Goal: Answer question/provide support: Share knowledge or assist other users

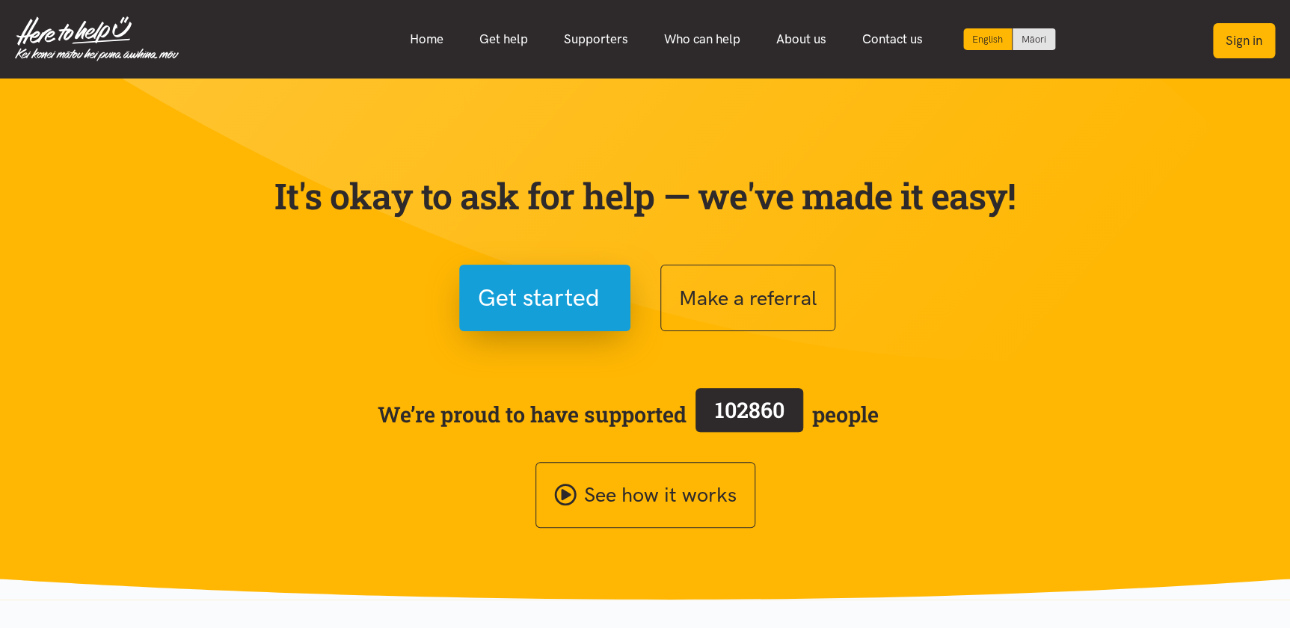
click at [1228, 40] on button "Sign in" at bounding box center [1244, 40] width 62 height 35
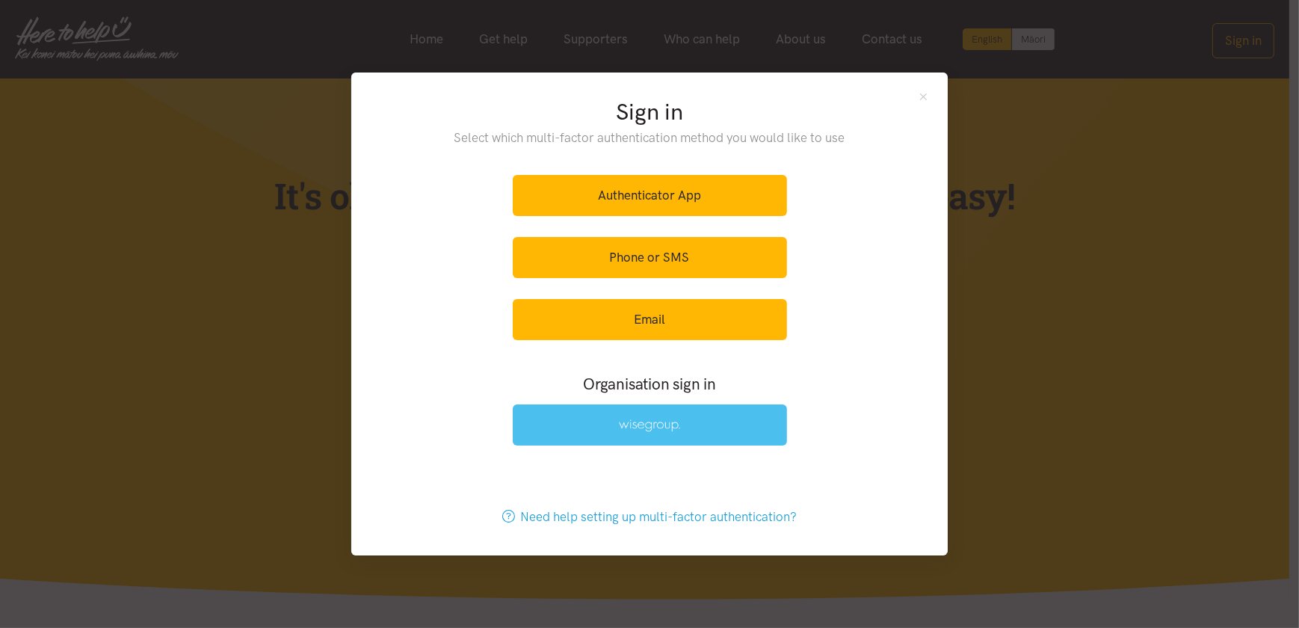
click at [622, 433] on link at bounding box center [650, 424] width 274 height 41
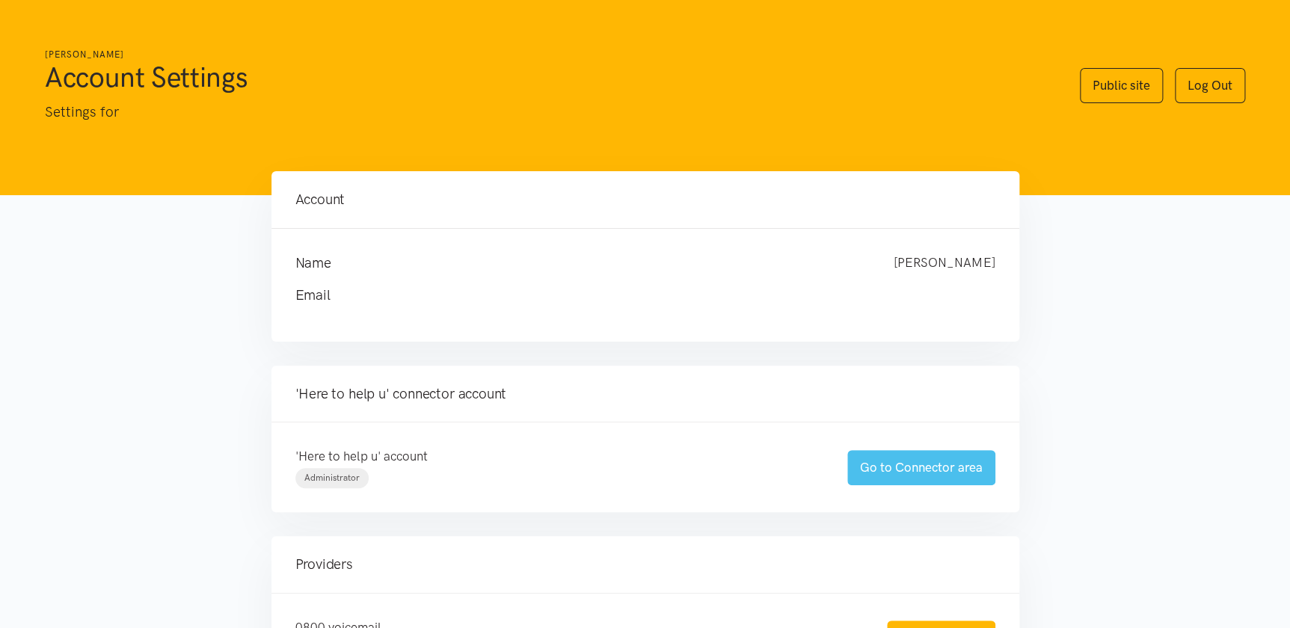
click at [920, 469] on link "Go to Connector area" at bounding box center [921, 467] width 148 height 35
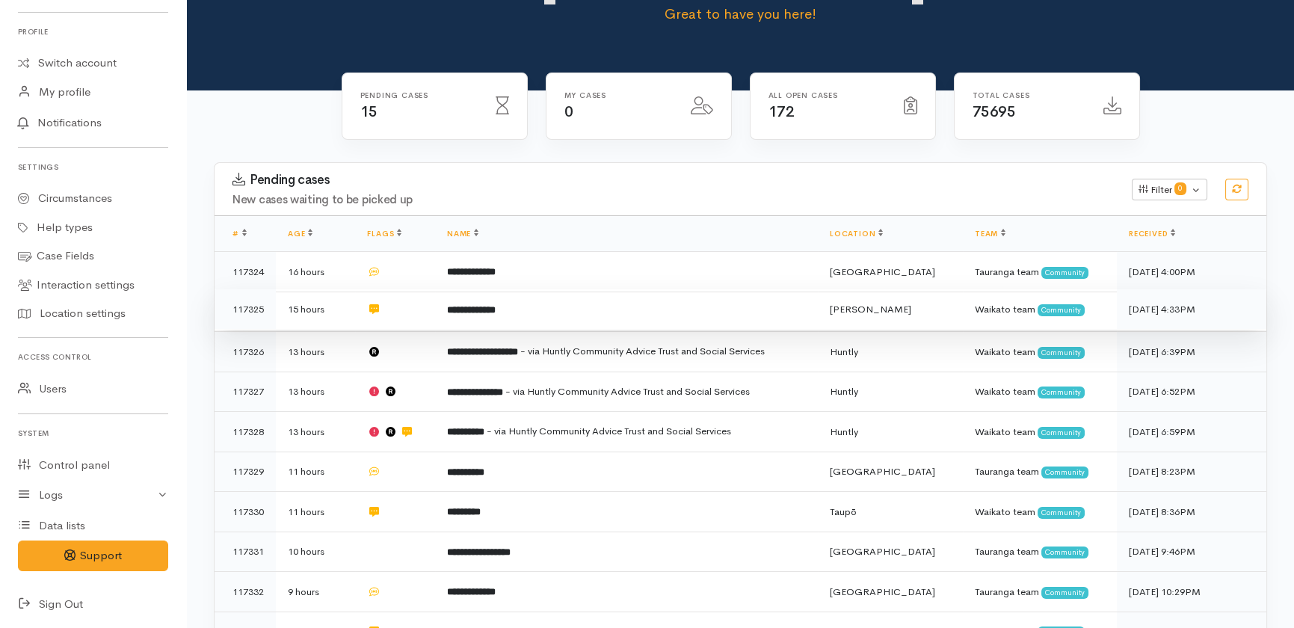
scroll to position [127, 0]
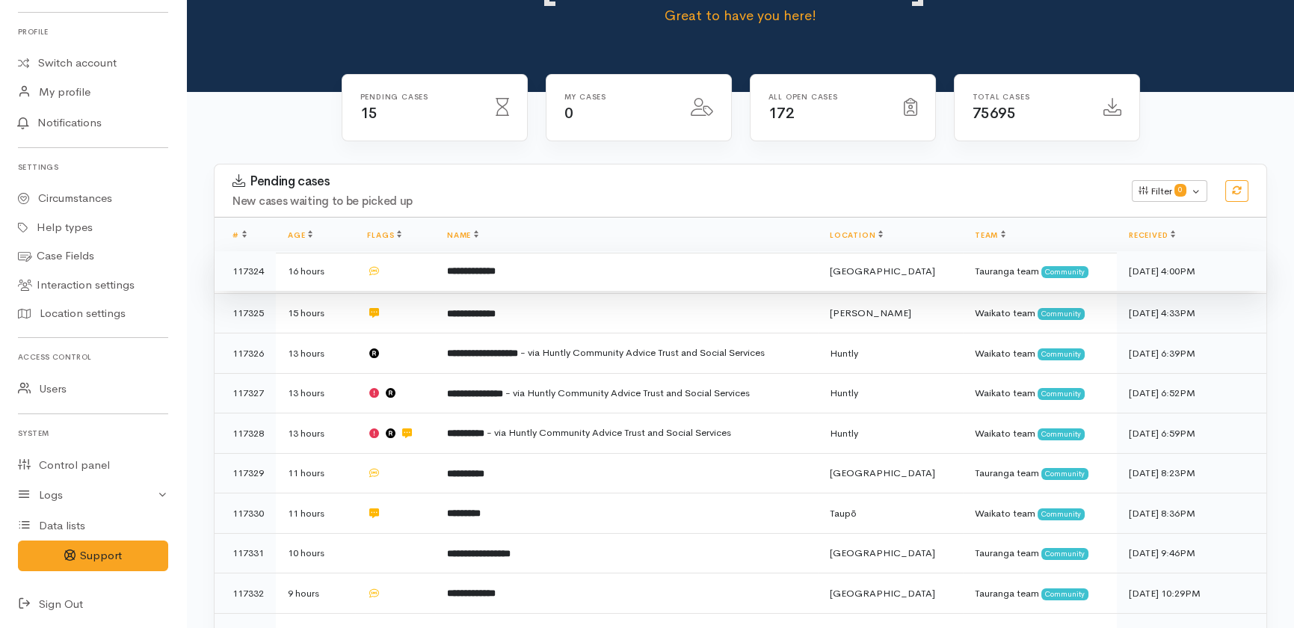
click at [434, 251] on td at bounding box center [394, 271] width 79 height 40
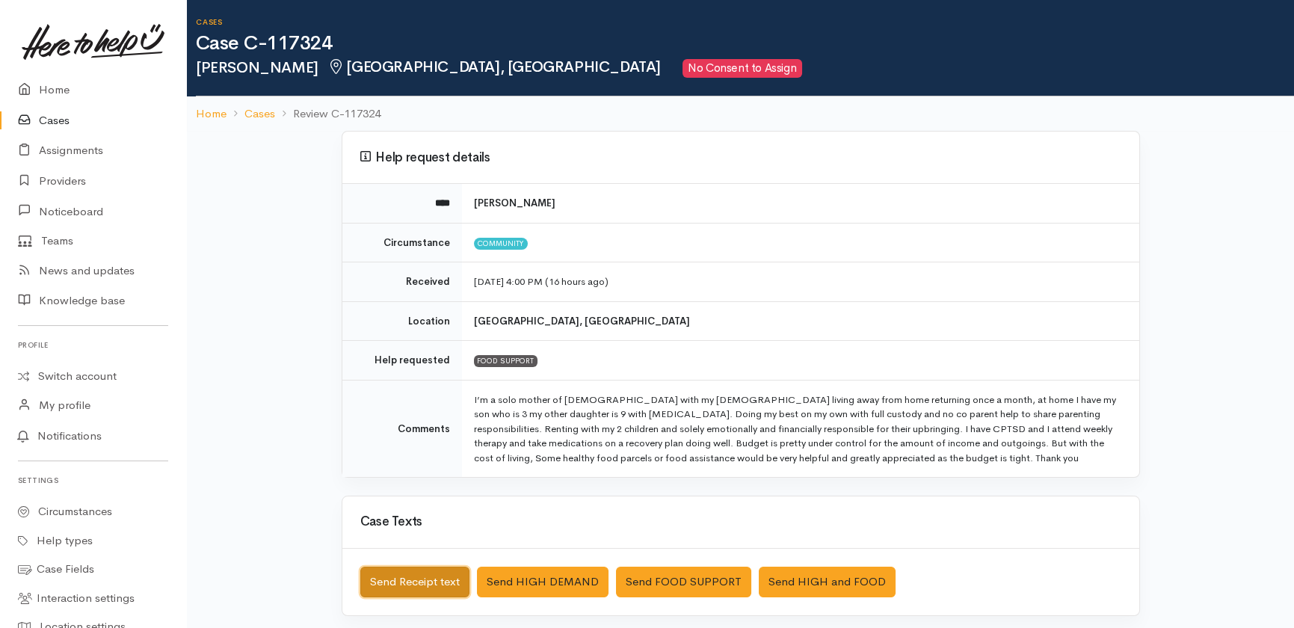
click at [415, 582] on button "Send Receipt text" at bounding box center [414, 582] width 109 height 31
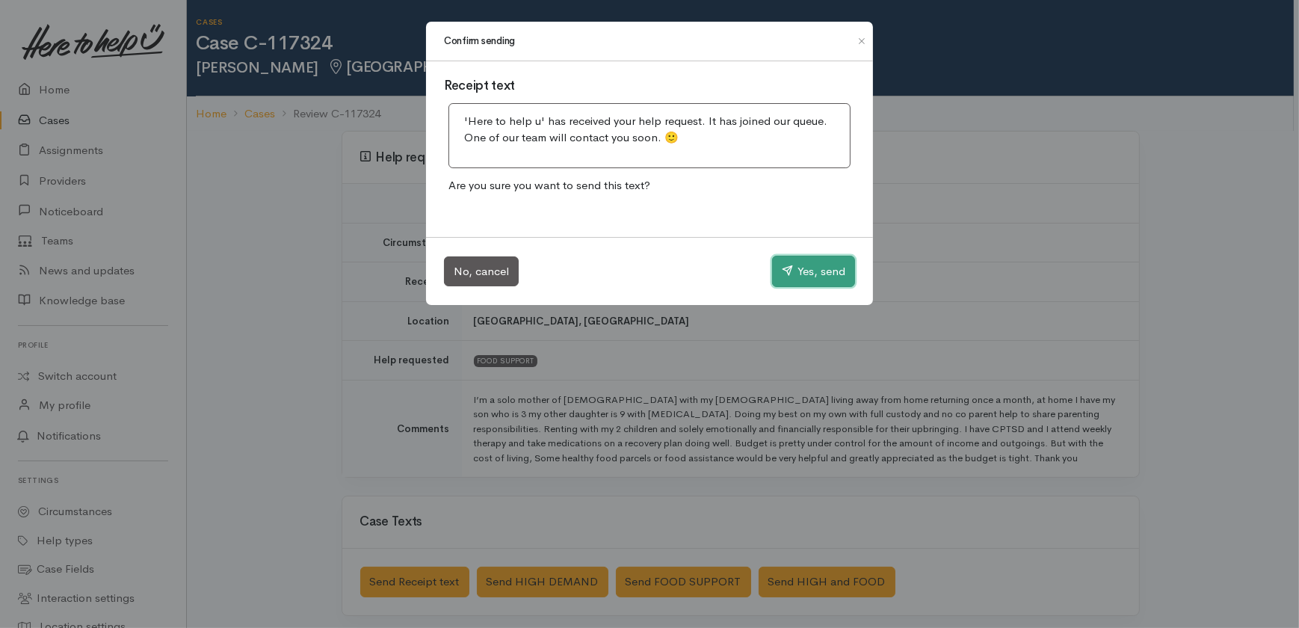
click at [820, 262] on button "Yes, send" at bounding box center [813, 271] width 83 height 31
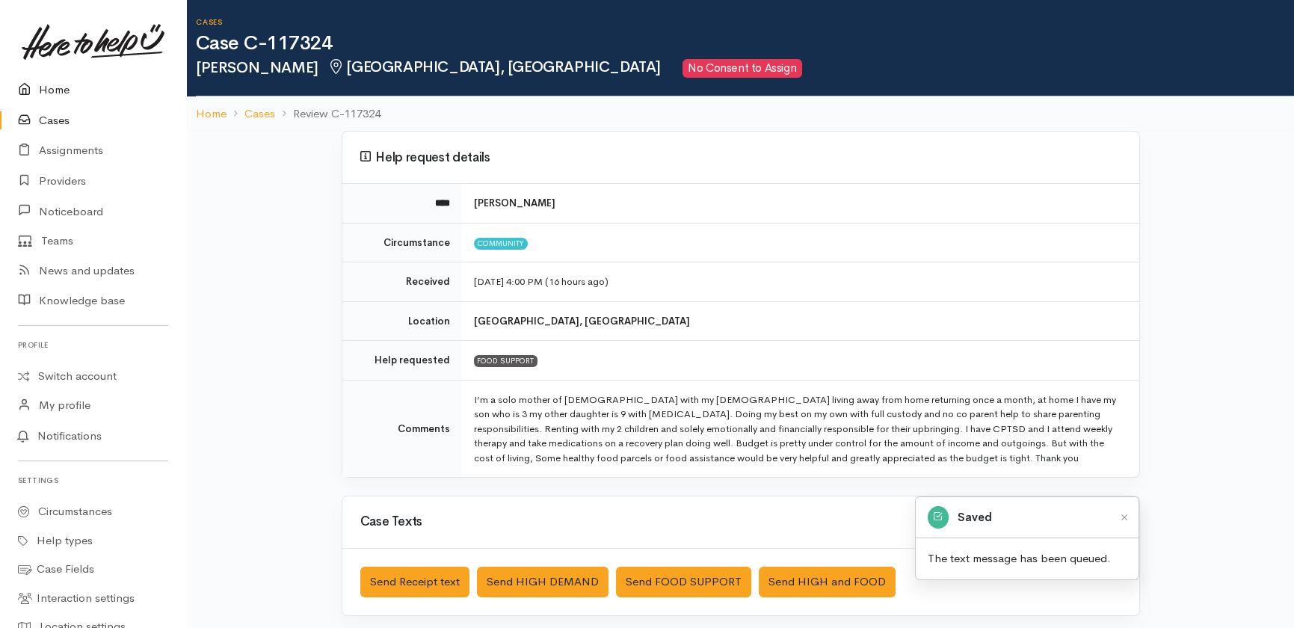
click at [54, 81] on link "Home" at bounding box center [93, 90] width 186 height 31
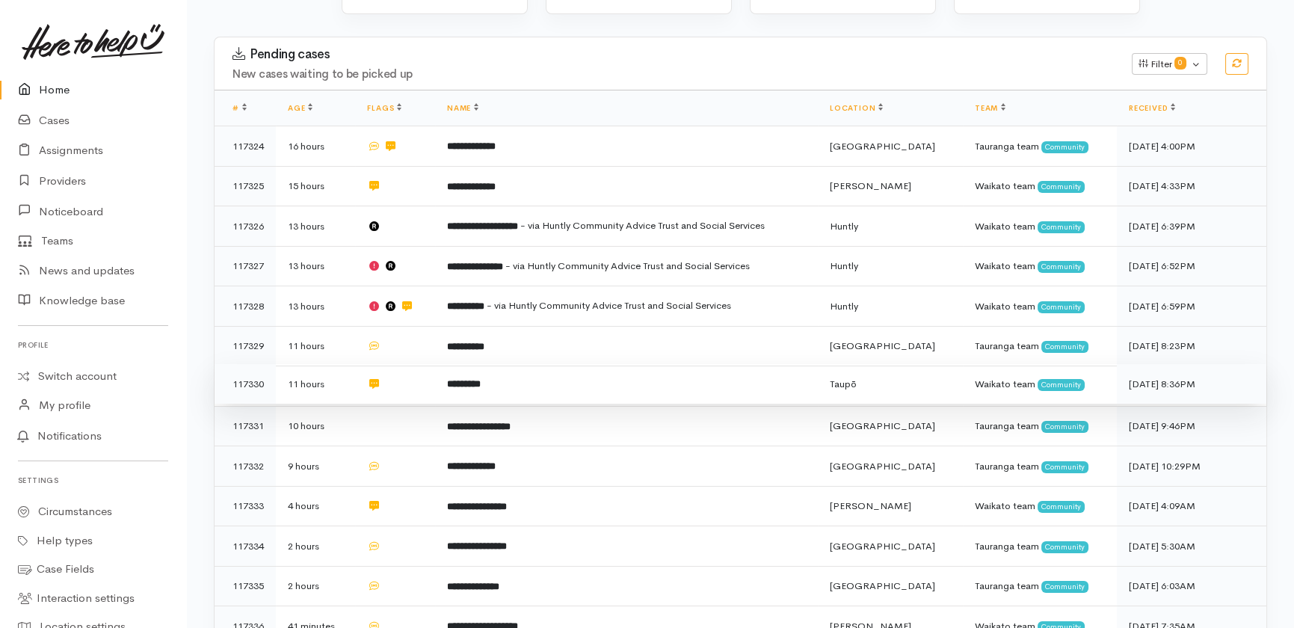
scroll to position [271, 0]
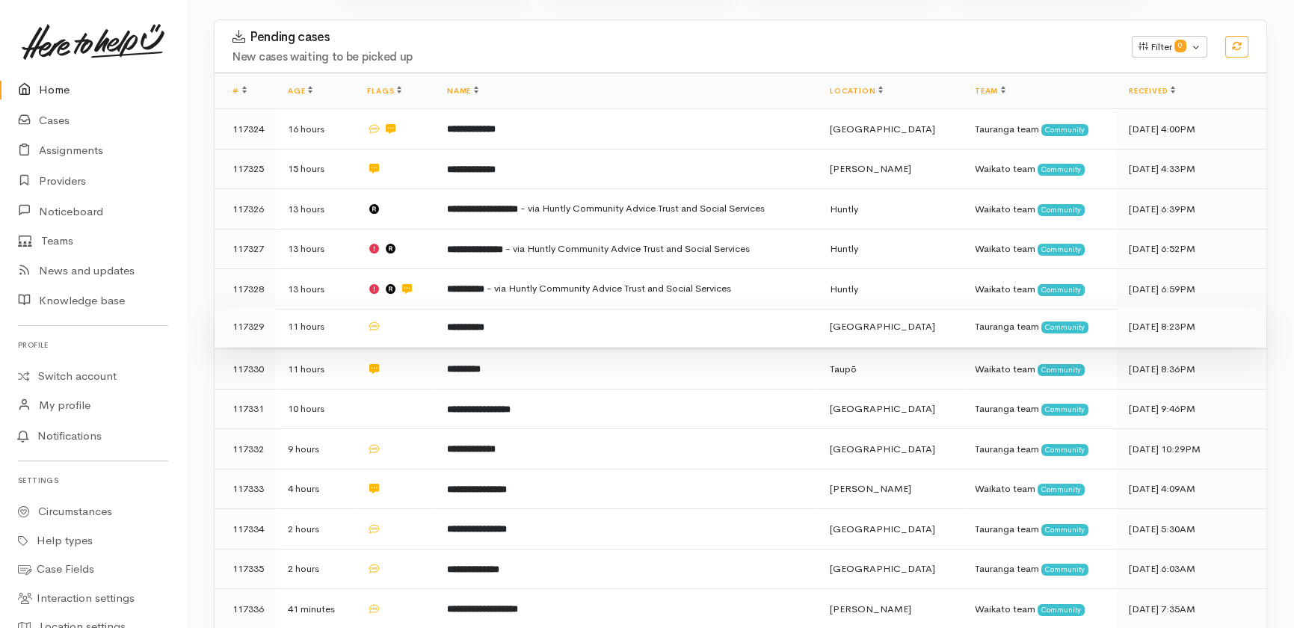
click at [415, 307] on td at bounding box center [394, 327] width 79 height 40
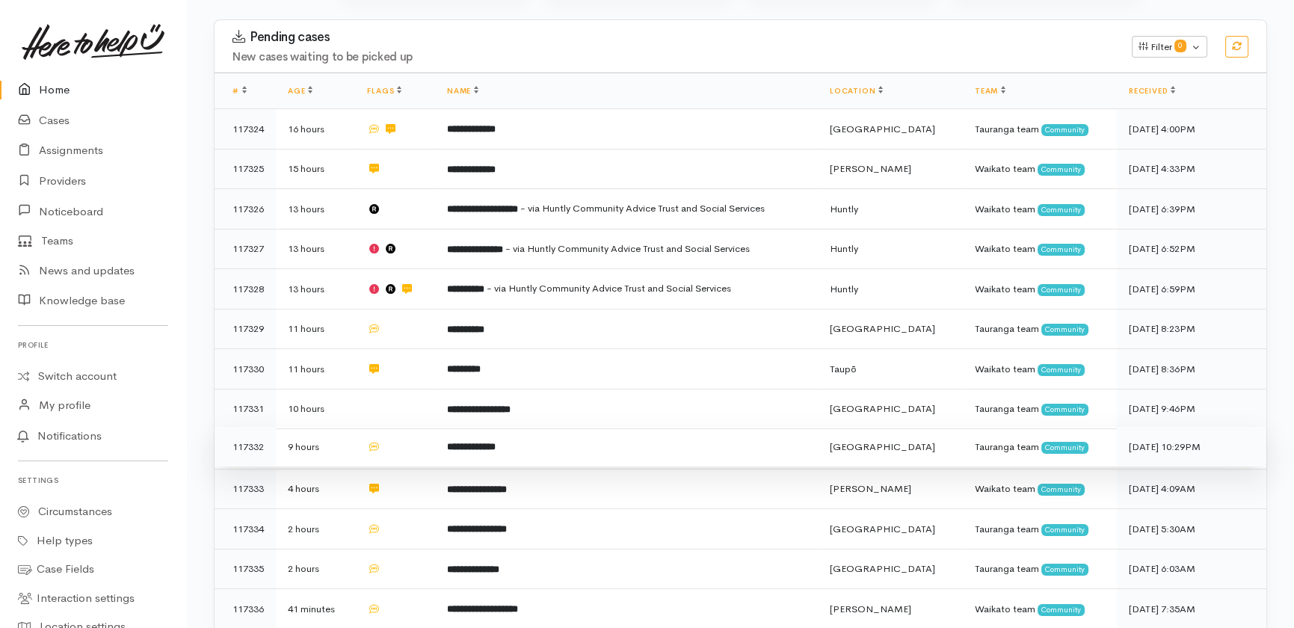
drag, startPoint x: 404, startPoint y: 351, endPoint x: 411, endPoint y: 369, distance: 19.9
click at [404, 389] on td at bounding box center [394, 409] width 79 height 40
click at [413, 427] on td at bounding box center [394, 447] width 79 height 40
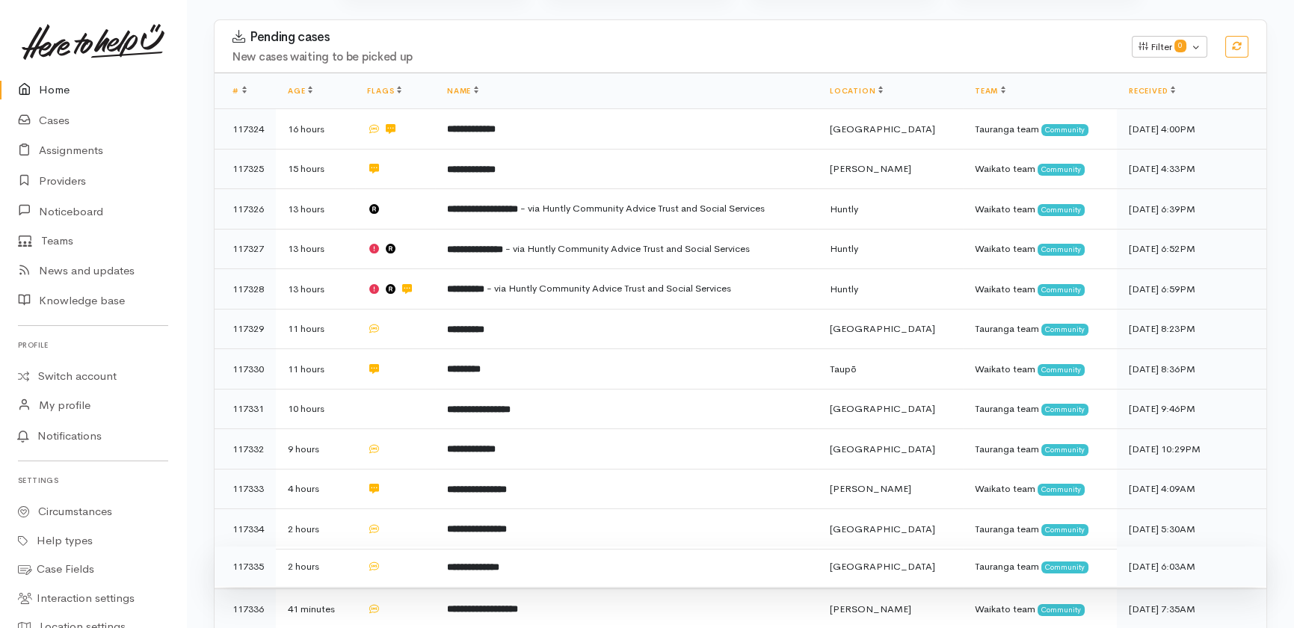
drag, startPoint x: 411, startPoint y: 472, endPoint x: 422, endPoint y: 497, distance: 27.5
click at [411, 509] on td at bounding box center [394, 529] width 79 height 40
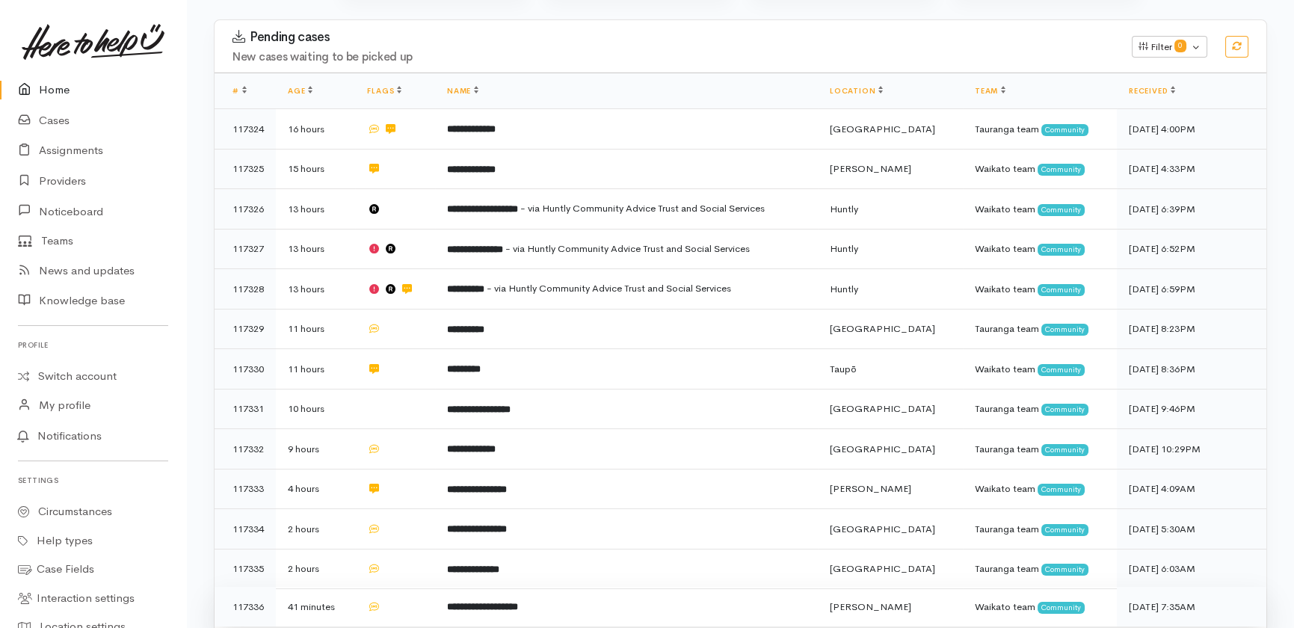
drag, startPoint x: 412, startPoint y: 509, endPoint x: 425, endPoint y: 540, distance: 33.2
click at [413, 549] on td at bounding box center [394, 569] width 79 height 40
click at [422, 587] on td at bounding box center [394, 607] width 79 height 40
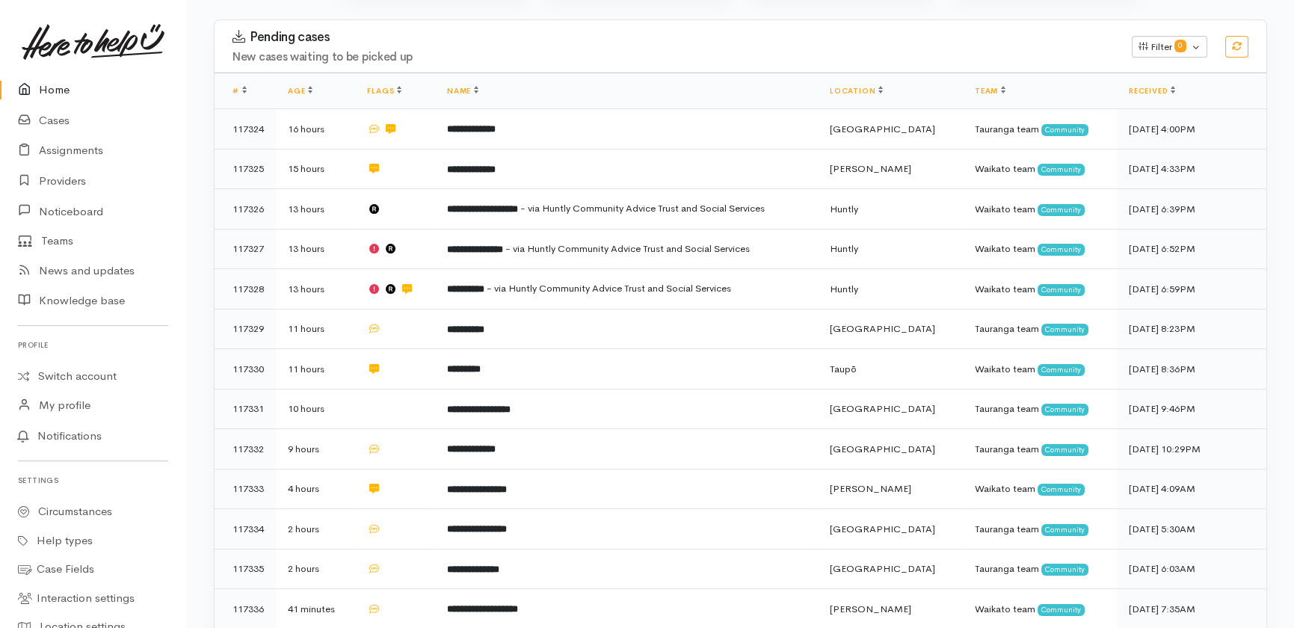
click at [76, 85] on link "Home" at bounding box center [93, 90] width 186 height 31
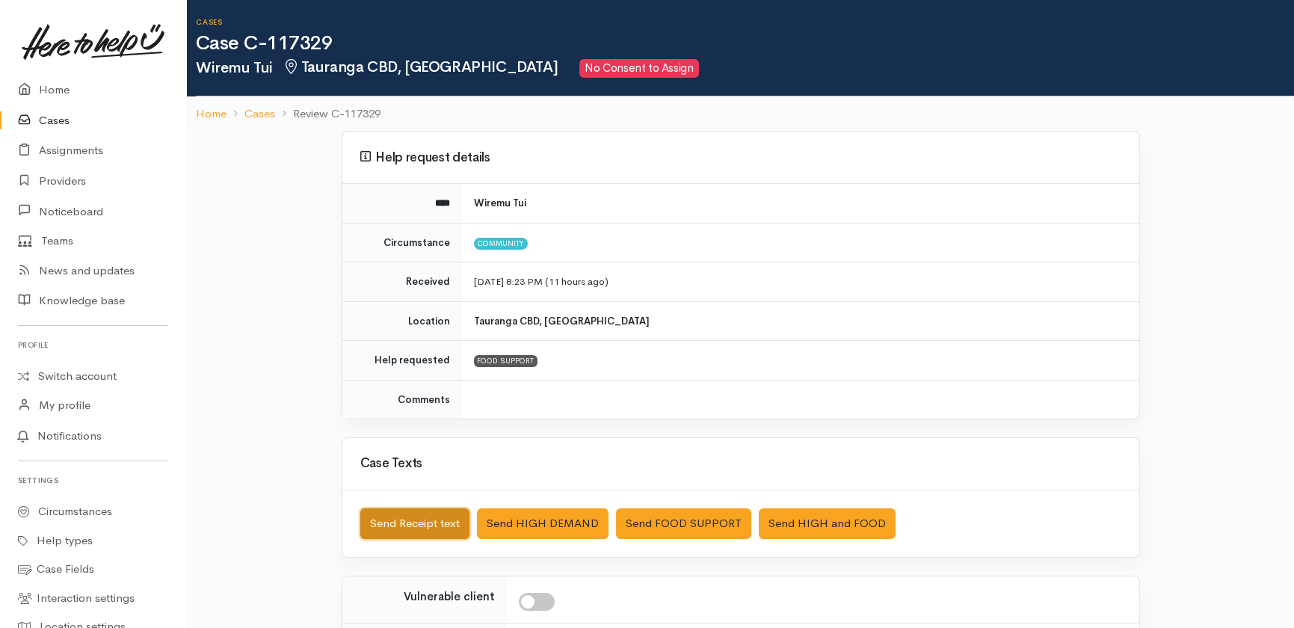
click at [389, 524] on button "Send Receipt text" at bounding box center [414, 523] width 109 height 31
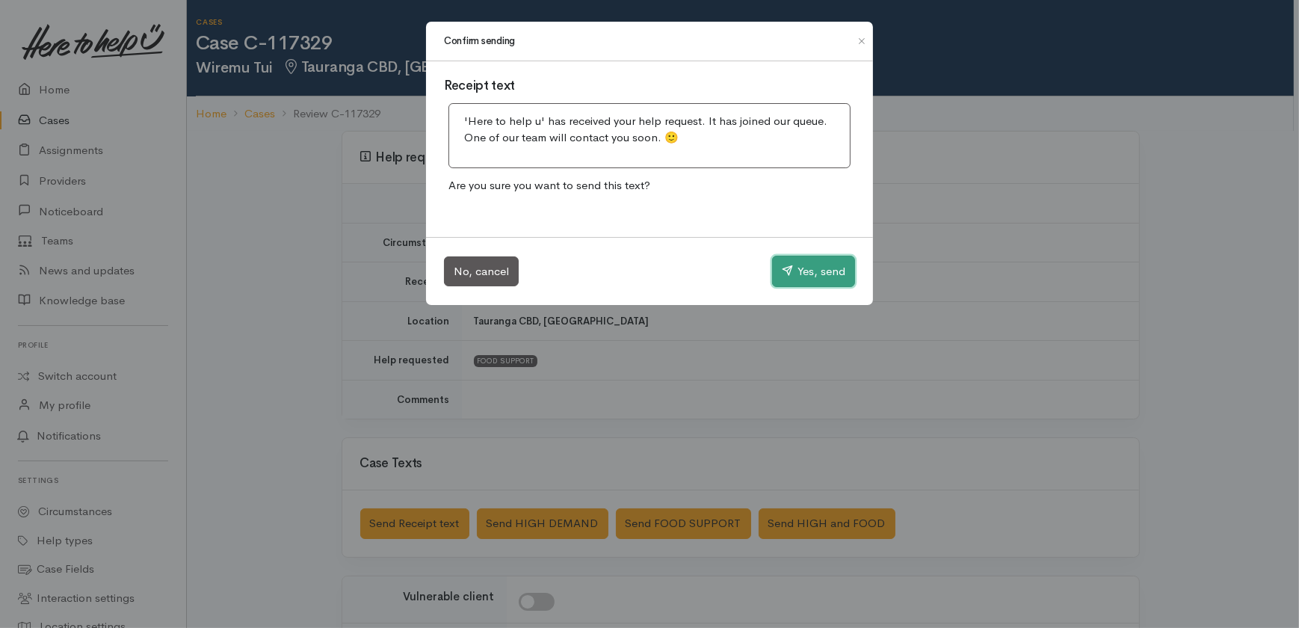
click at [806, 268] on button "Yes, send" at bounding box center [813, 271] width 83 height 31
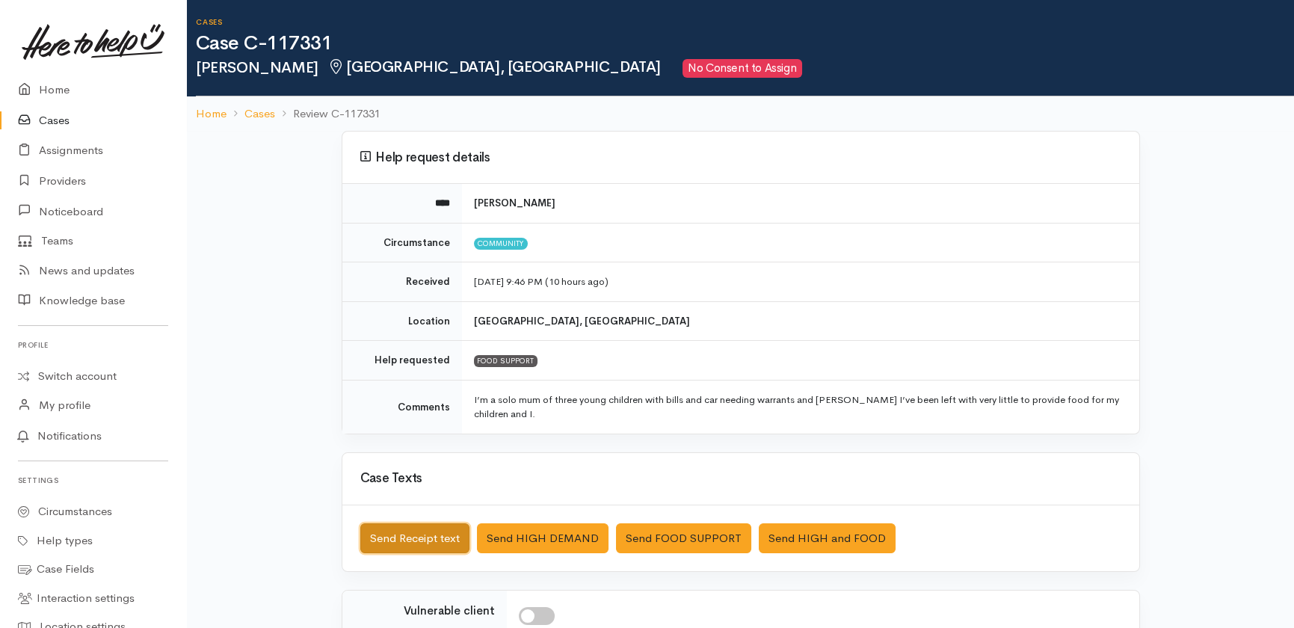
click at [395, 547] on button "Send Receipt text" at bounding box center [414, 538] width 109 height 31
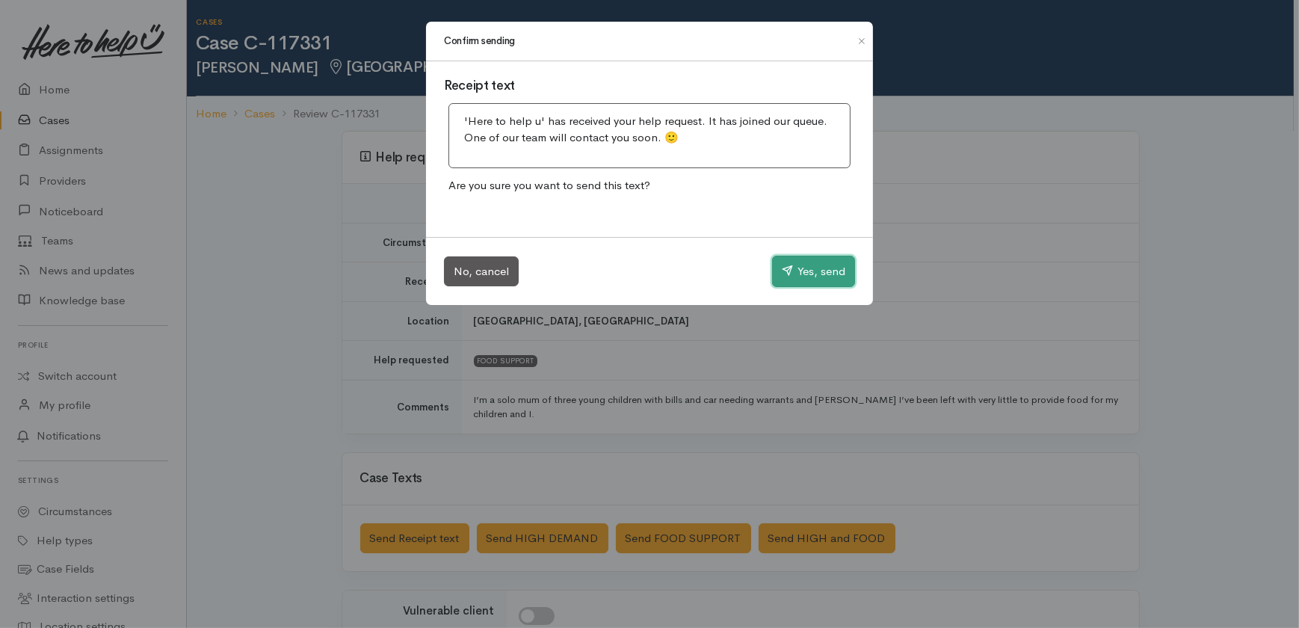
click at [818, 268] on button "Yes, send" at bounding box center [813, 271] width 83 height 31
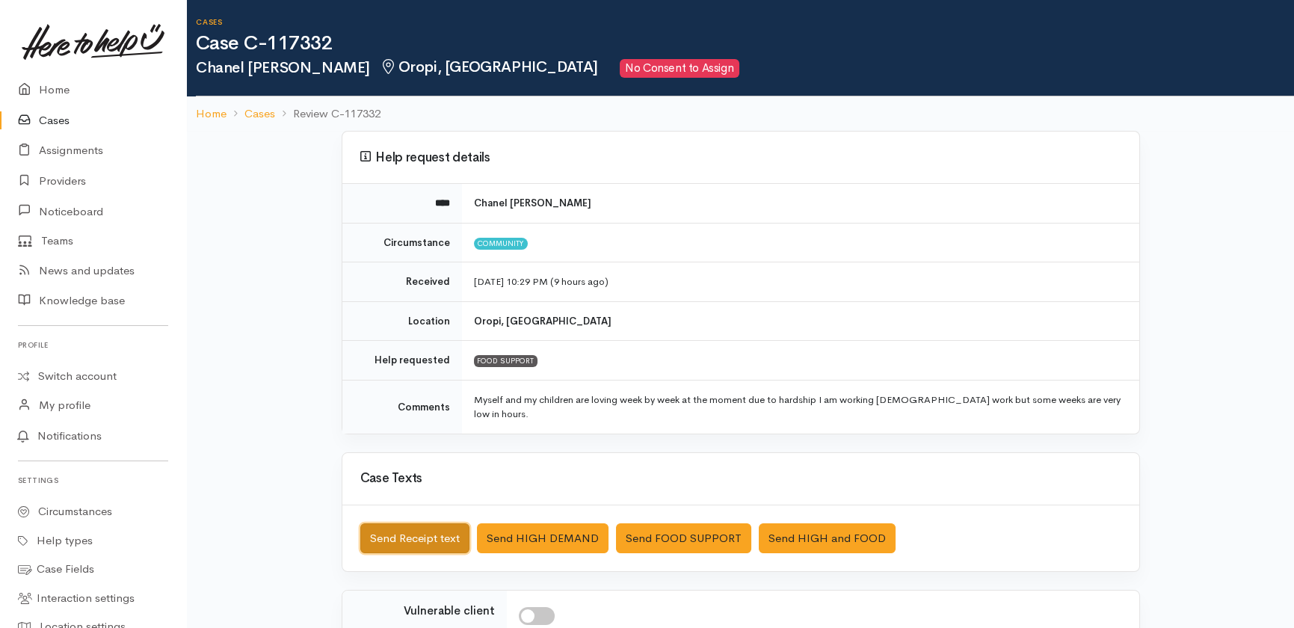
click at [387, 523] on button "Send Receipt text" at bounding box center [414, 538] width 109 height 31
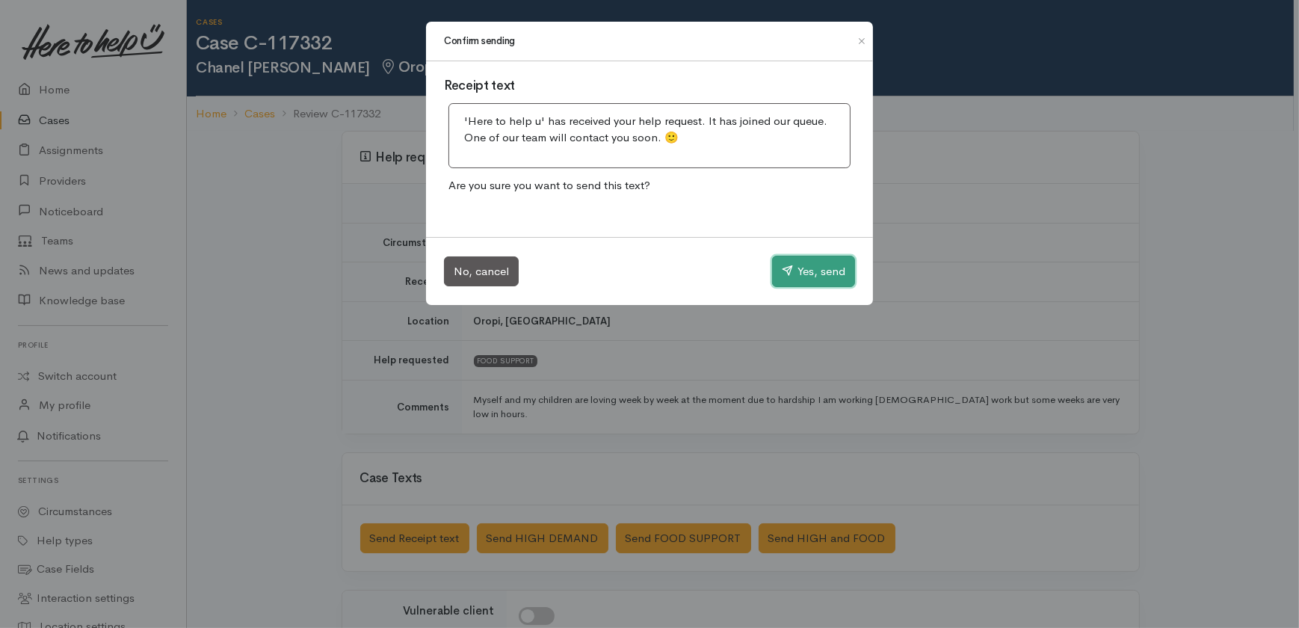
click at [819, 272] on button "Yes, send" at bounding box center [813, 271] width 83 height 31
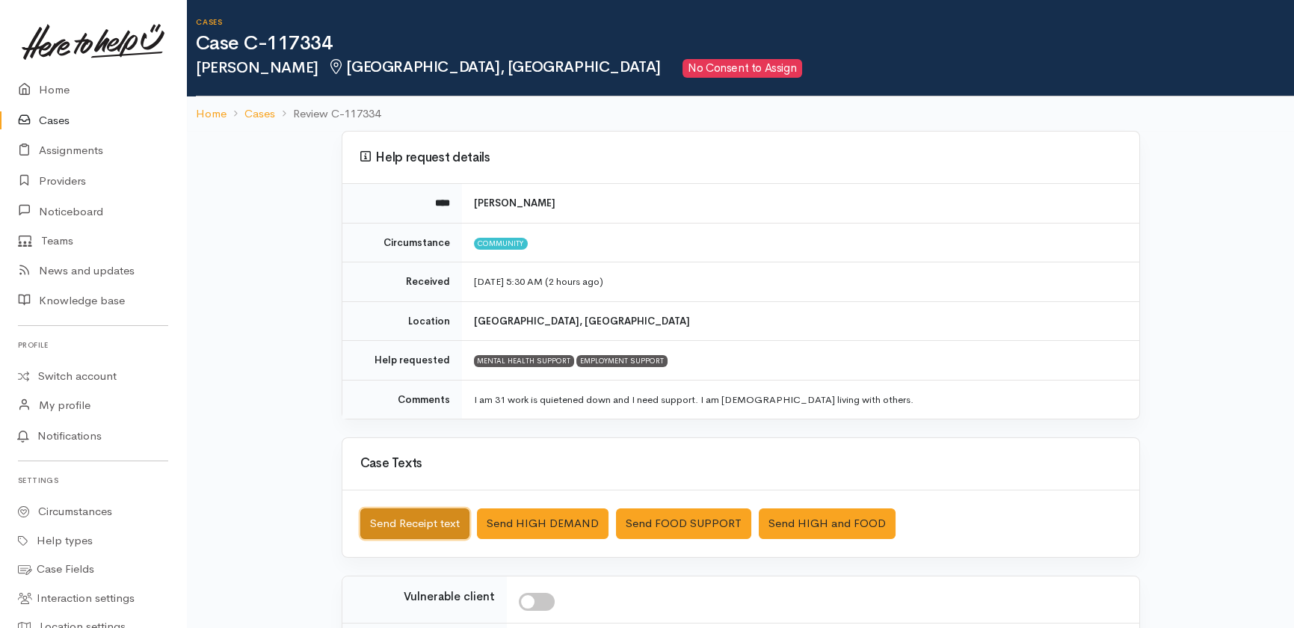
click at [406, 522] on button "Send Receipt text" at bounding box center [414, 523] width 109 height 31
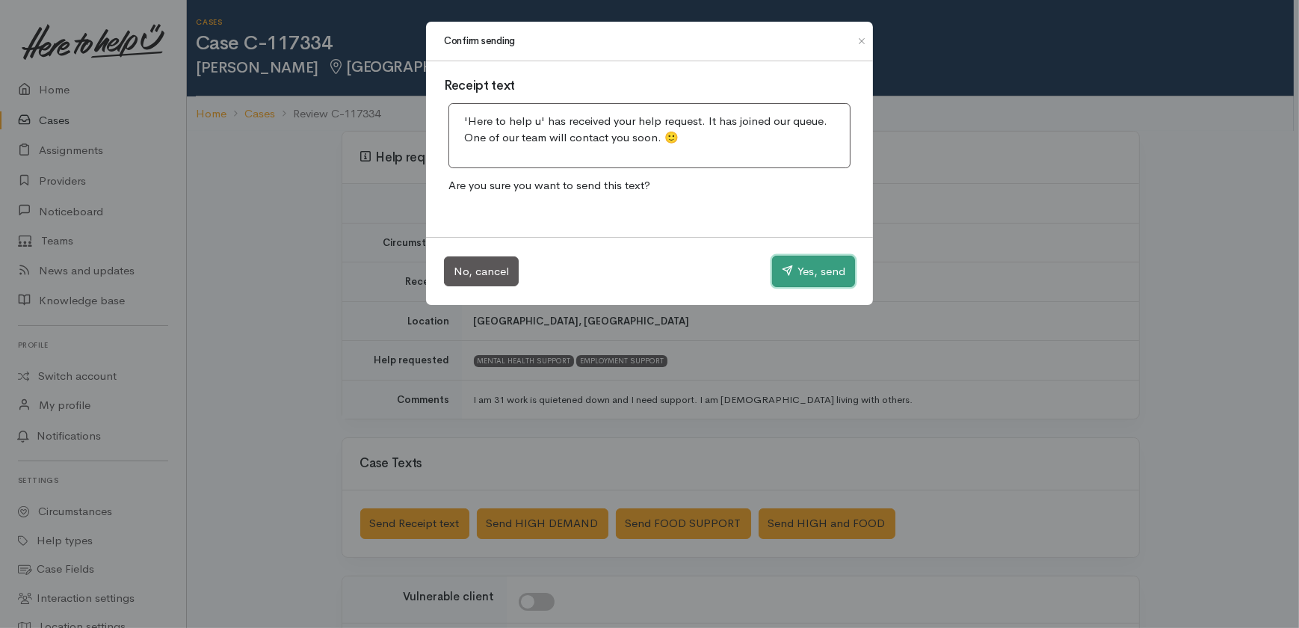
click at [810, 270] on button "Yes, send" at bounding box center [813, 271] width 83 height 31
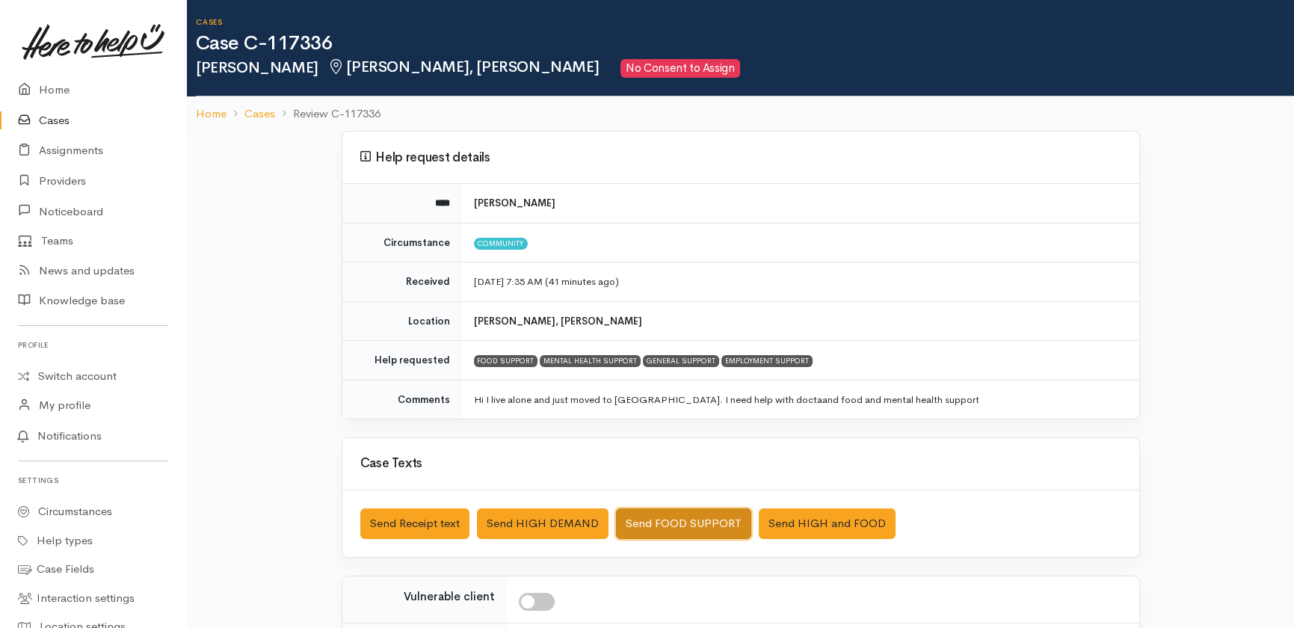
click at [686, 521] on button "Send FOOD SUPPORT" at bounding box center [683, 523] width 135 height 31
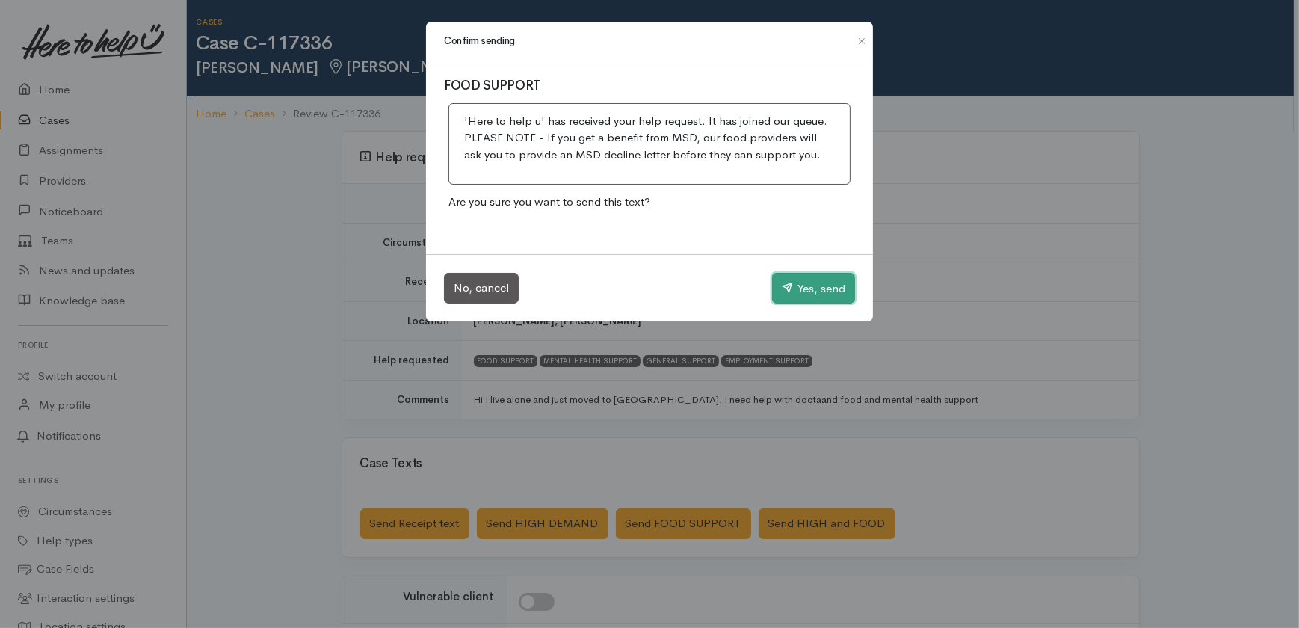
click at [822, 289] on button "Yes, send" at bounding box center [813, 288] width 83 height 31
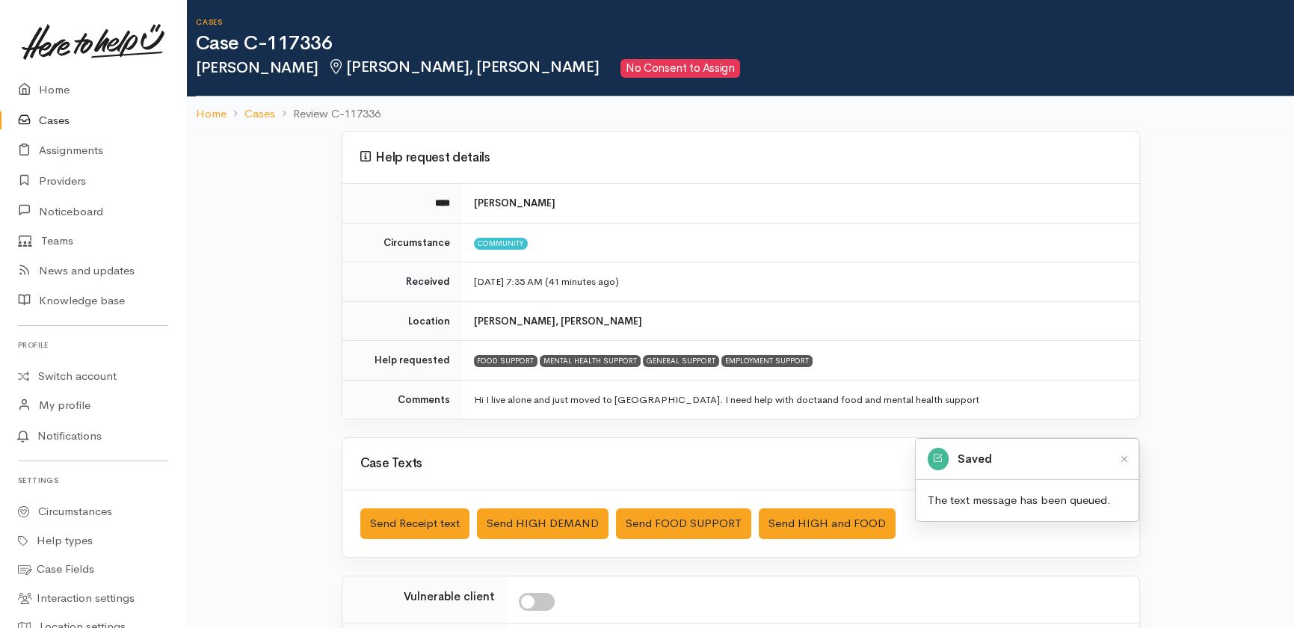
click at [541, 598] on input "checkbox" at bounding box center [537, 602] width 36 height 18
checkbox input "true"
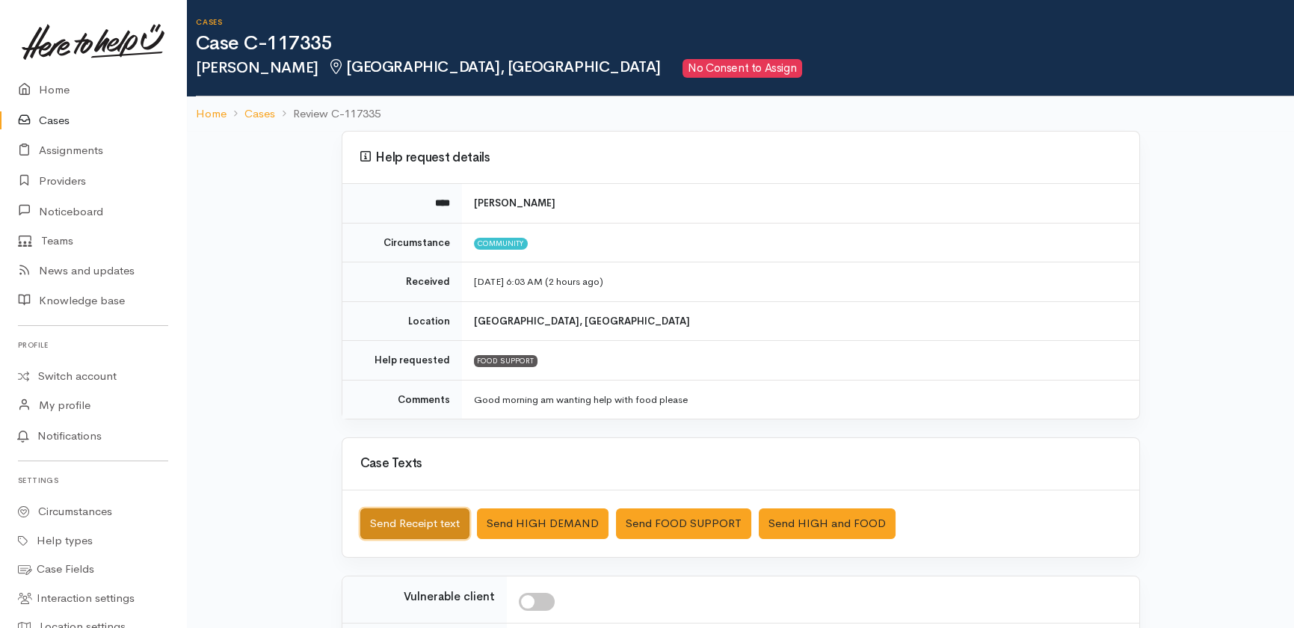
click at [411, 523] on button "Send Receipt text" at bounding box center [414, 523] width 109 height 31
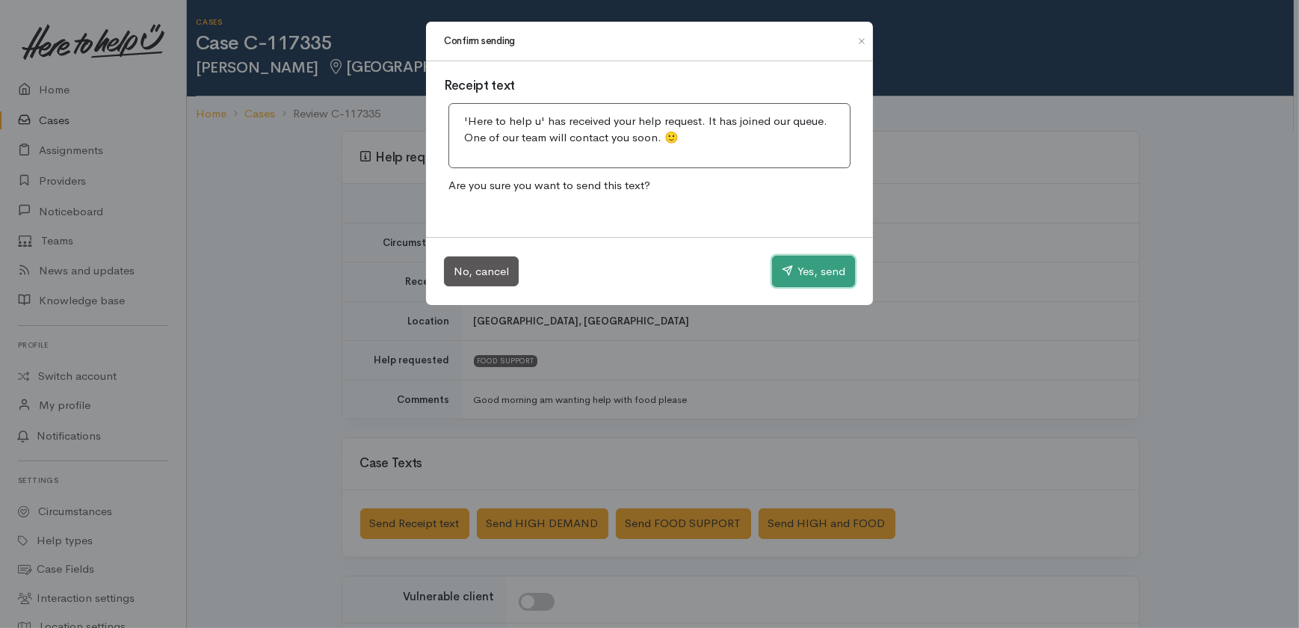
click at [816, 271] on button "Yes, send" at bounding box center [813, 271] width 83 height 31
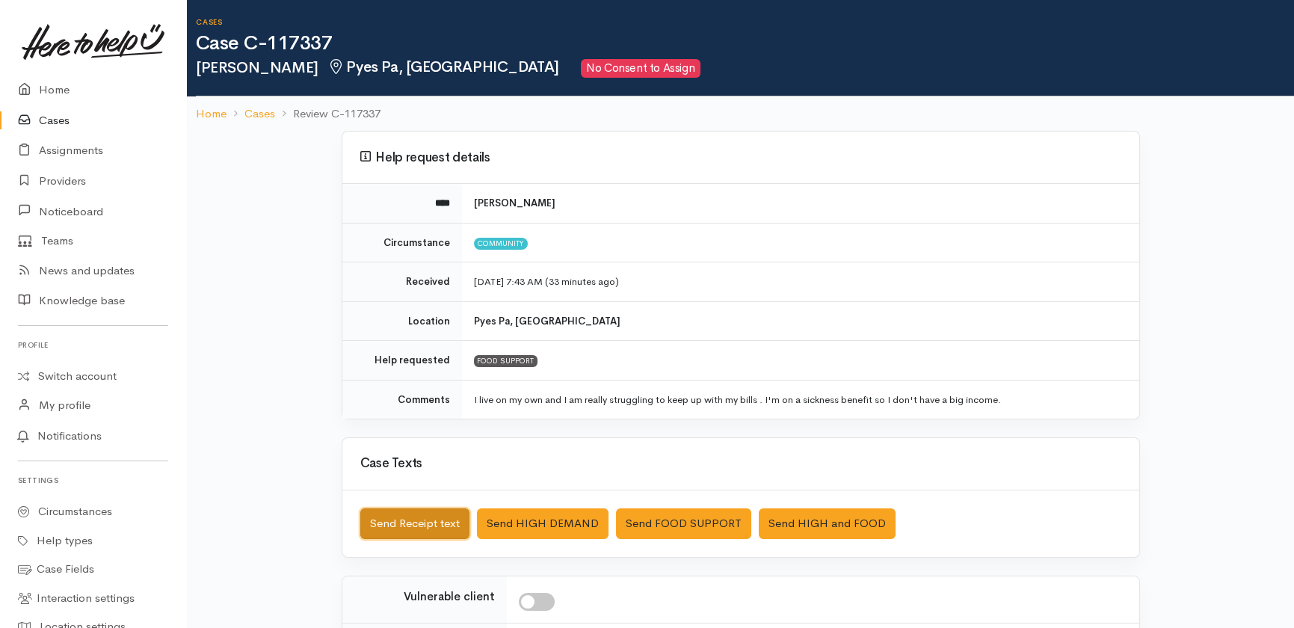
click at [423, 523] on button "Send Receipt text" at bounding box center [414, 523] width 109 height 31
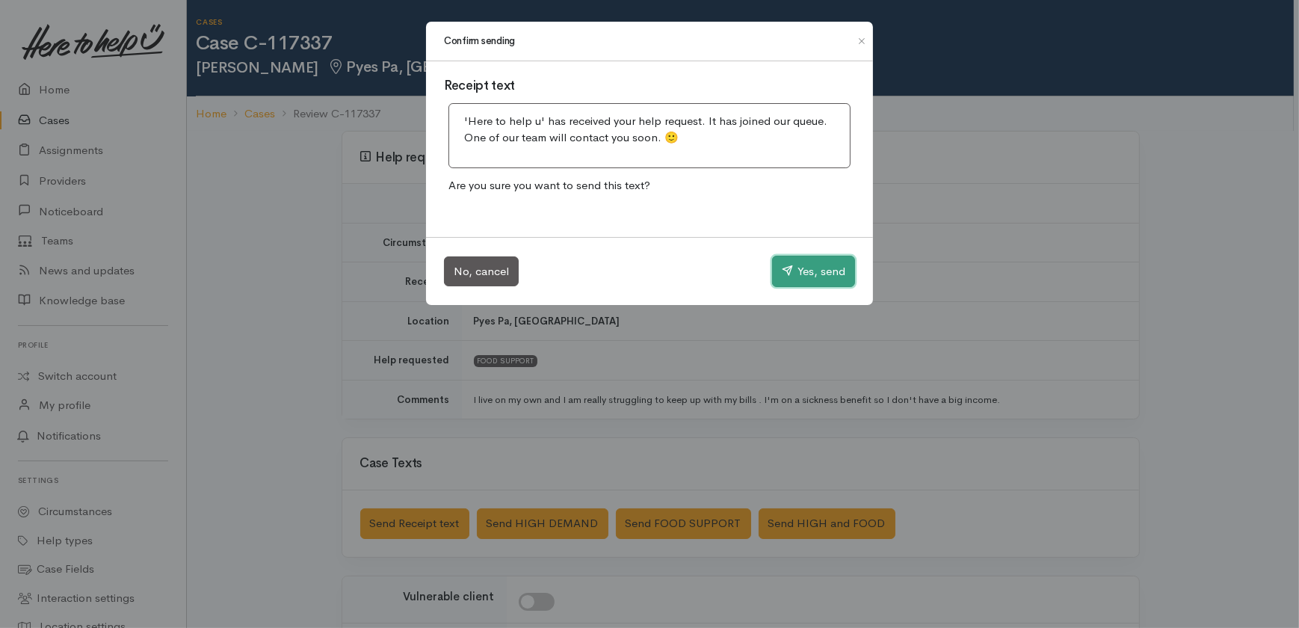
drag, startPoint x: 818, startPoint y: 269, endPoint x: 855, endPoint y: 212, distance: 68.2
click at [818, 270] on button "Yes, send" at bounding box center [813, 271] width 83 height 31
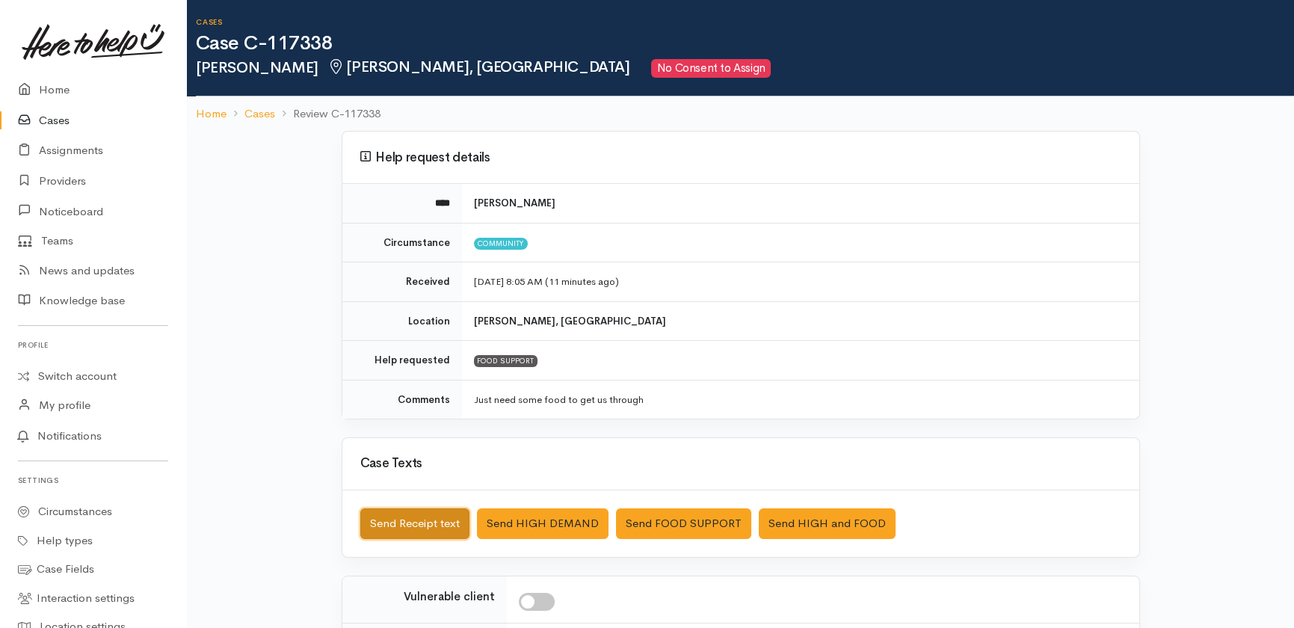
click at [411, 517] on button "Send Receipt text" at bounding box center [414, 523] width 109 height 31
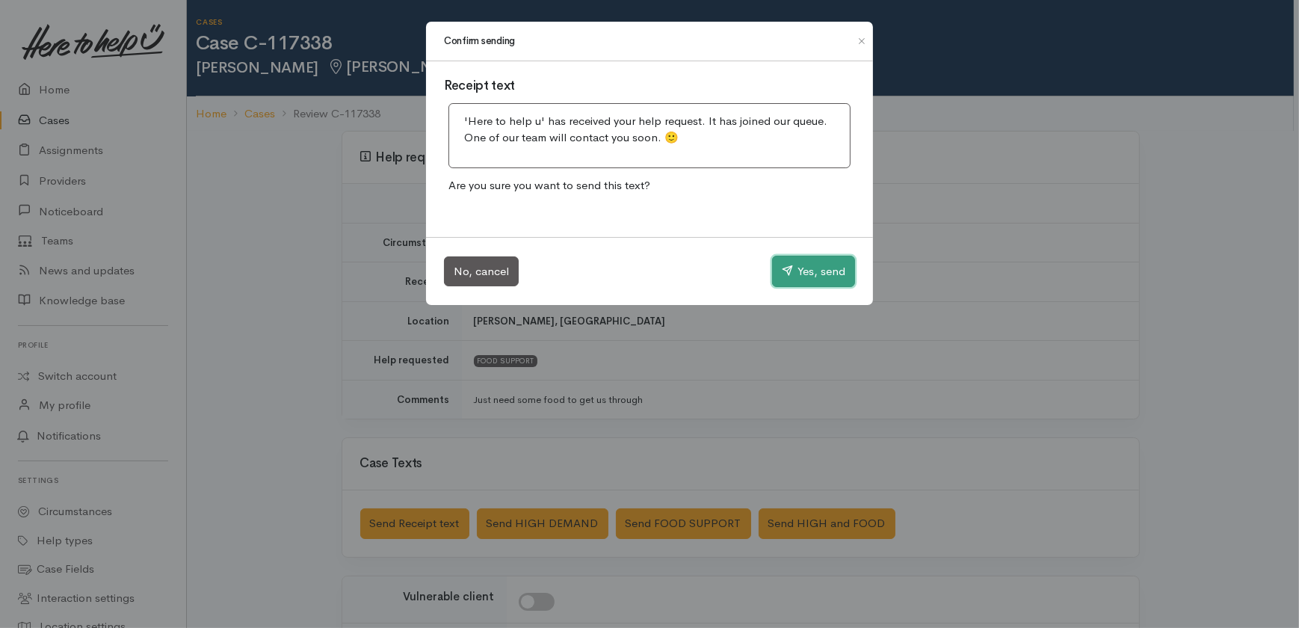
click at [815, 274] on button "Yes, send" at bounding box center [813, 271] width 83 height 31
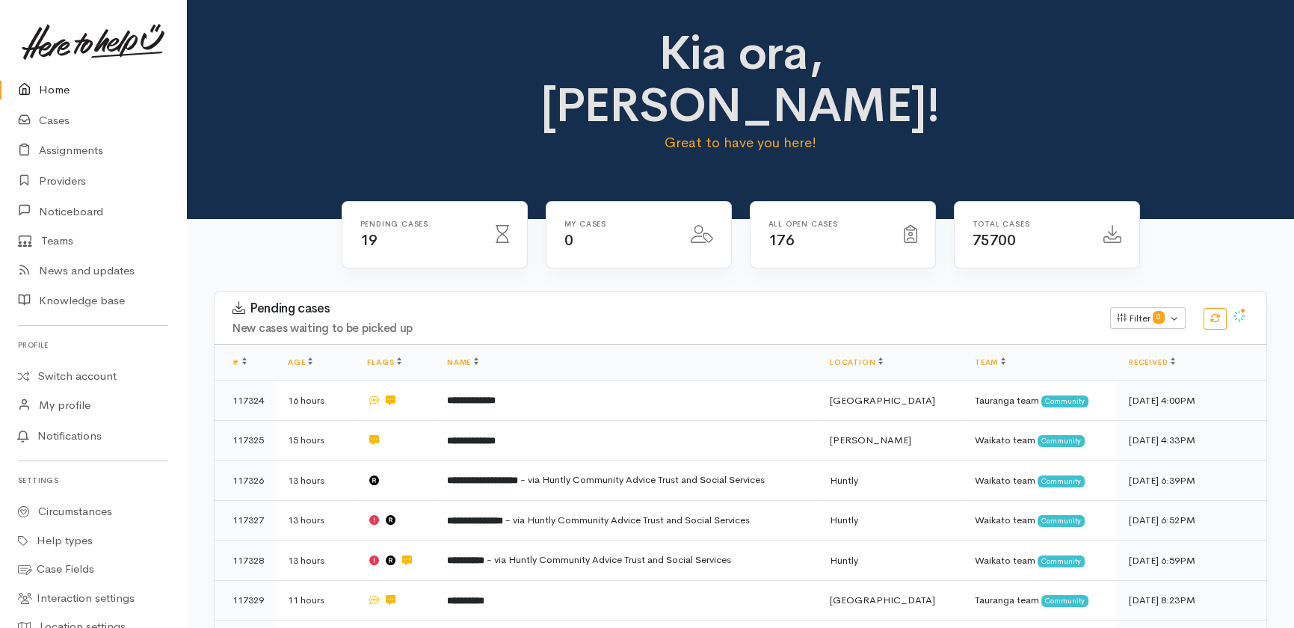
click at [57, 90] on link "Home" at bounding box center [93, 90] width 186 height 31
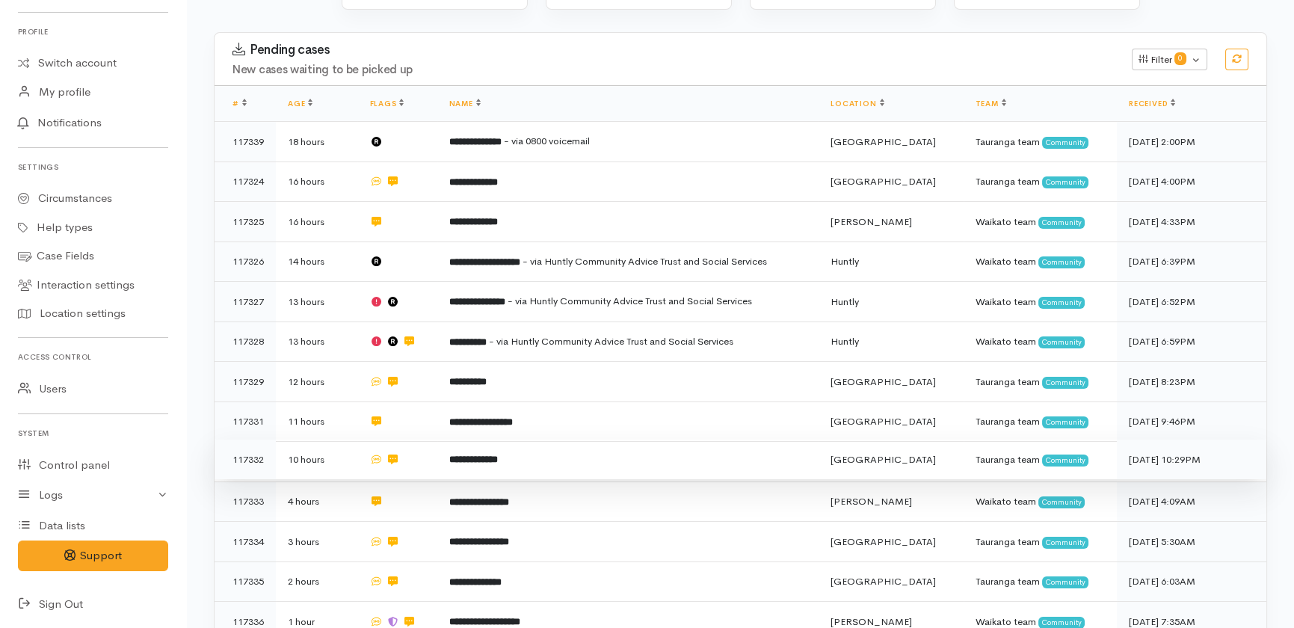
scroll to position [135, 0]
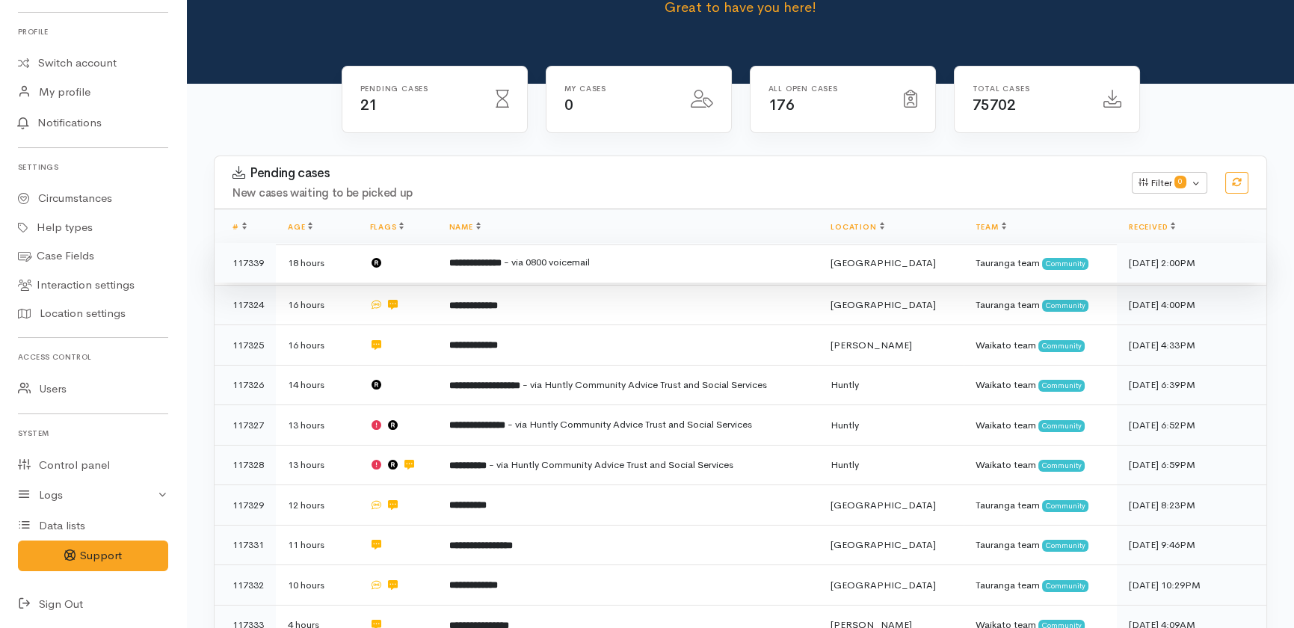
click at [724, 243] on td "**********" at bounding box center [628, 263] width 382 height 40
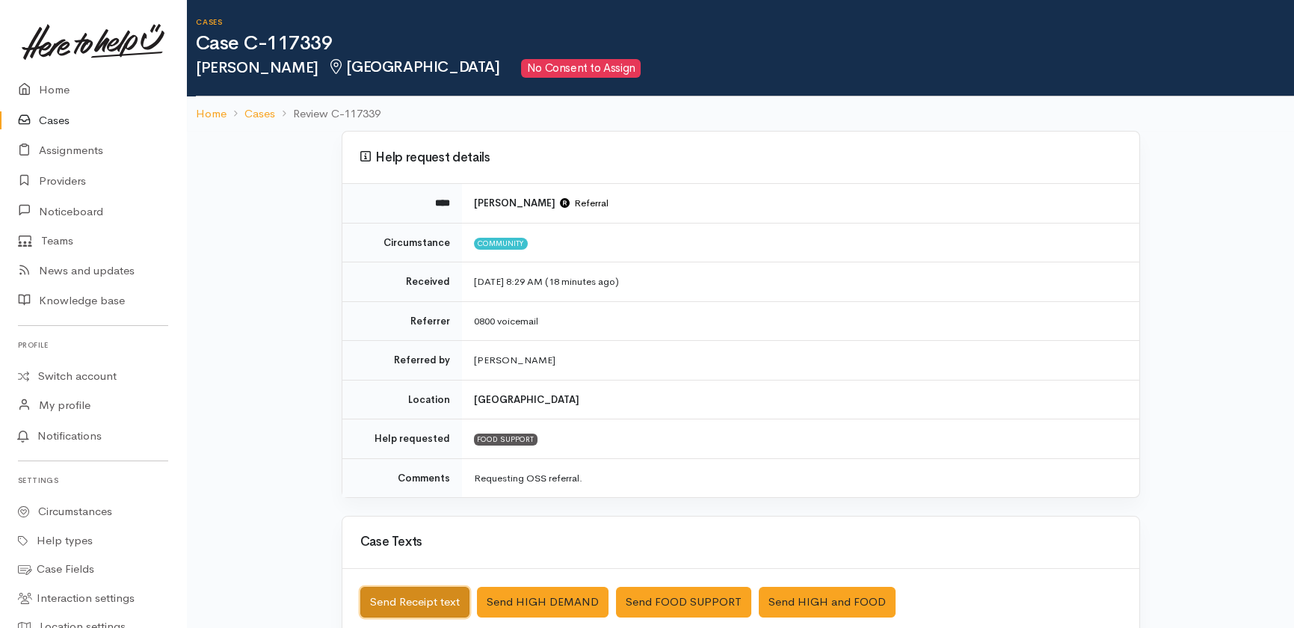
click at [434, 594] on button "Send Receipt text" at bounding box center [414, 602] width 109 height 31
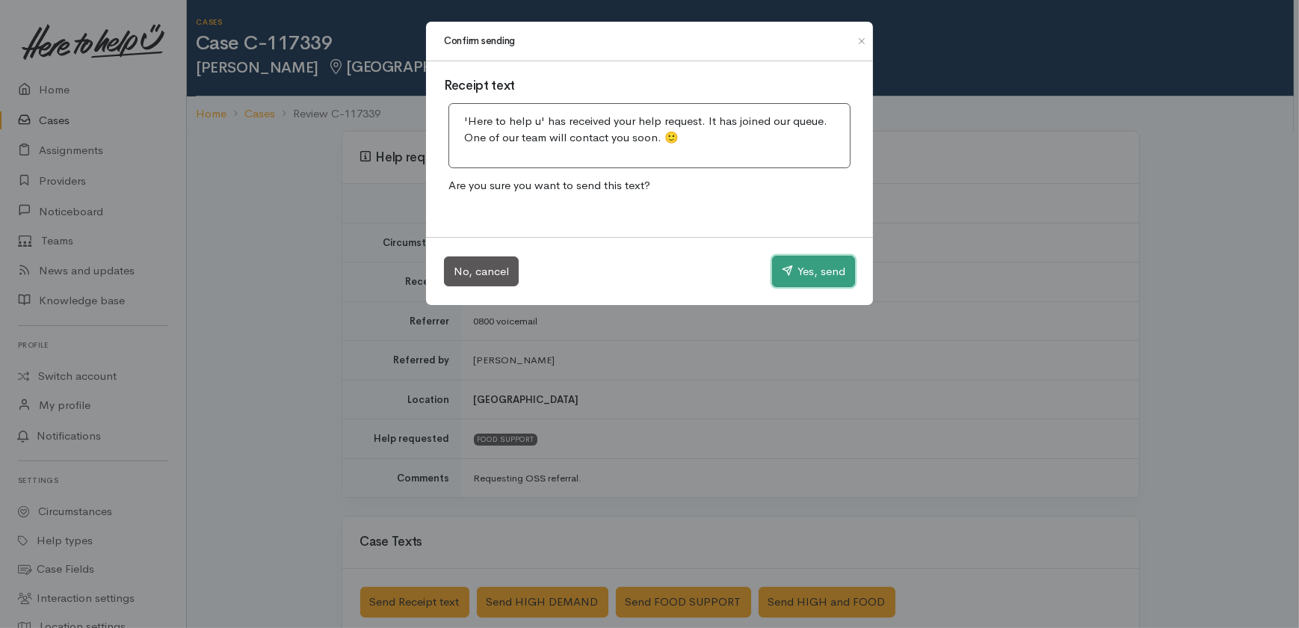
click at [831, 263] on button "Yes, send" at bounding box center [813, 271] width 83 height 31
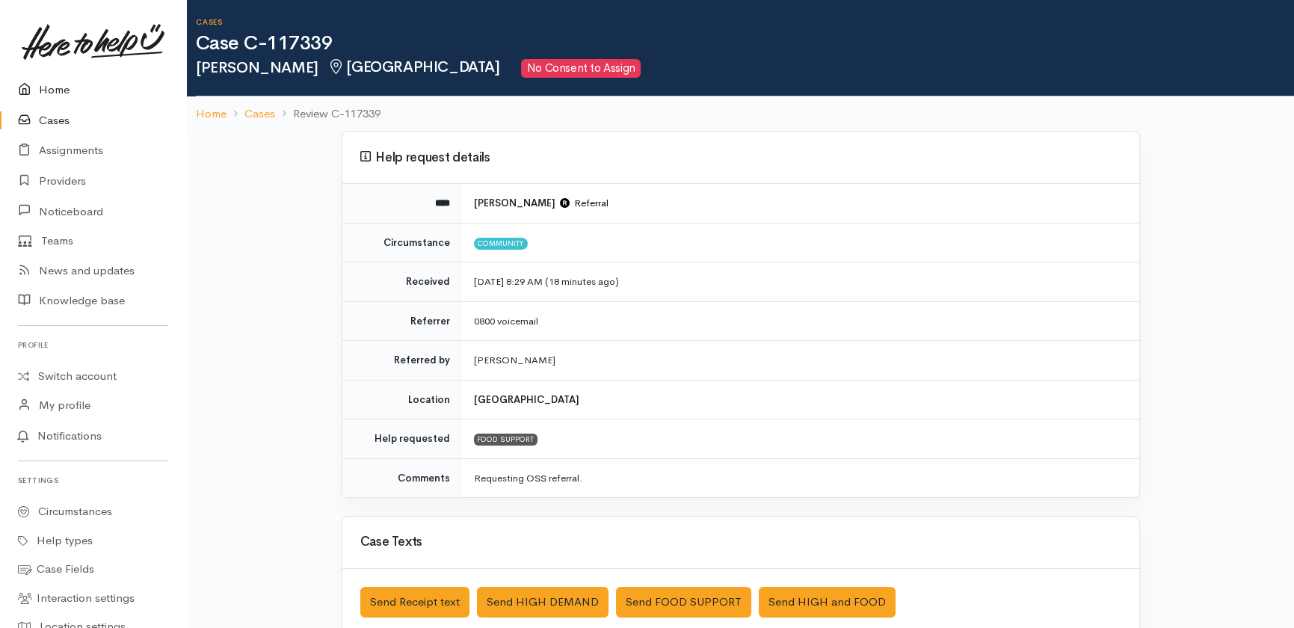
click at [51, 75] on link "Home" at bounding box center [93, 90] width 186 height 31
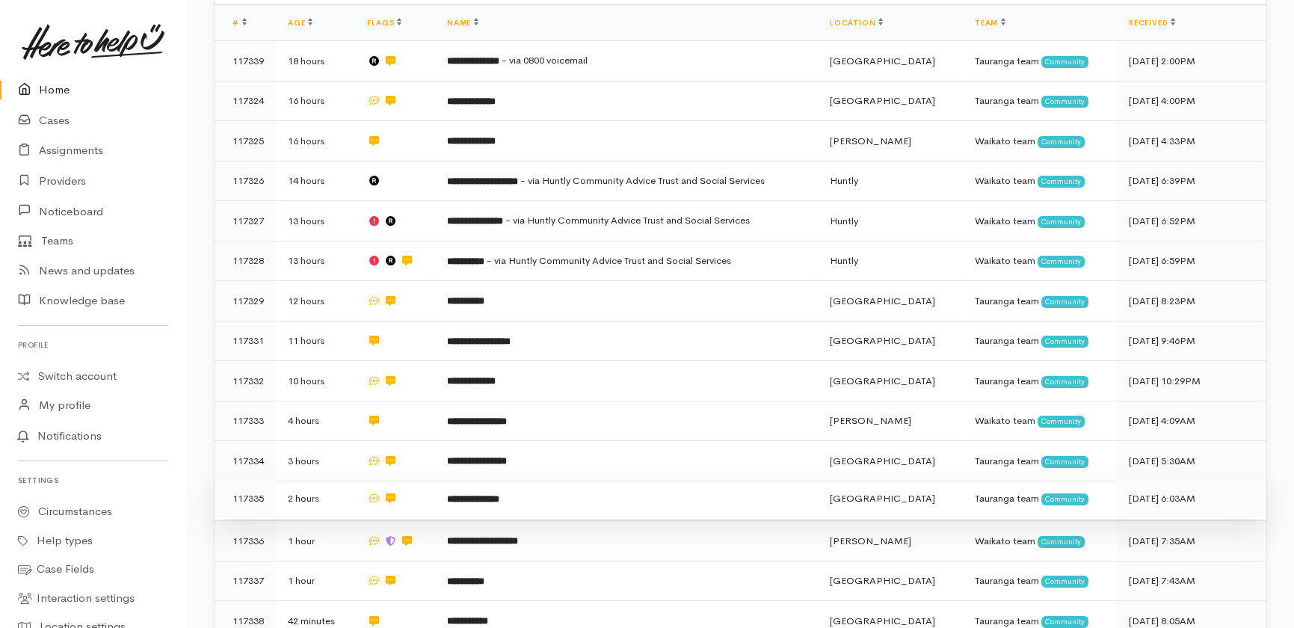
scroll to position [702, 0]
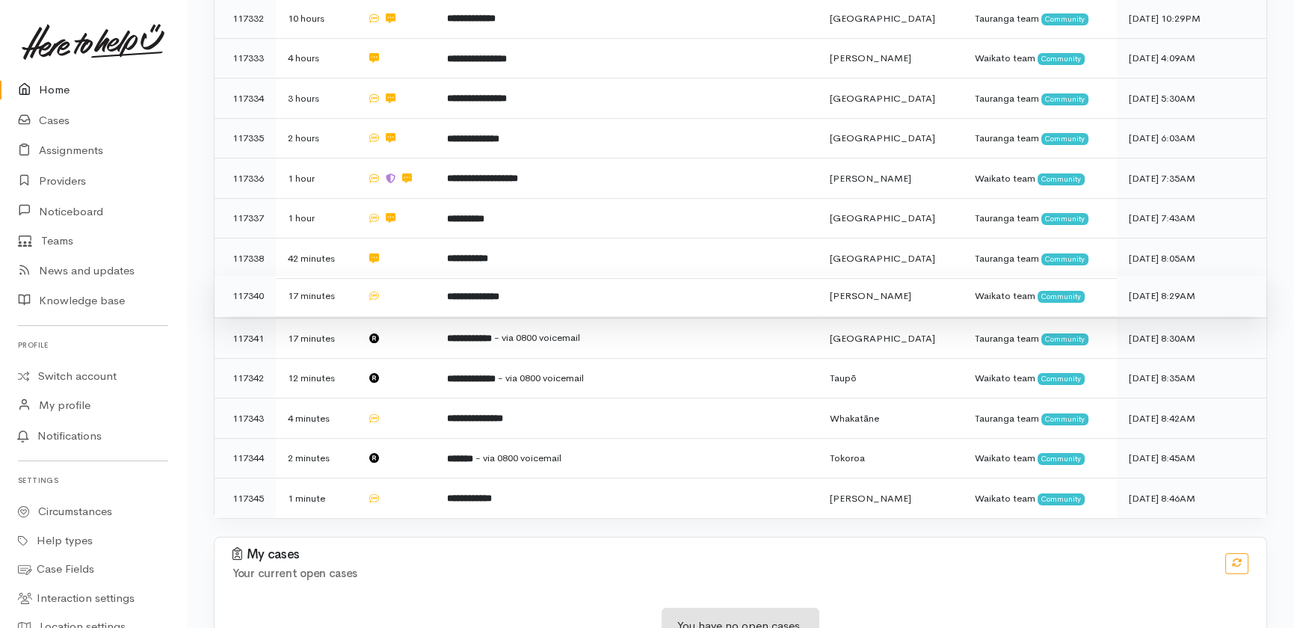
click at [412, 276] on td at bounding box center [394, 296] width 79 height 40
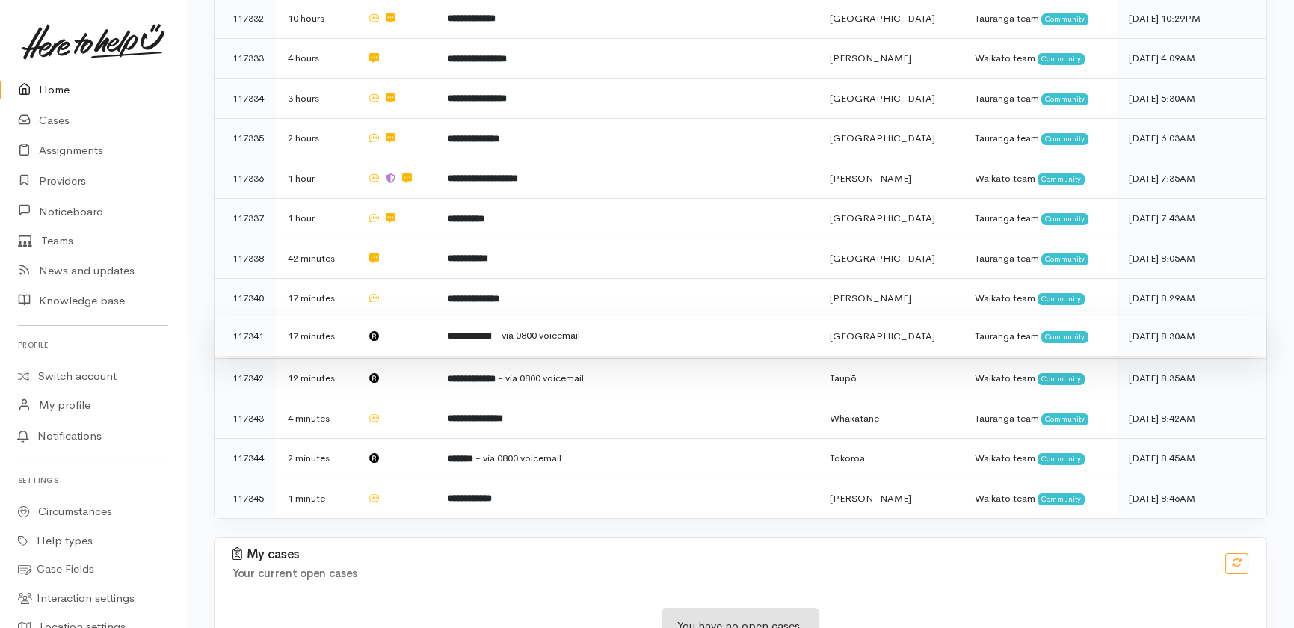
click at [411, 316] on td at bounding box center [394, 336] width 79 height 40
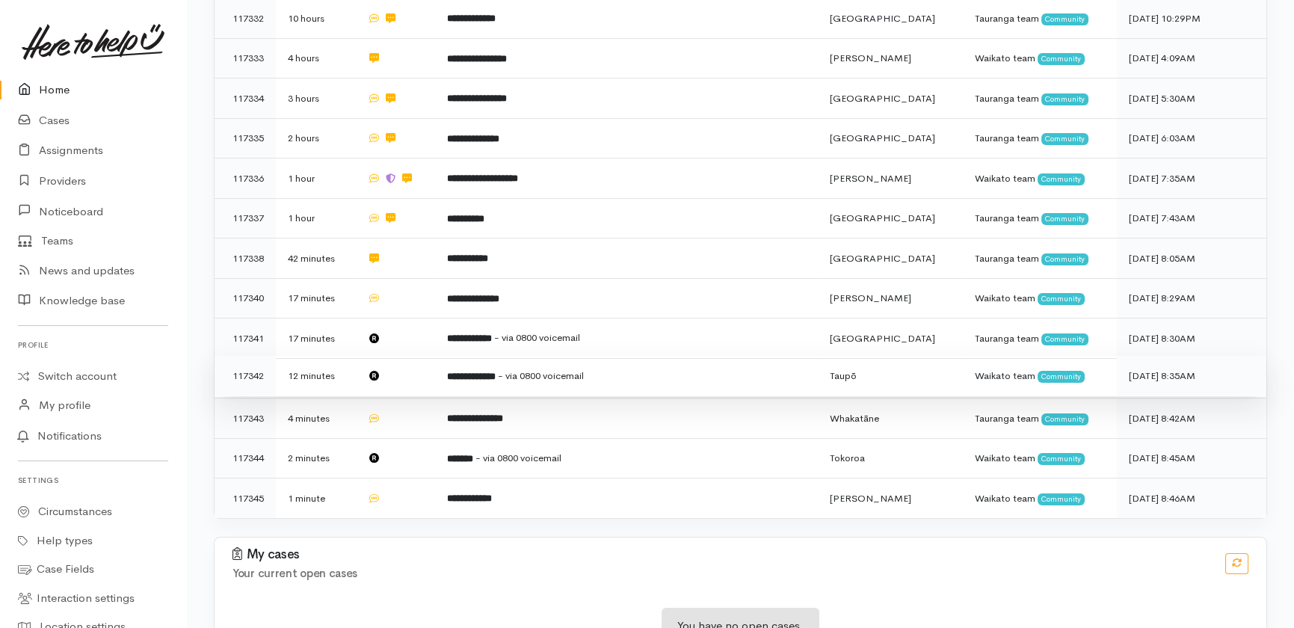
click at [409, 356] on td at bounding box center [394, 376] width 79 height 40
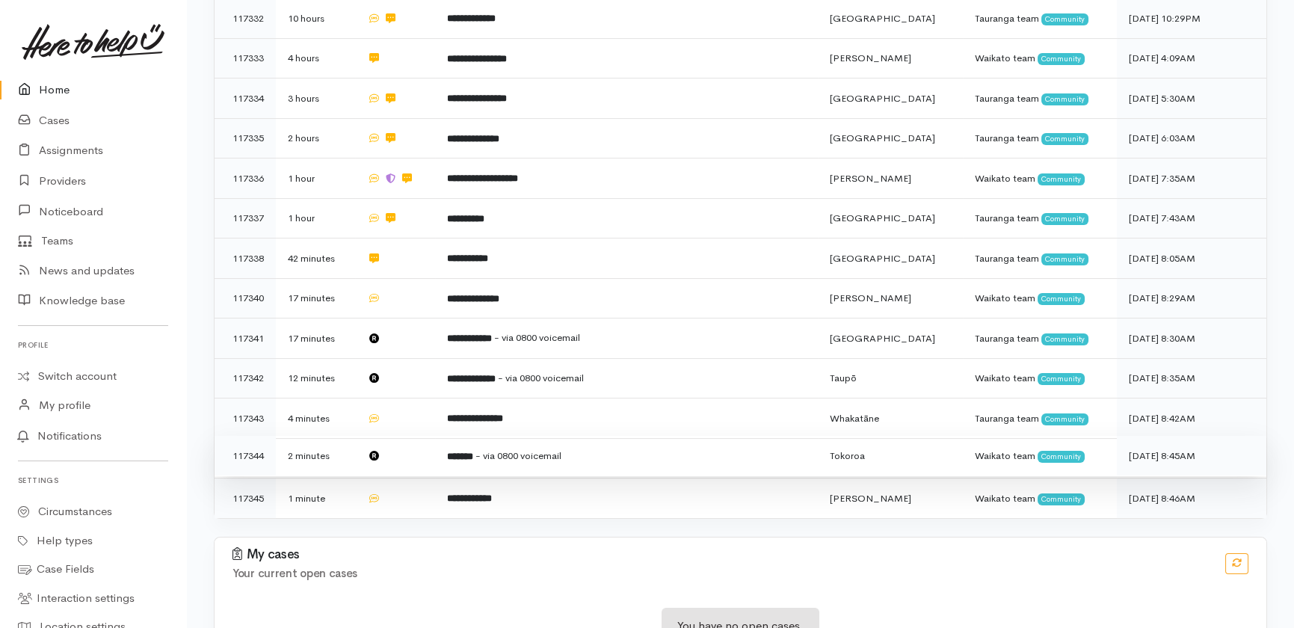
drag, startPoint x: 413, startPoint y: 357, endPoint x: 419, endPoint y: 375, distance: 18.2
click at [412, 398] on td at bounding box center [394, 418] width 79 height 40
click at [407, 436] on td at bounding box center [394, 456] width 79 height 40
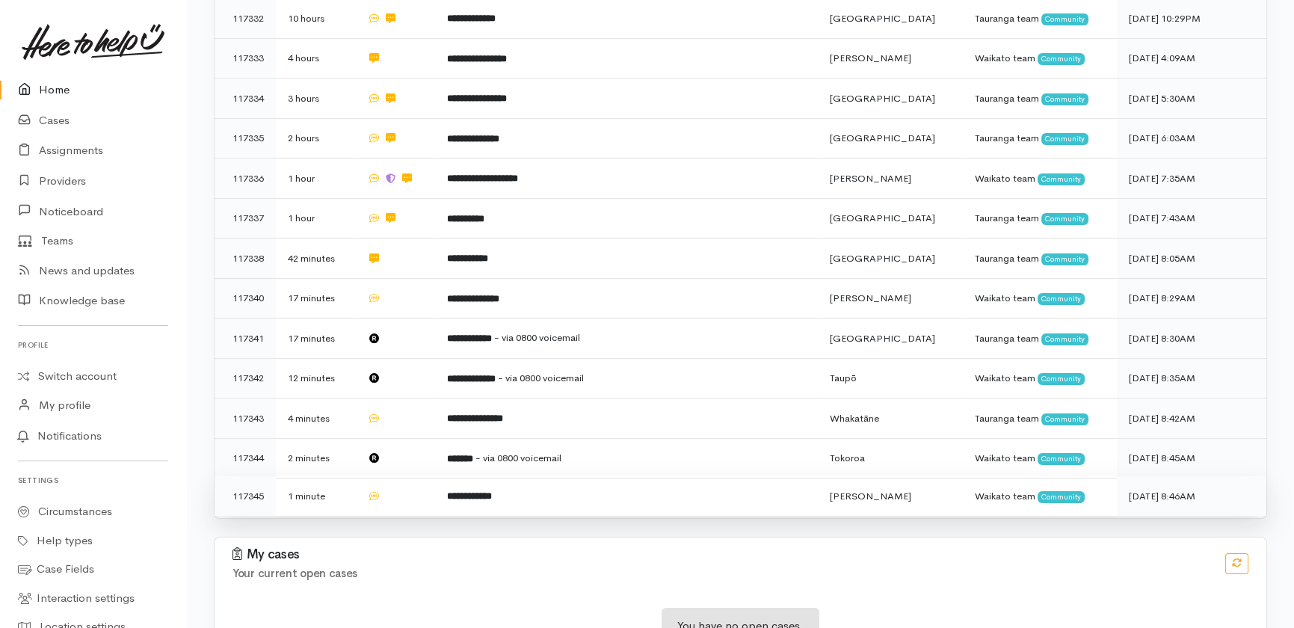
drag, startPoint x: 417, startPoint y: 431, endPoint x: 416, endPoint y: 422, distance: 9.0
click at [417, 476] on td at bounding box center [394, 496] width 79 height 40
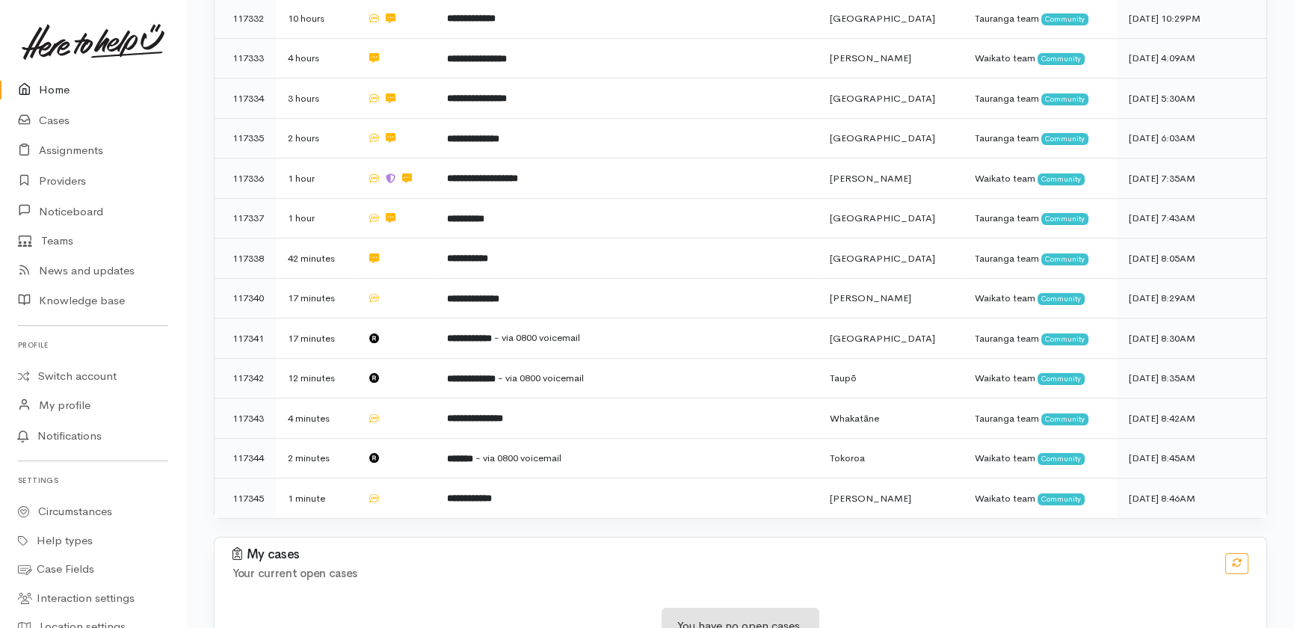
click at [43, 84] on link "Home" at bounding box center [93, 90] width 186 height 31
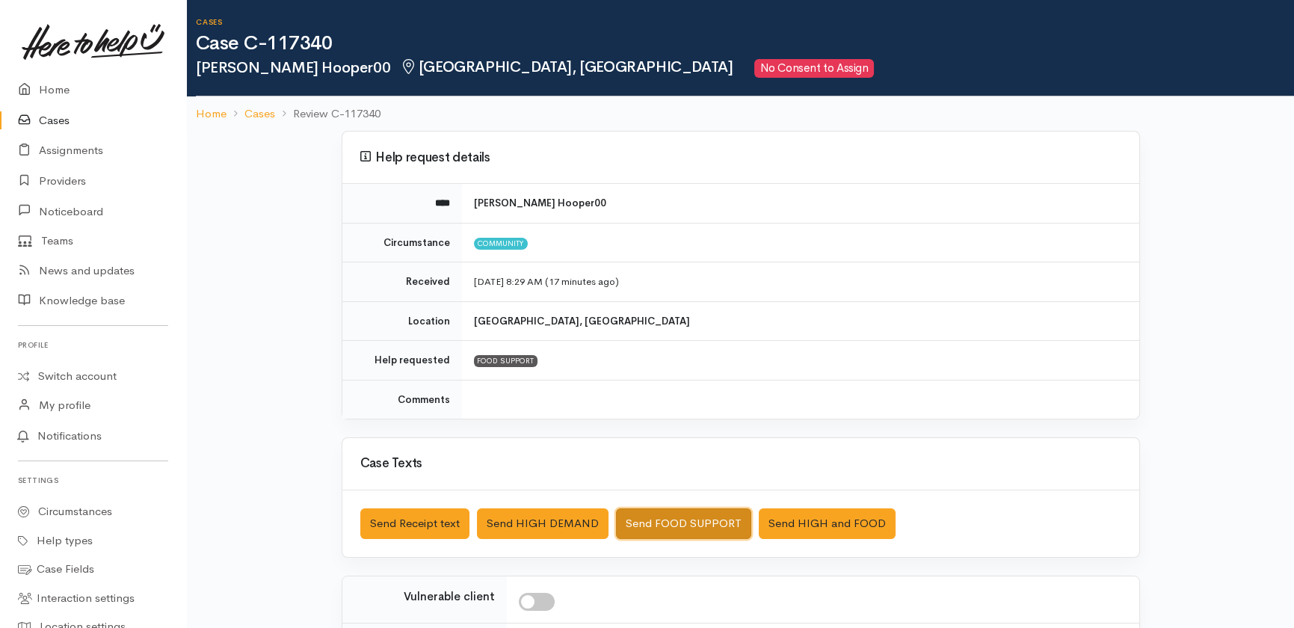
click at [671, 515] on button "Send FOOD SUPPORT" at bounding box center [683, 523] width 135 height 31
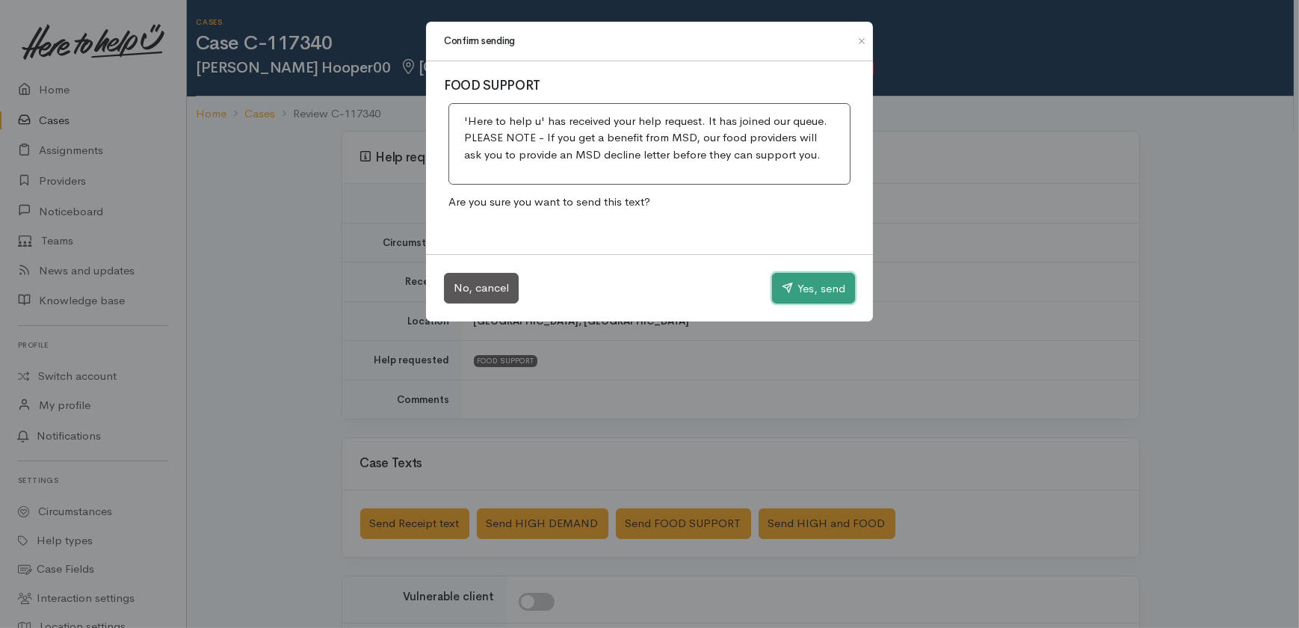
drag, startPoint x: 822, startPoint y: 284, endPoint x: 786, endPoint y: 270, distance: 38.6
click at [823, 284] on button "Yes, send" at bounding box center [813, 288] width 83 height 31
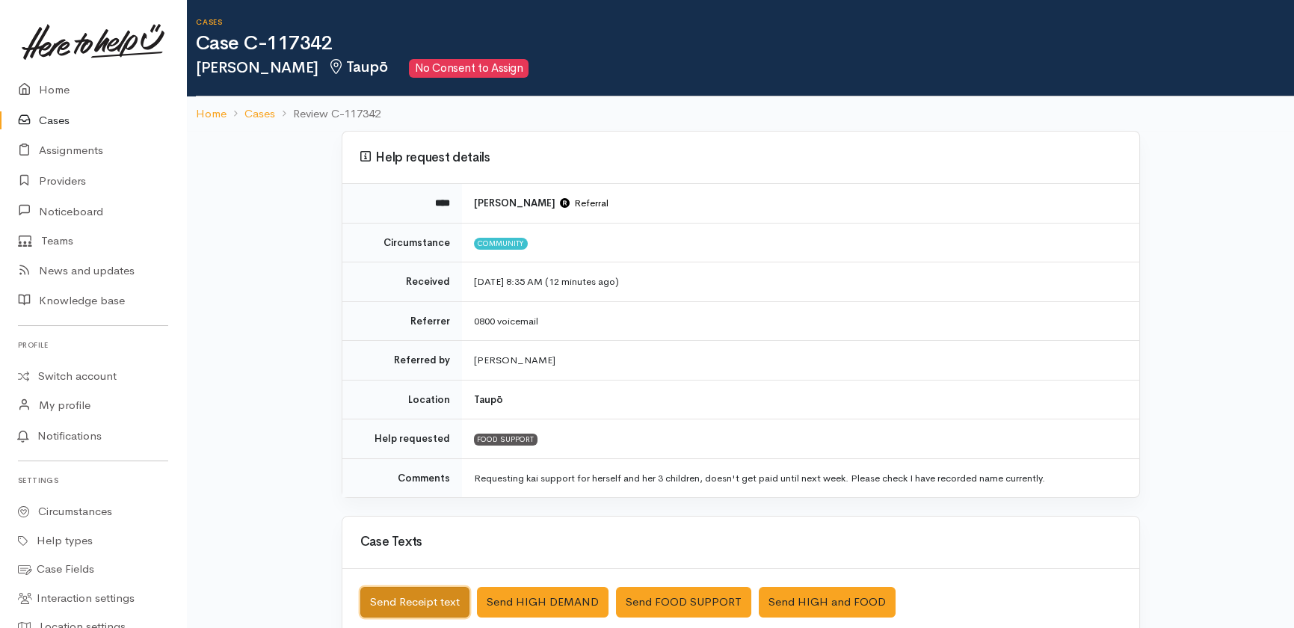
click at [389, 600] on button "Send Receipt text" at bounding box center [414, 602] width 109 height 31
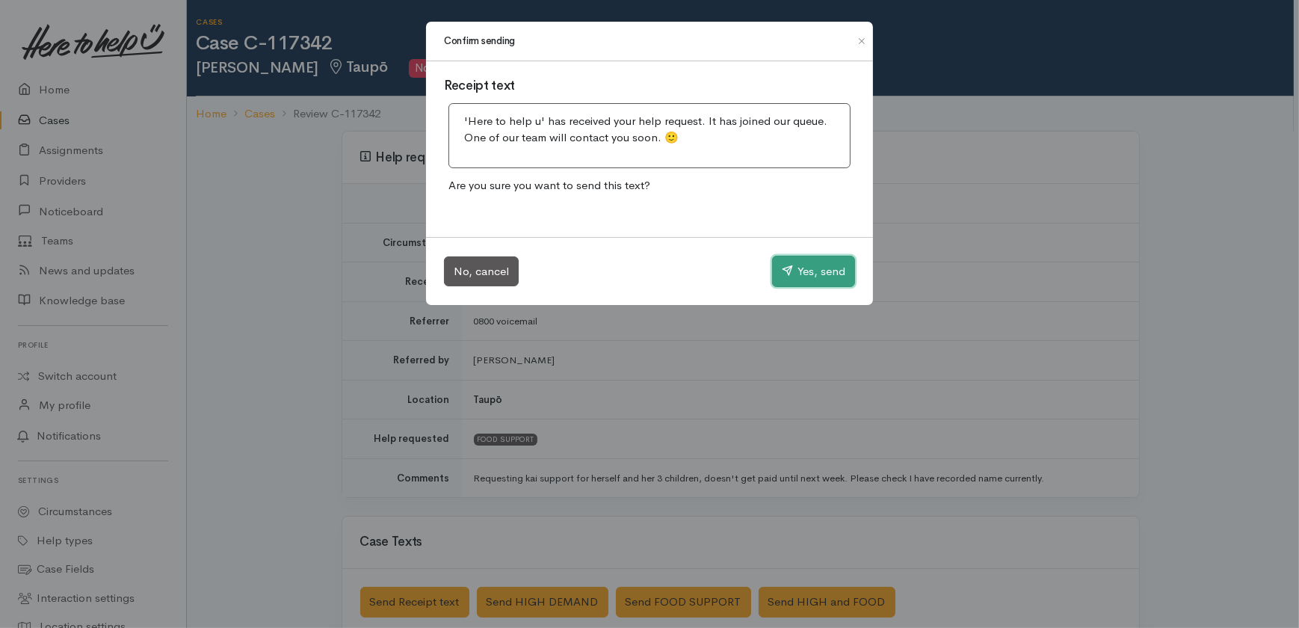
drag, startPoint x: 804, startPoint y: 262, endPoint x: 804, endPoint y: 247, distance: 14.2
click at [804, 261] on button "Yes, send" at bounding box center [813, 271] width 83 height 31
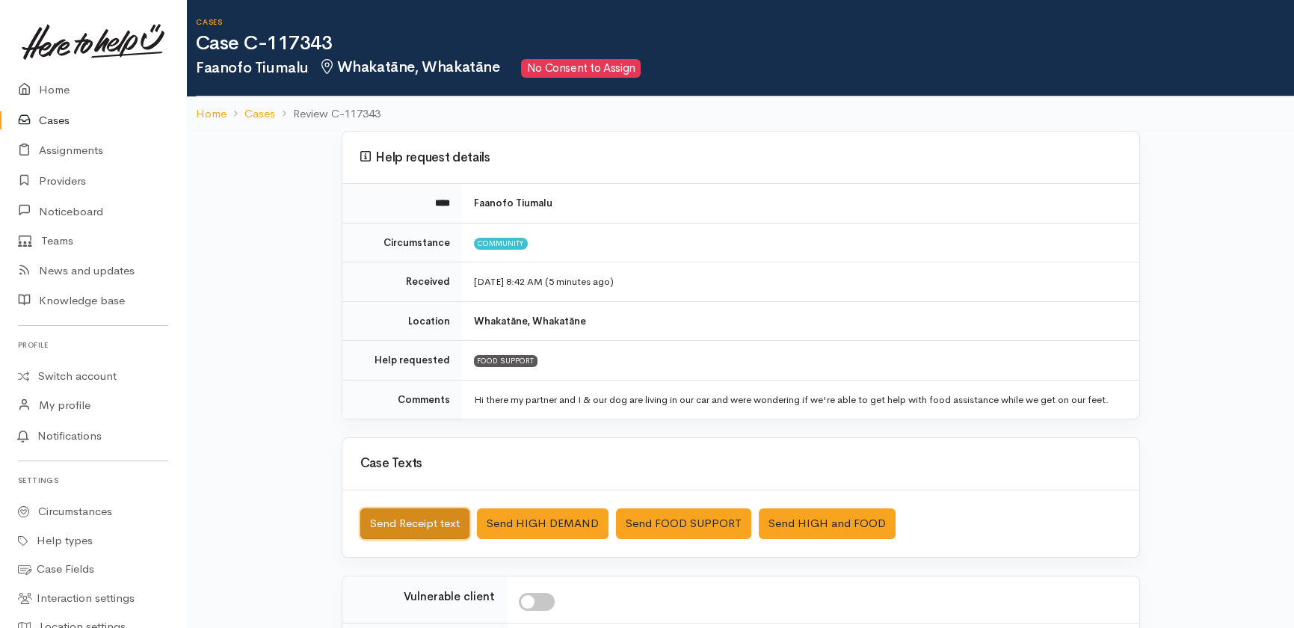
click at [385, 522] on button "Send Receipt text" at bounding box center [414, 523] width 109 height 31
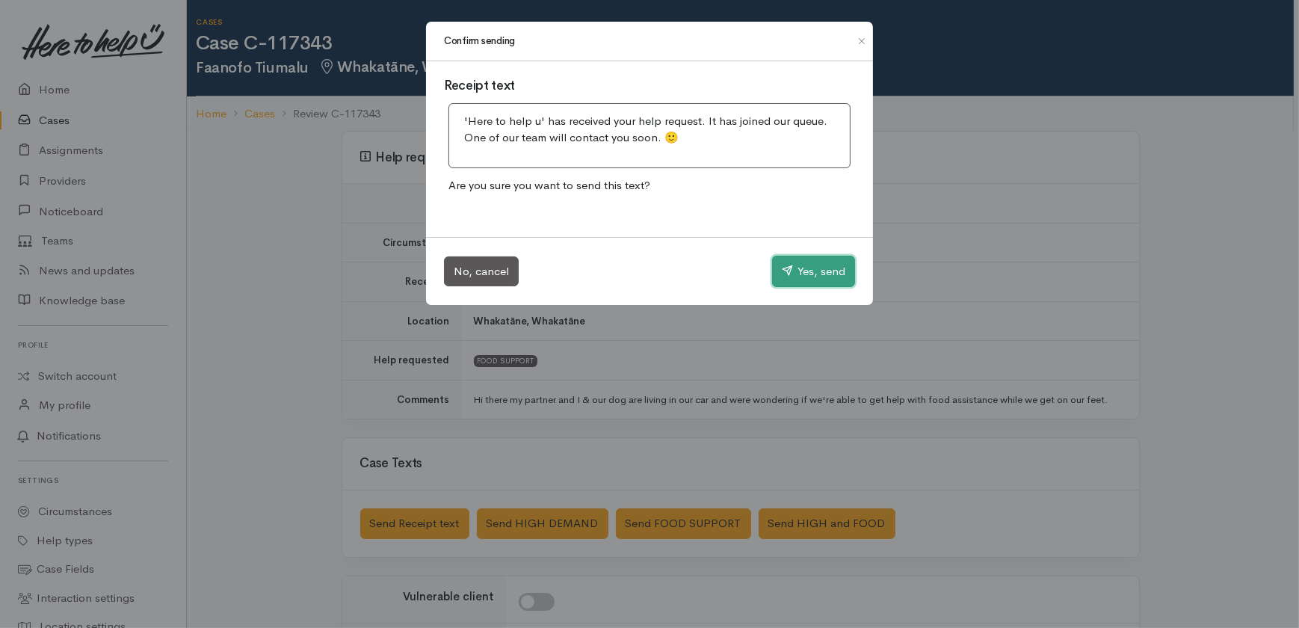
click at [815, 265] on button "Yes, send" at bounding box center [813, 271] width 83 height 31
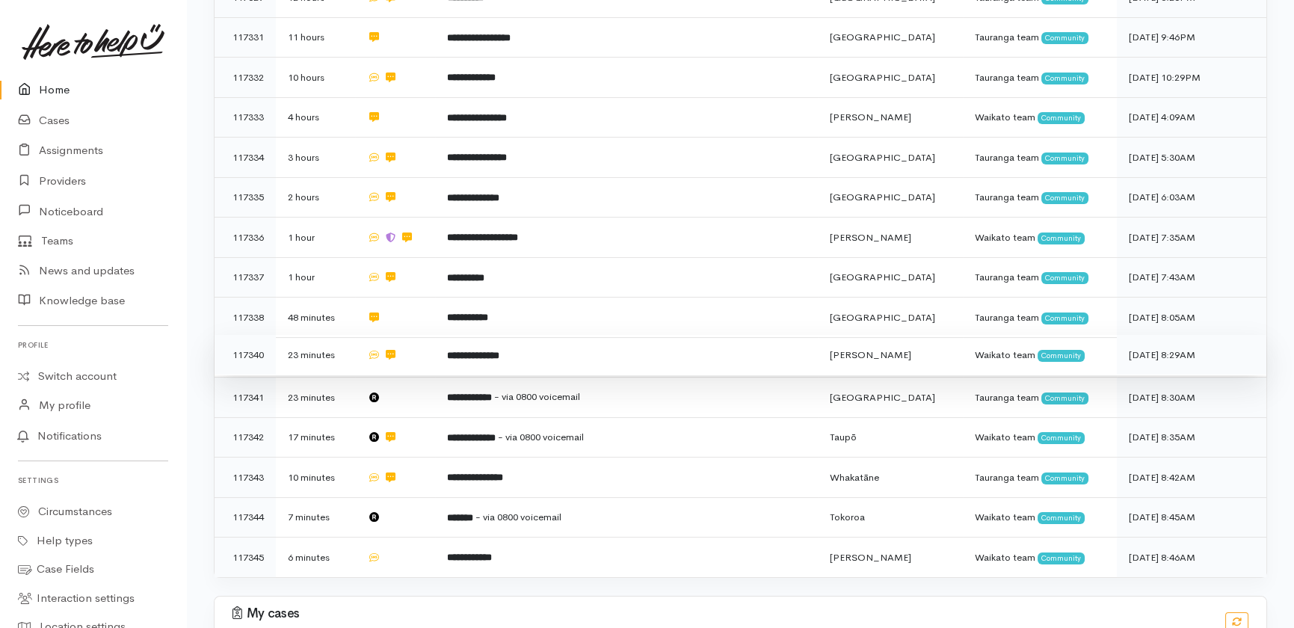
scroll to position [702, 0]
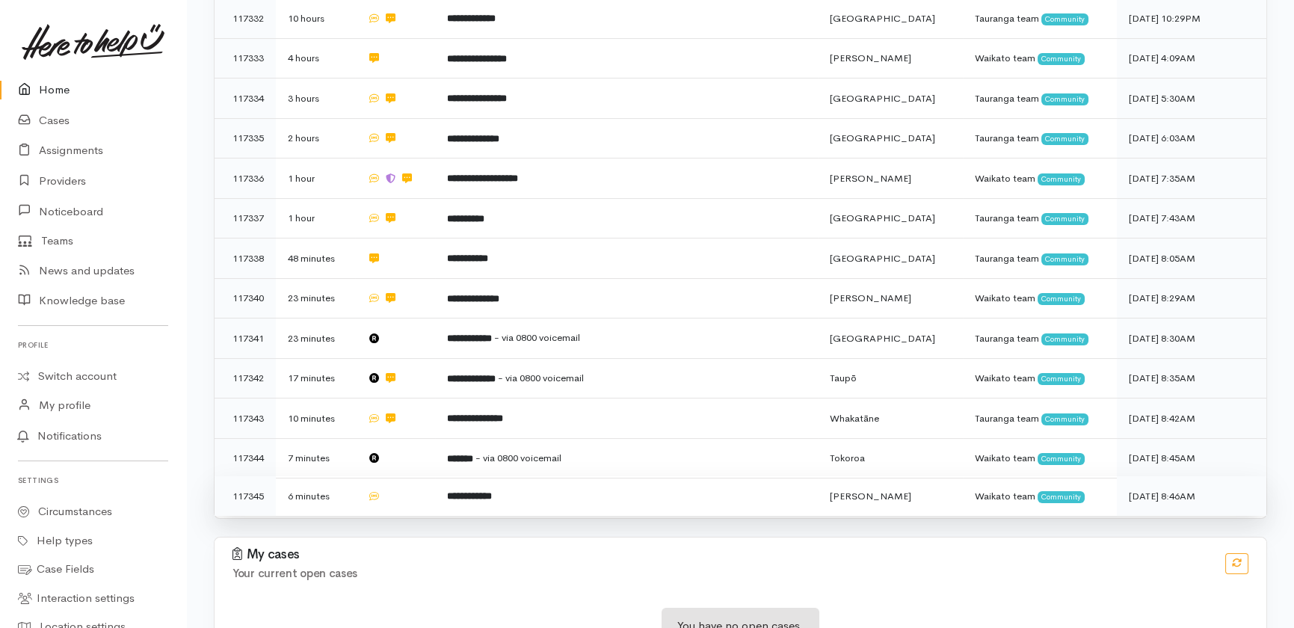
click at [635, 476] on td "**********" at bounding box center [626, 496] width 383 height 40
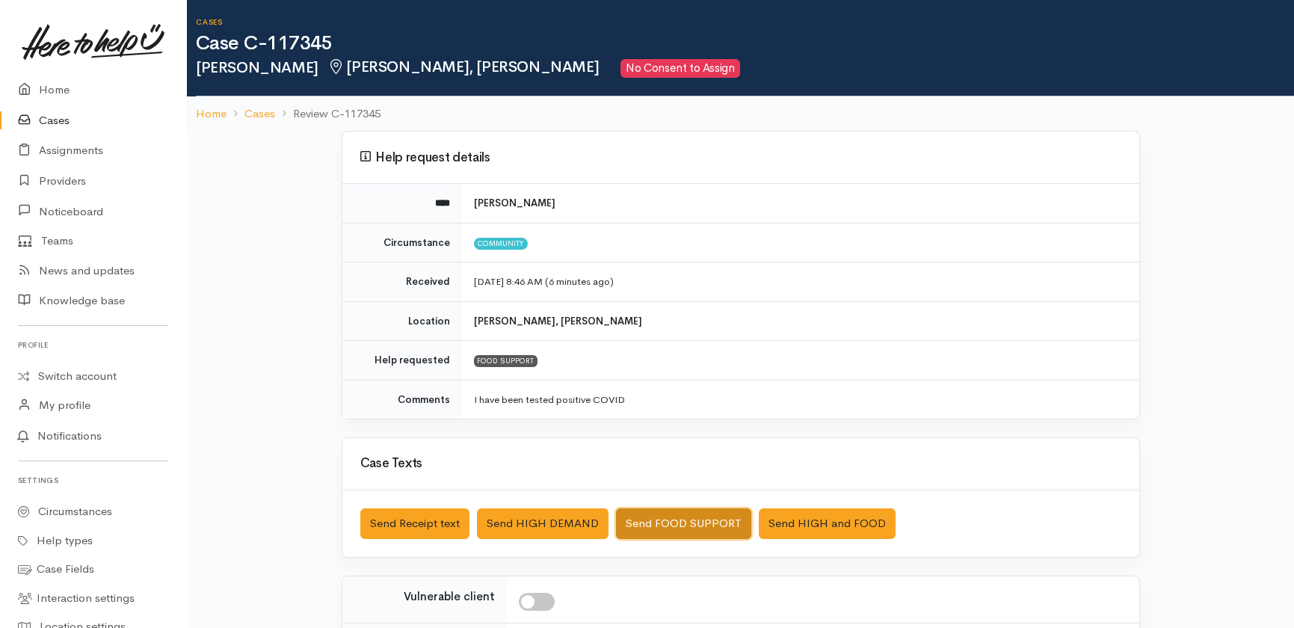
click at [712, 520] on button "Send FOOD SUPPORT" at bounding box center [683, 523] width 135 height 31
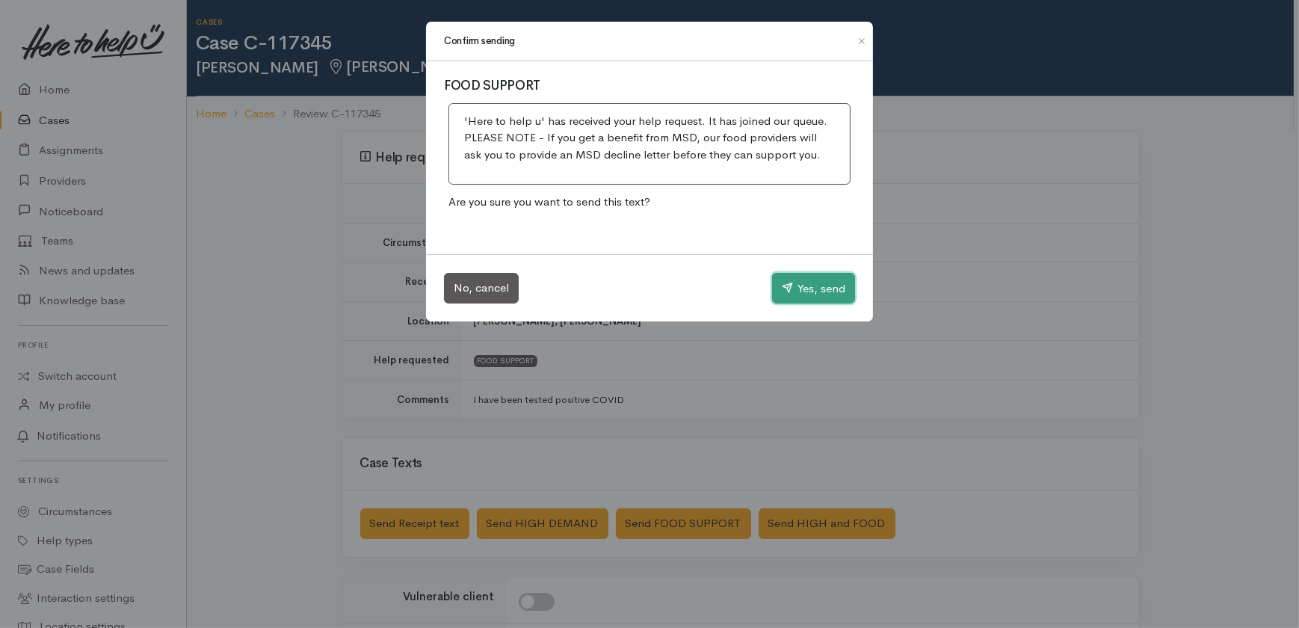
click at [796, 287] on button "Yes, send" at bounding box center [813, 288] width 83 height 31
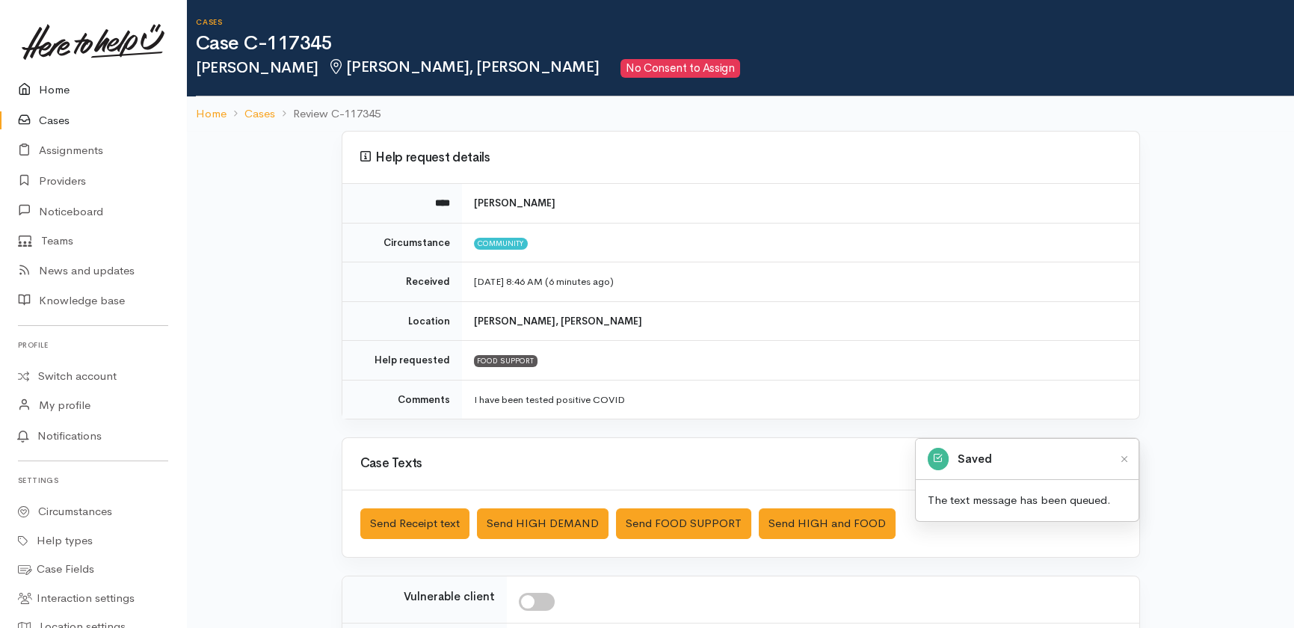
click at [52, 89] on link "Home" at bounding box center [93, 90] width 186 height 31
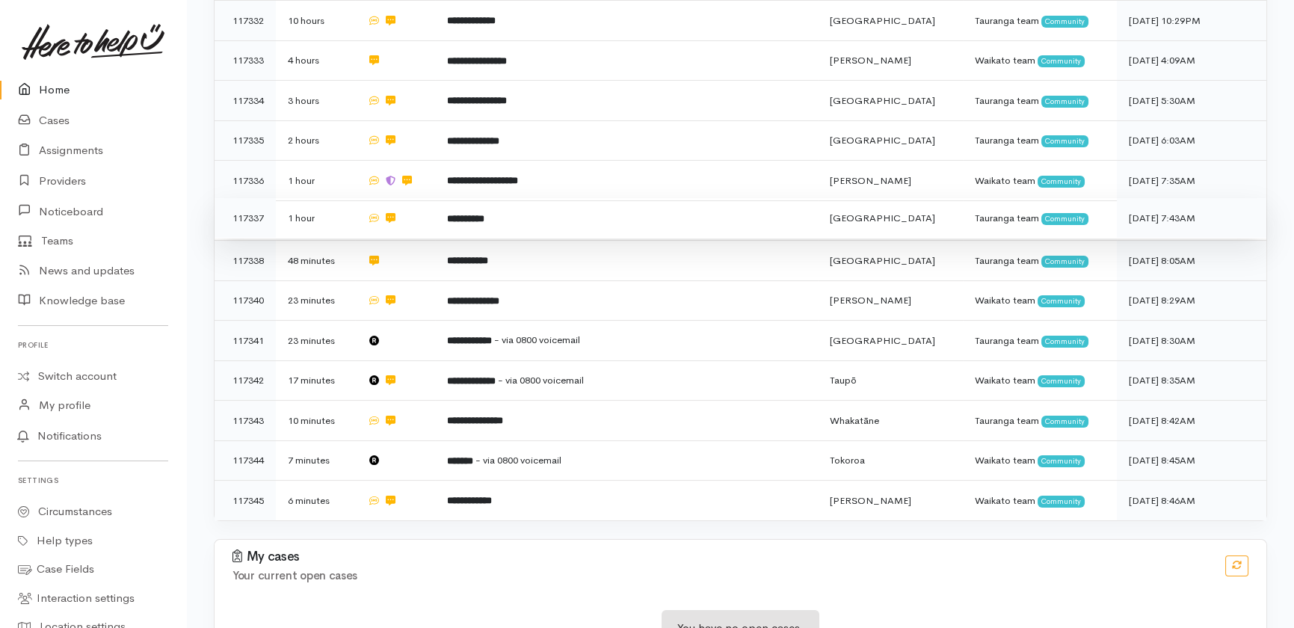
scroll to position [702, 0]
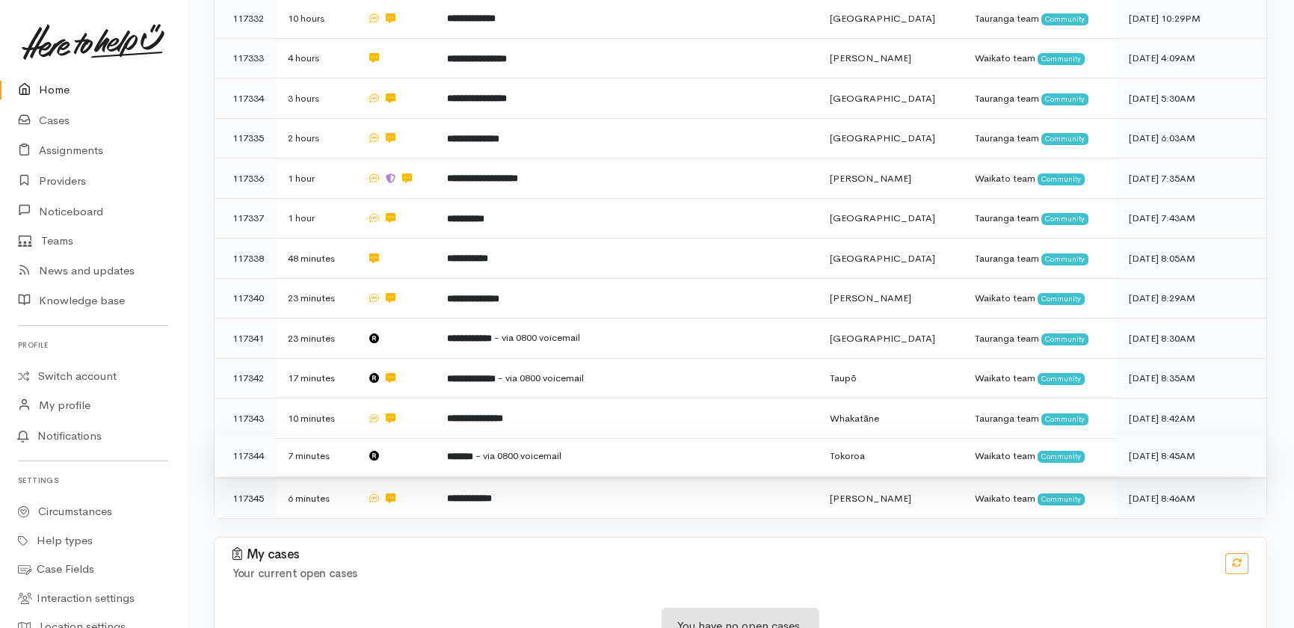
click at [416, 436] on td at bounding box center [394, 456] width 79 height 40
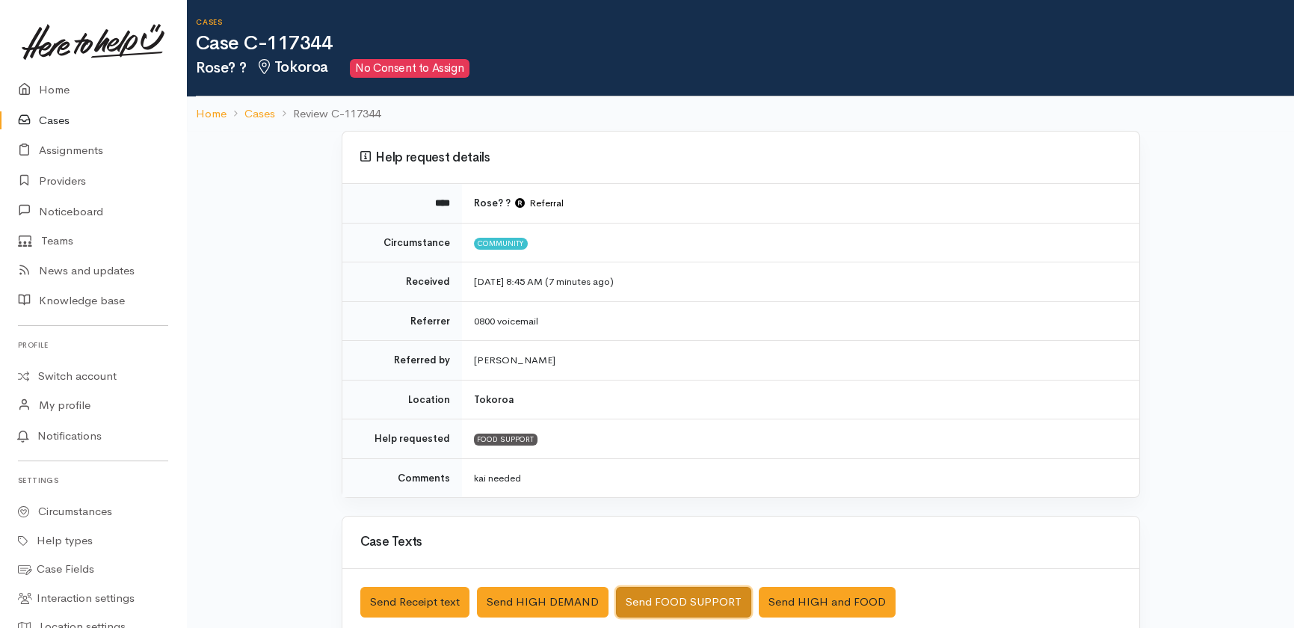
click at [677, 599] on button "Send FOOD SUPPORT" at bounding box center [683, 602] width 135 height 31
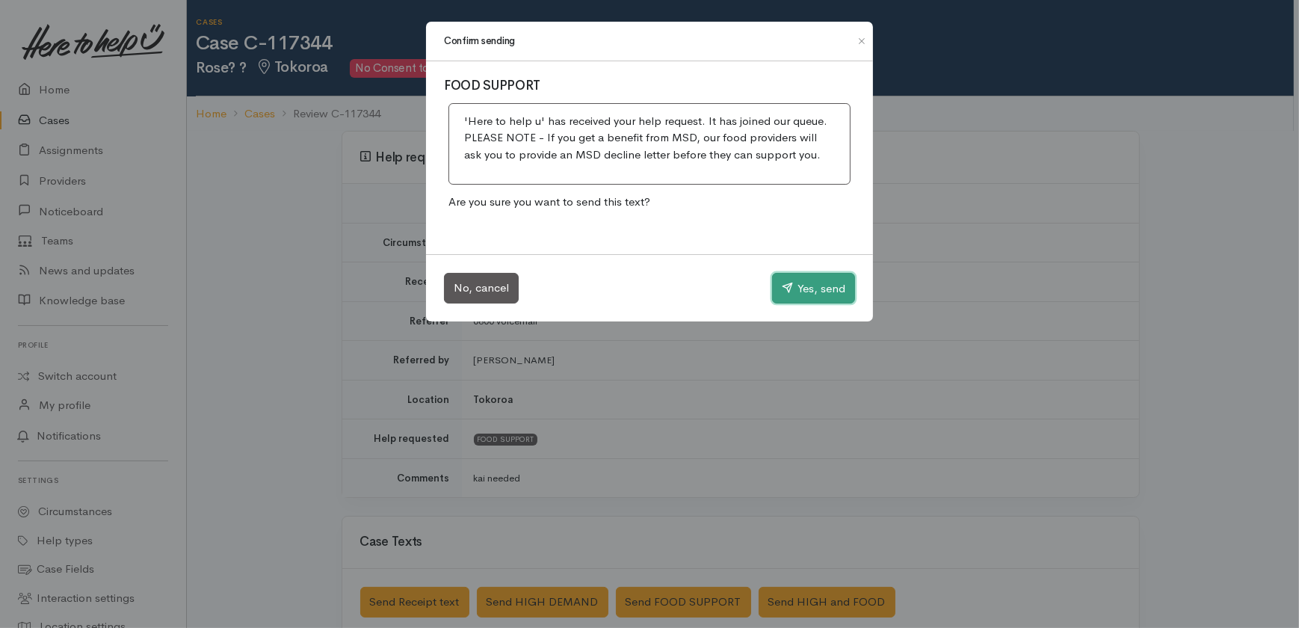
click at [804, 281] on button "Yes, send" at bounding box center [813, 288] width 83 height 31
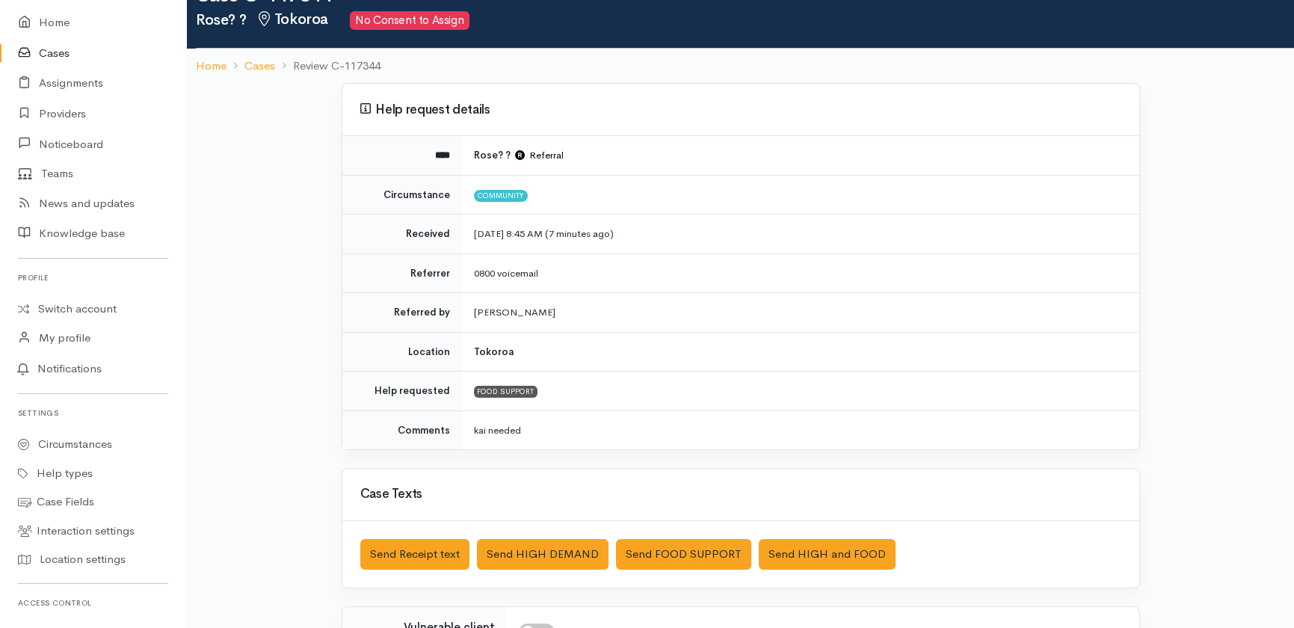
scroll to position [67, 0]
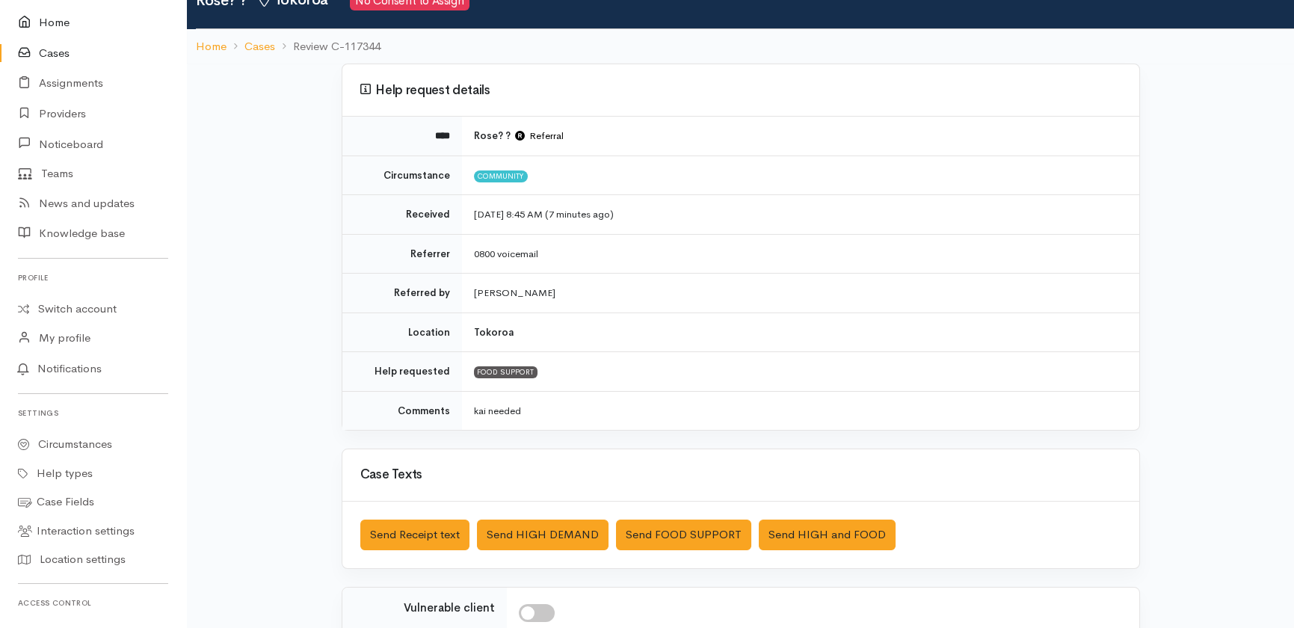
click at [61, 22] on link "Home" at bounding box center [93, 22] width 186 height 31
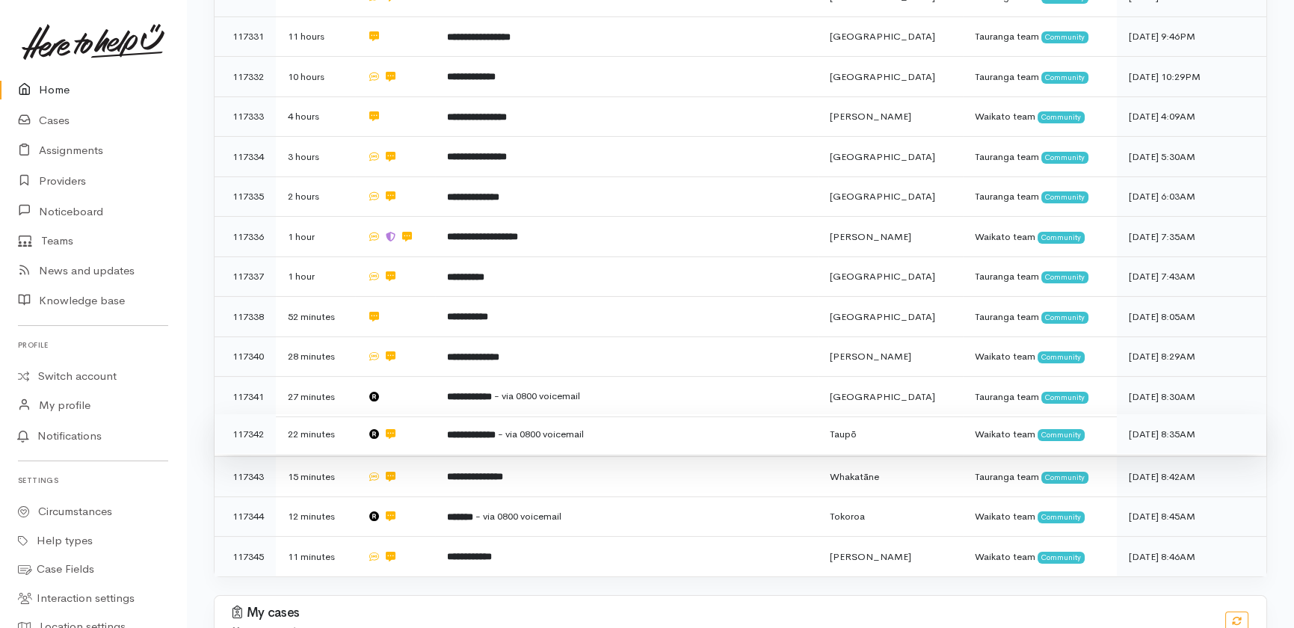
scroll to position [566, 0]
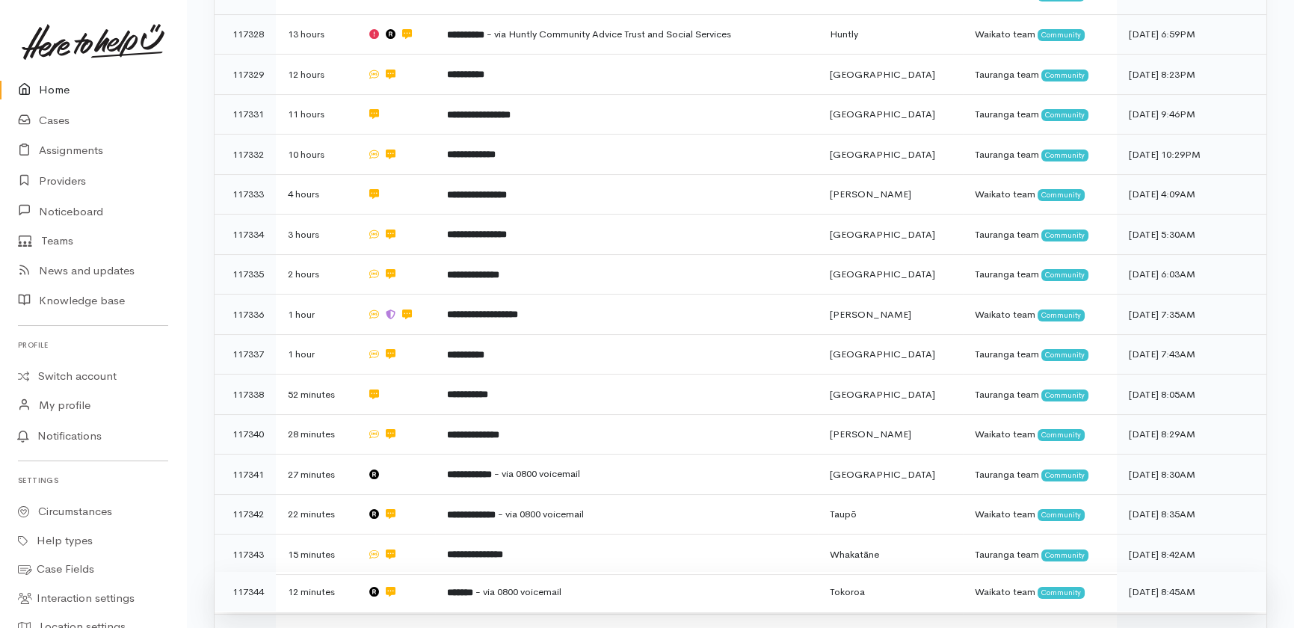
click at [420, 572] on td at bounding box center [394, 592] width 79 height 40
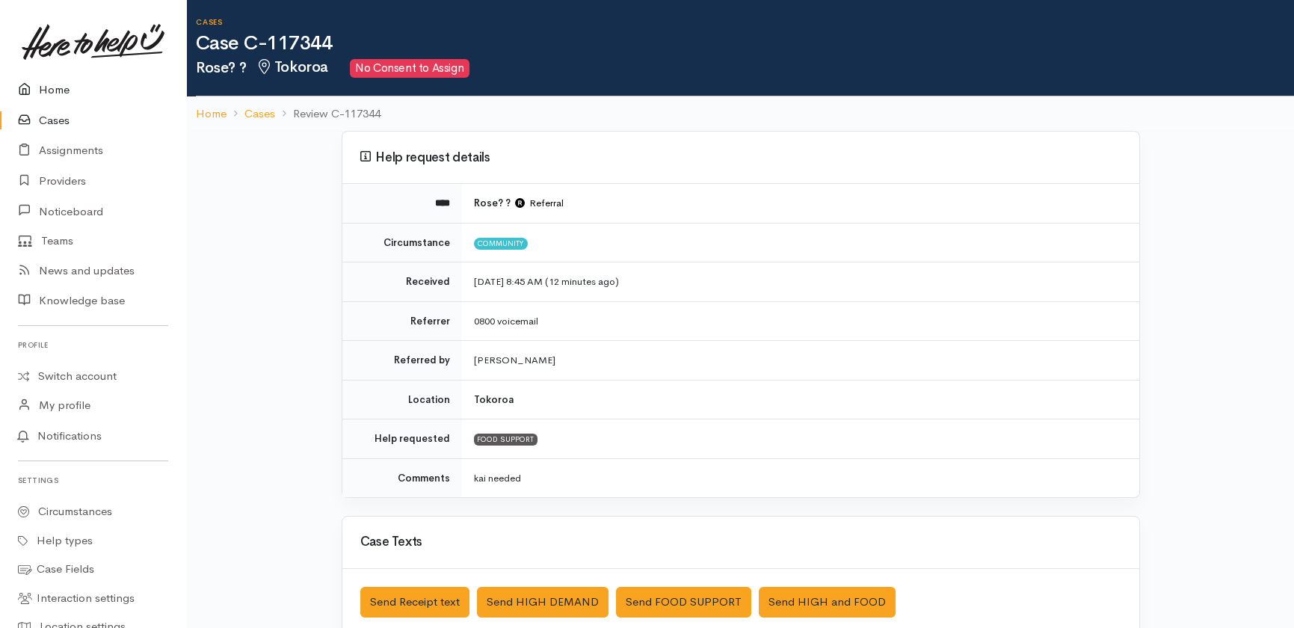
click at [64, 84] on link "Home" at bounding box center [93, 90] width 186 height 31
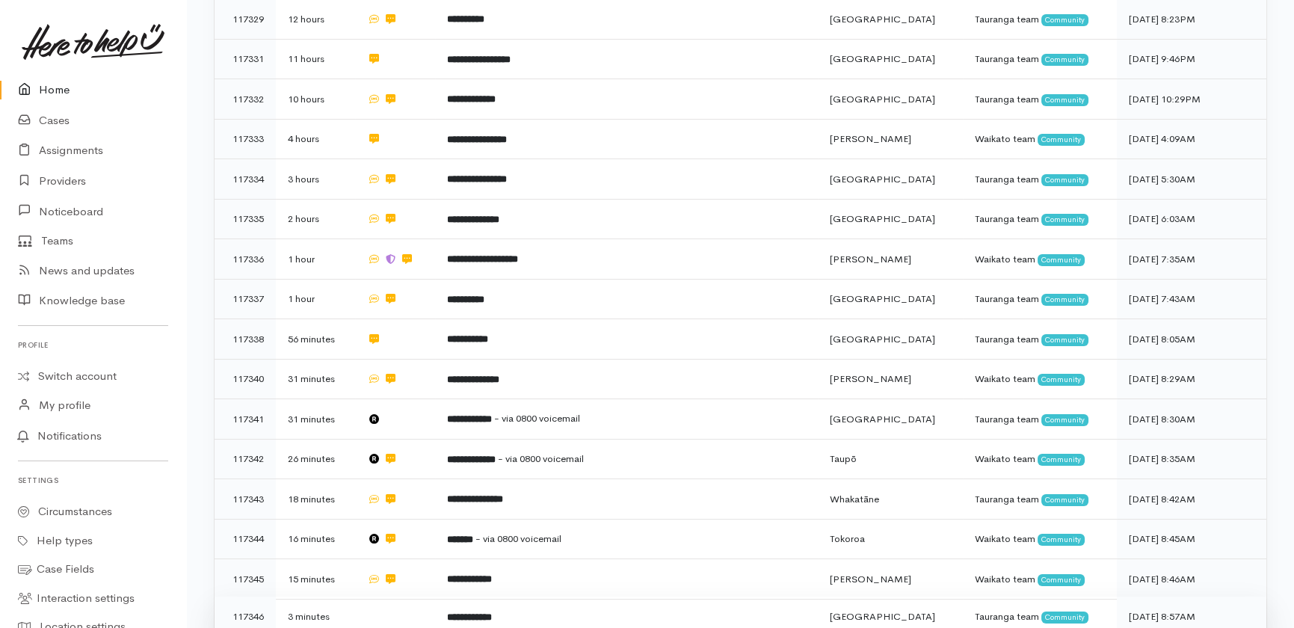
scroll to position [741, 0]
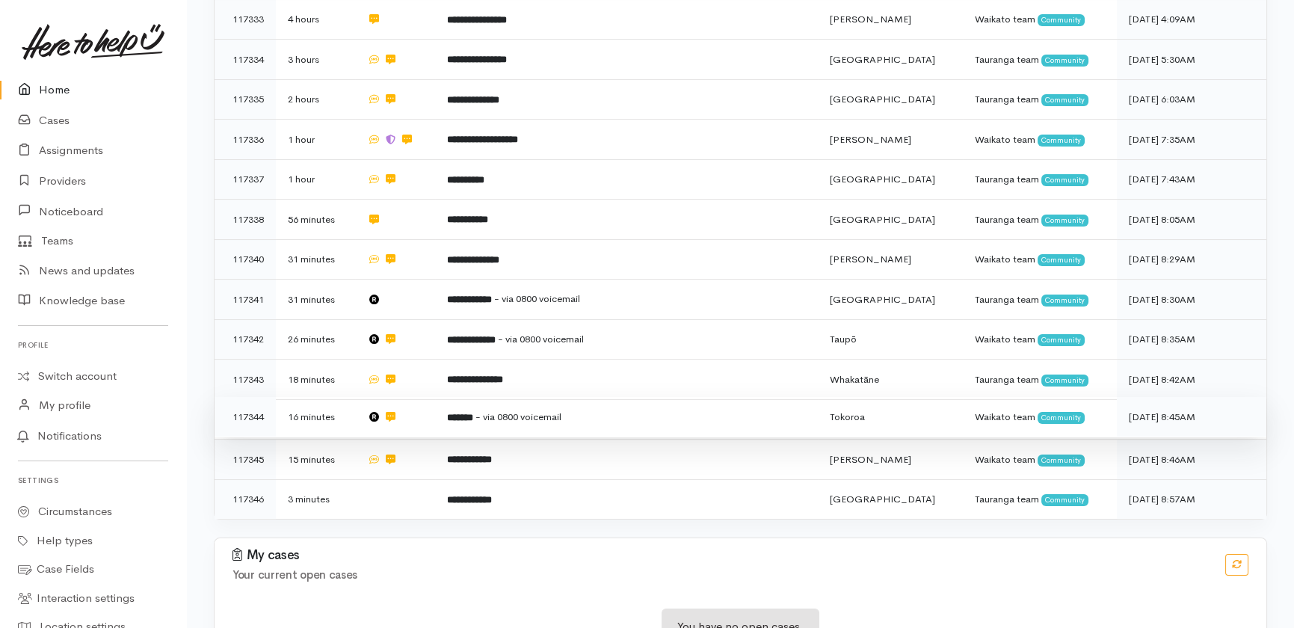
click at [537, 410] on span "- via 0800 voicemail" at bounding box center [518, 416] width 86 height 13
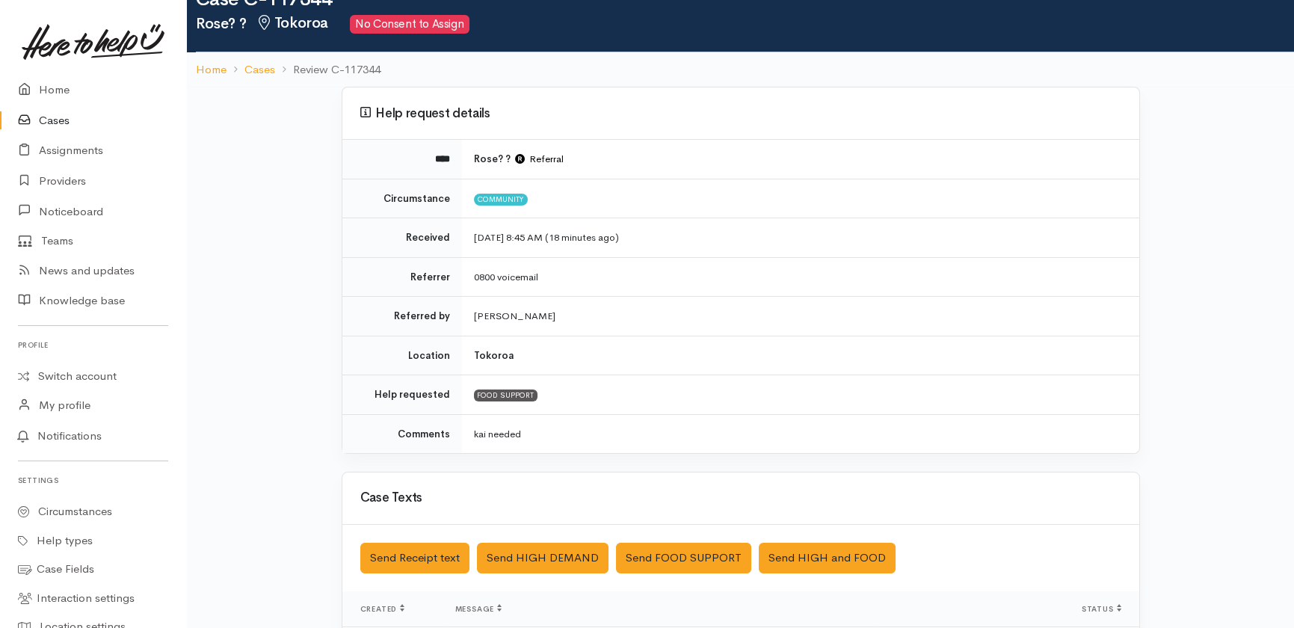
scroll to position [67, 0]
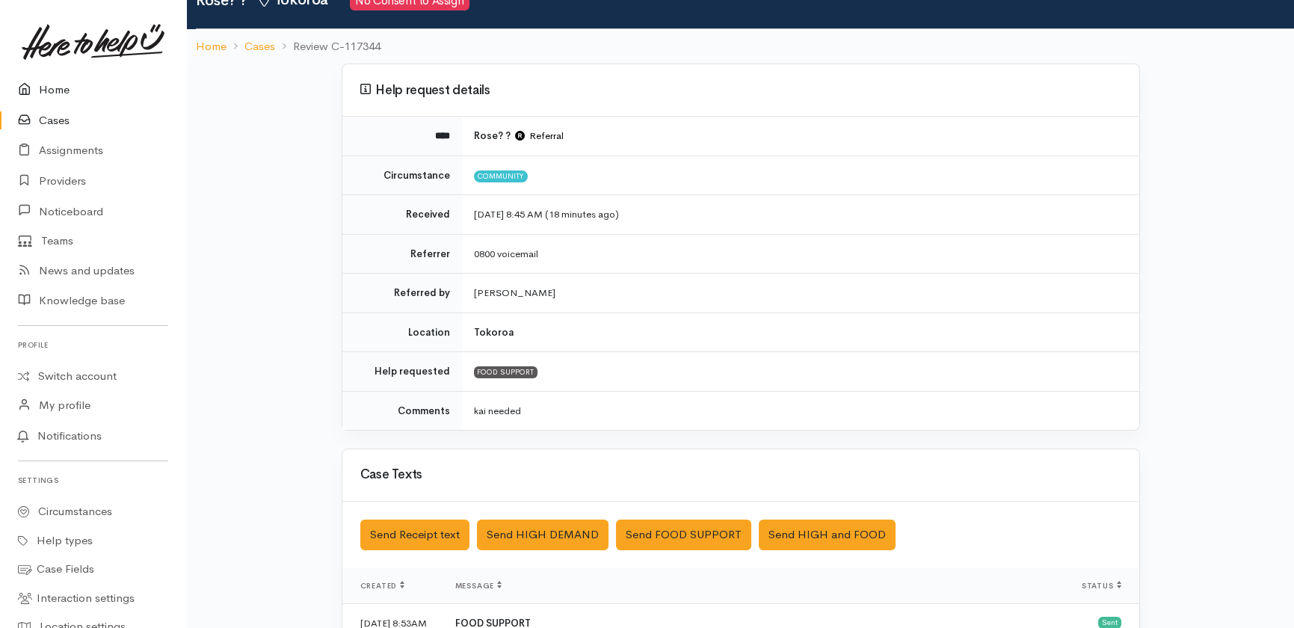
click at [54, 93] on link "Home" at bounding box center [93, 90] width 186 height 31
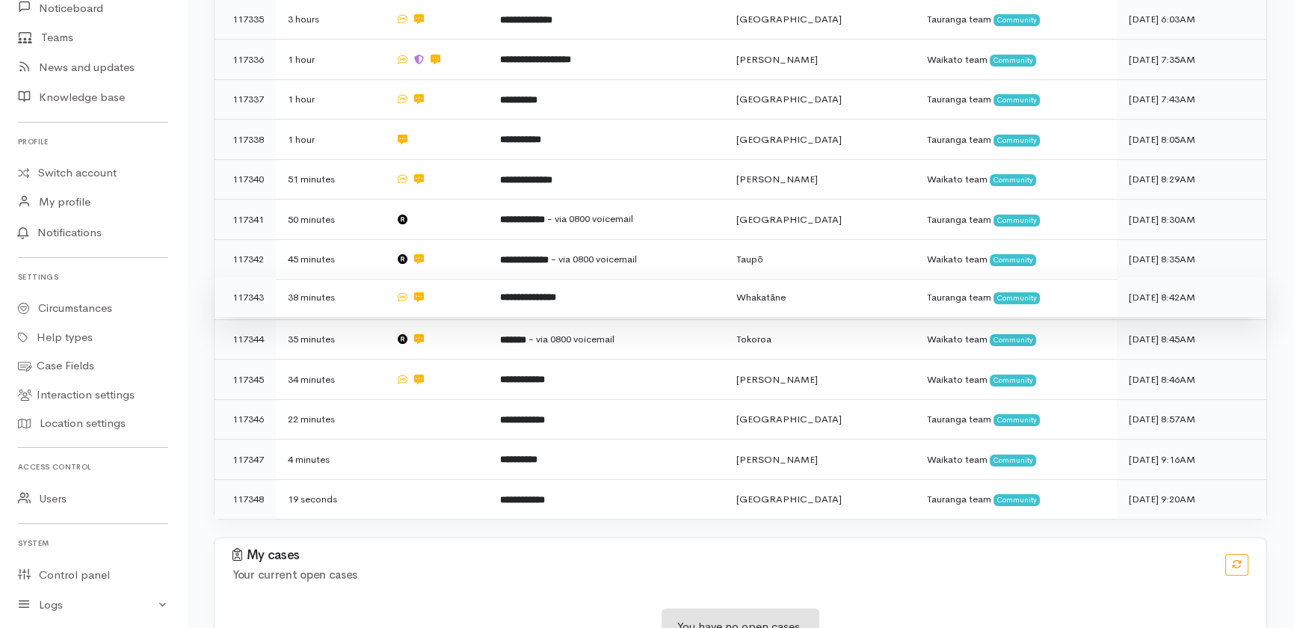
scroll to position [428, 0]
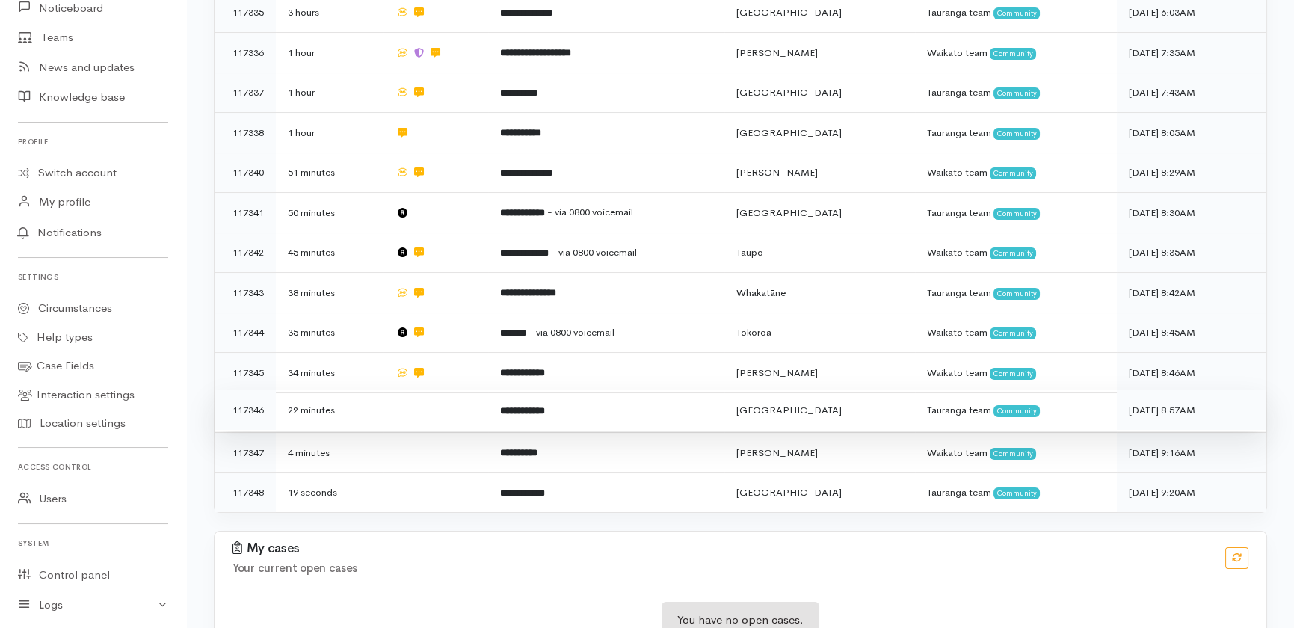
click at [443, 390] on td at bounding box center [436, 410] width 105 height 40
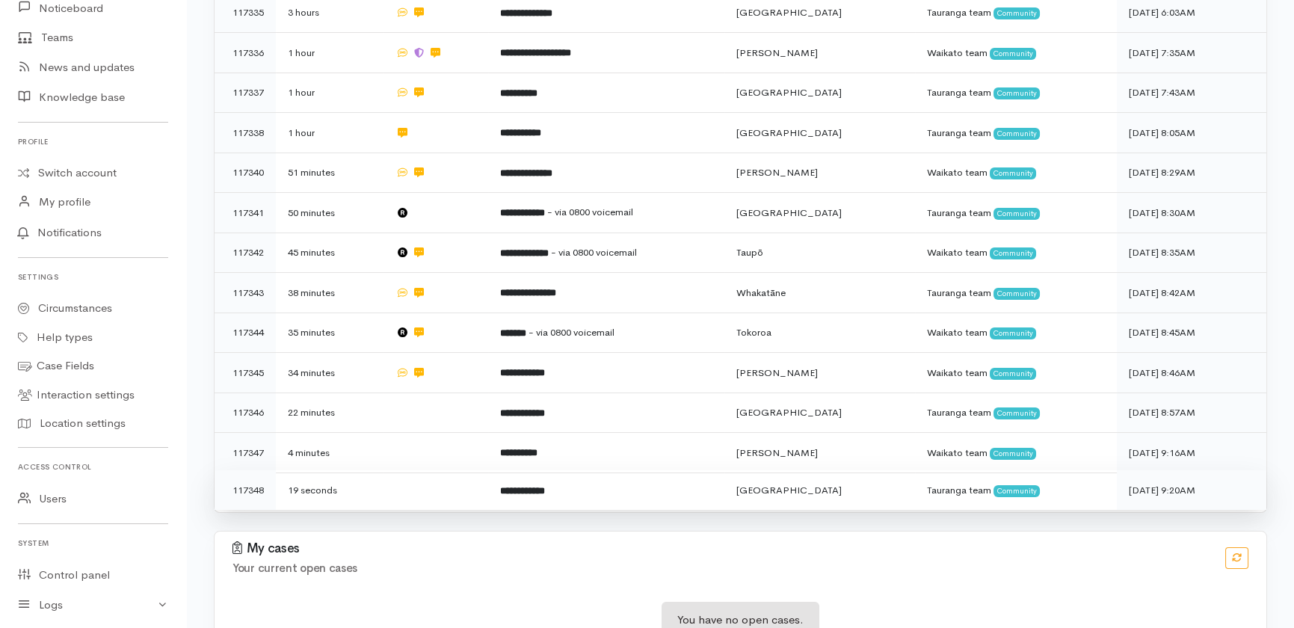
drag, startPoint x: 421, startPoint y: 389, endPoint x: 413, endPoint y: 428, distance: 40.3
click at [422, 433] on td at bounding box center [436, 453] width 105 height 40
click at [405, 470] on td at bounding box center [436, 490] width 105 height 40
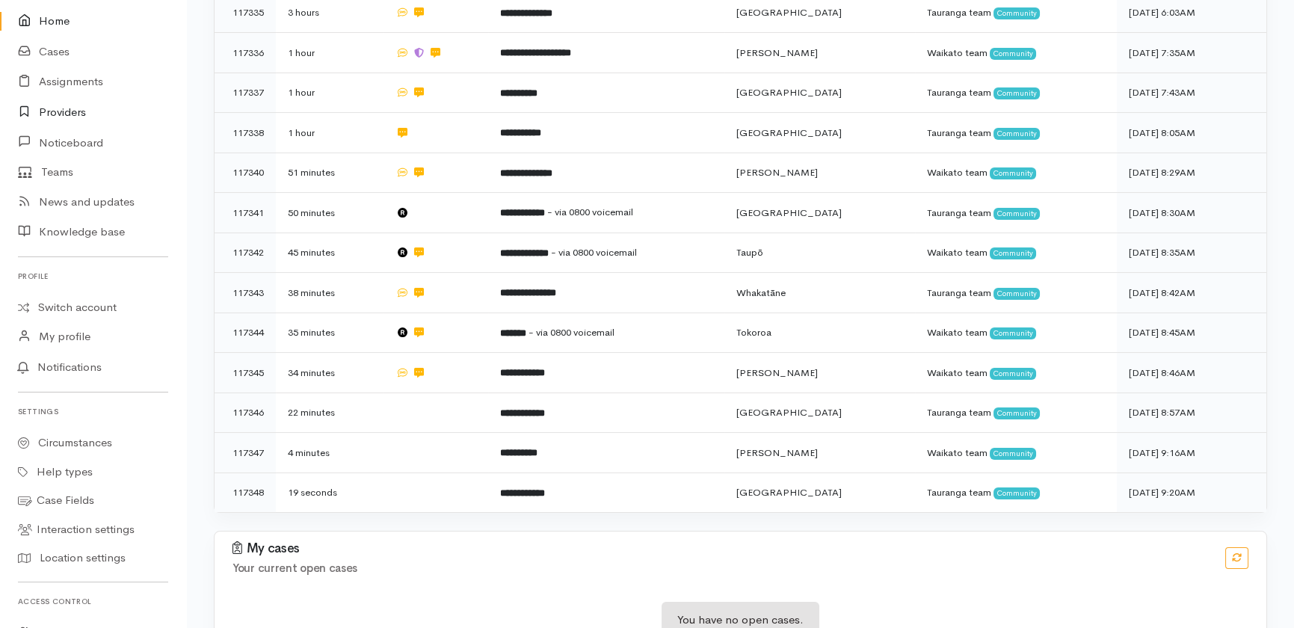
scroll to position [67, 0]
click at [60, 22] on link "Home" at bounding box center [93, 22] width 186 height 31
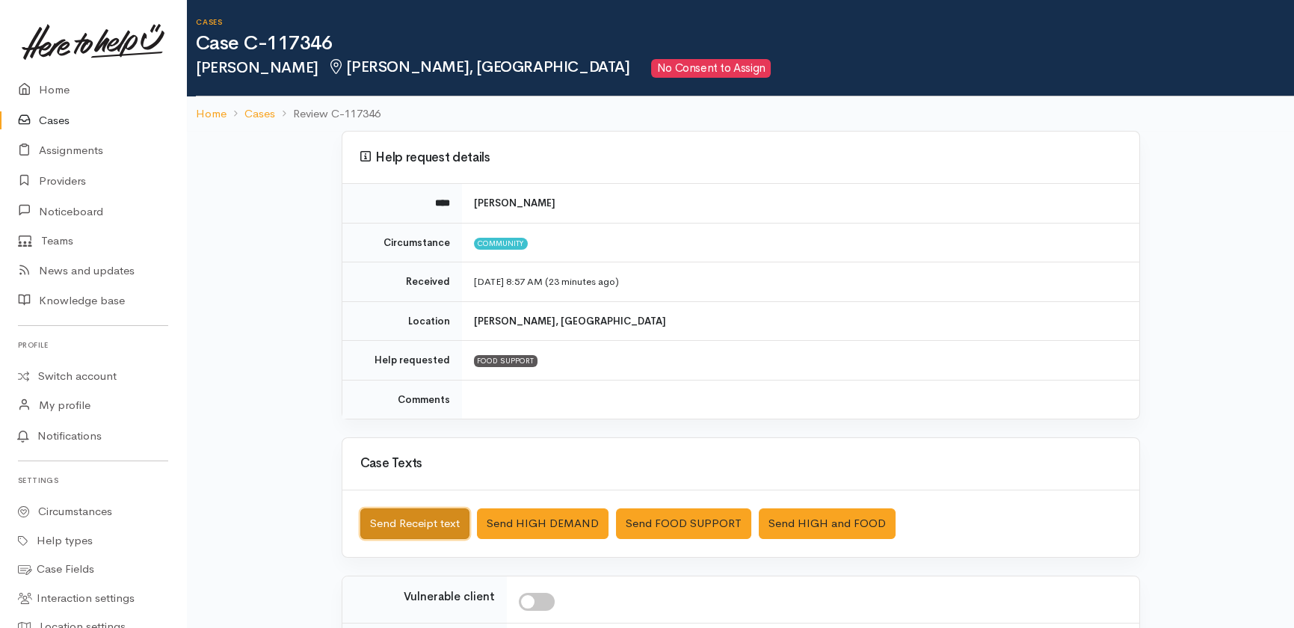
click at [428, 522] on button "Send Receipt text" at bounding box center [414, 523] width 109 height 31
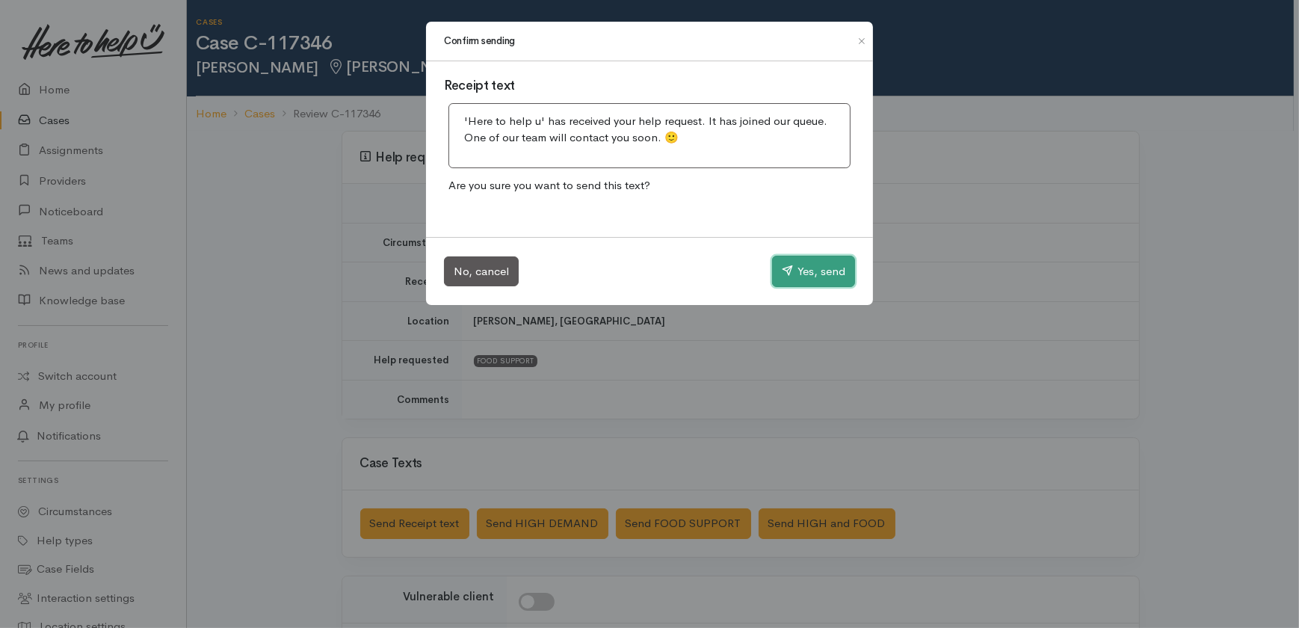
click at [816, 276] on button "Yes, send" at bounding box center [813, 271] width 83 height 31
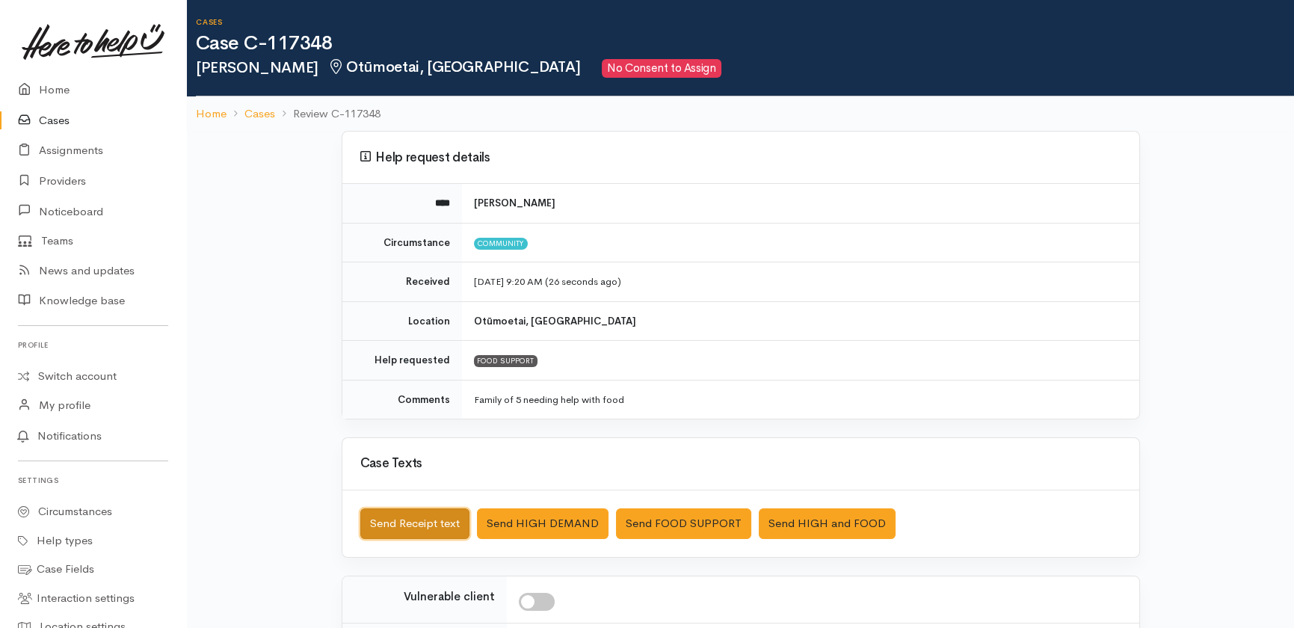
click at [407, 514] on button "Send Receipt text" at bounding box center [414, 523] width 109 height 31
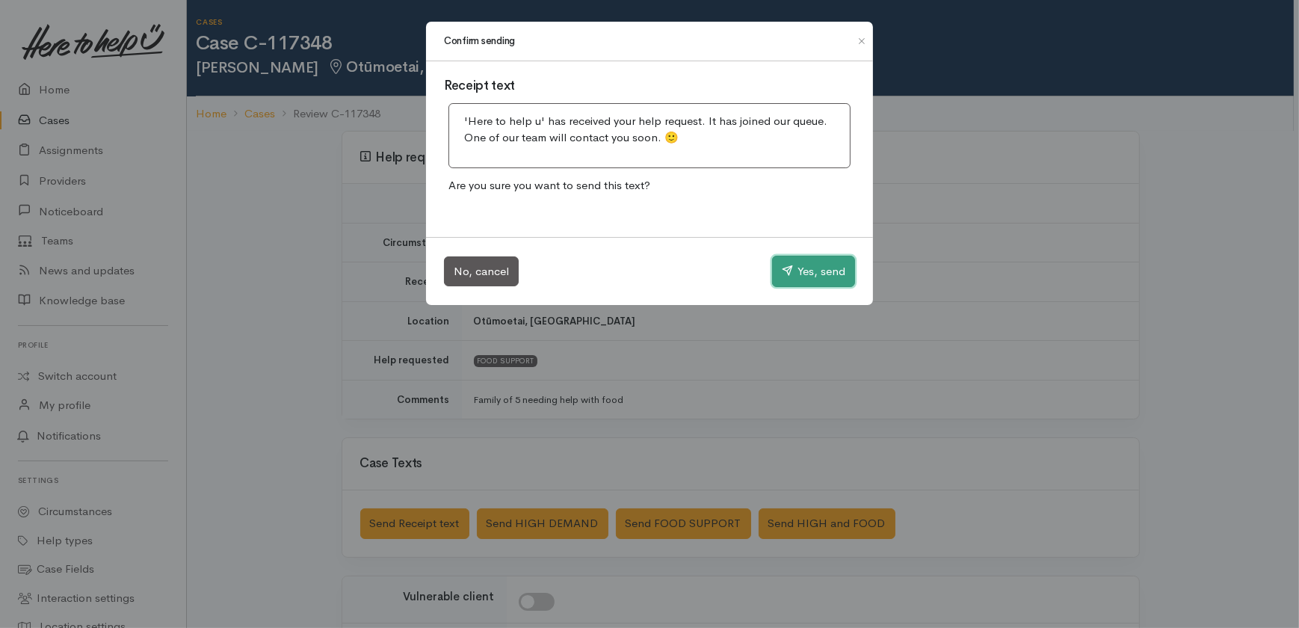
click at [792, 268] on button "Yes, send" at bounding box center [813, 271] width 83 height 31
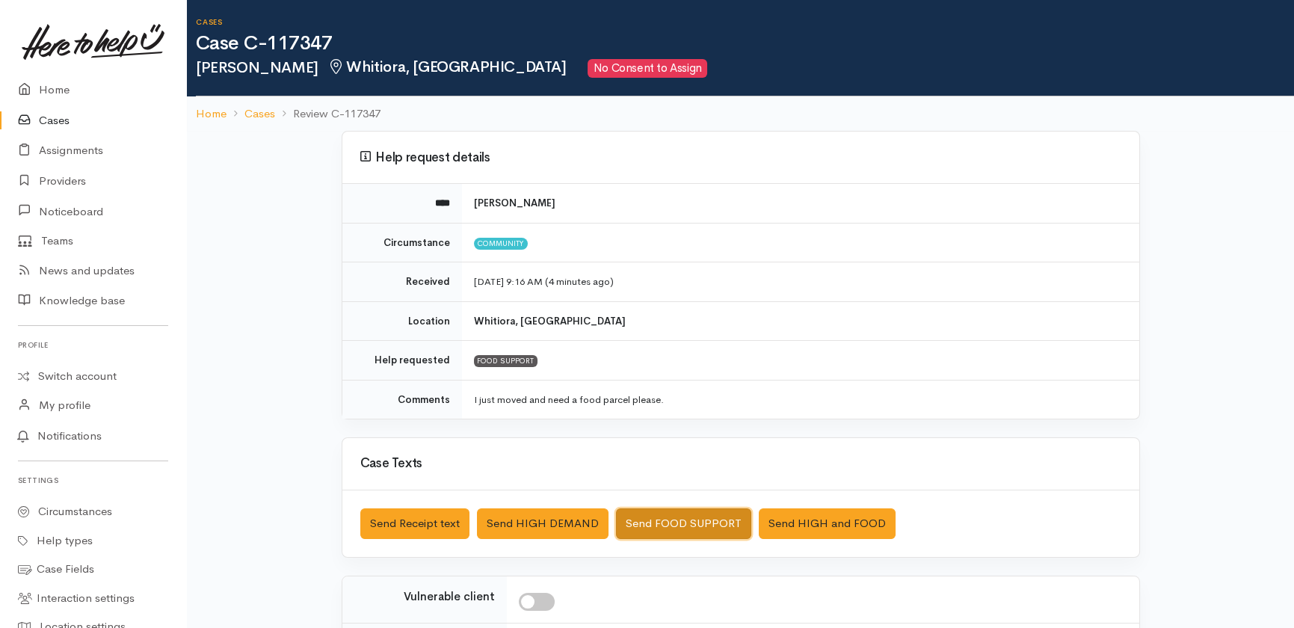
click at [653, 523] on button "Send FOOD SUPPORT" at bounding box center [683, 523] width 135 height 31
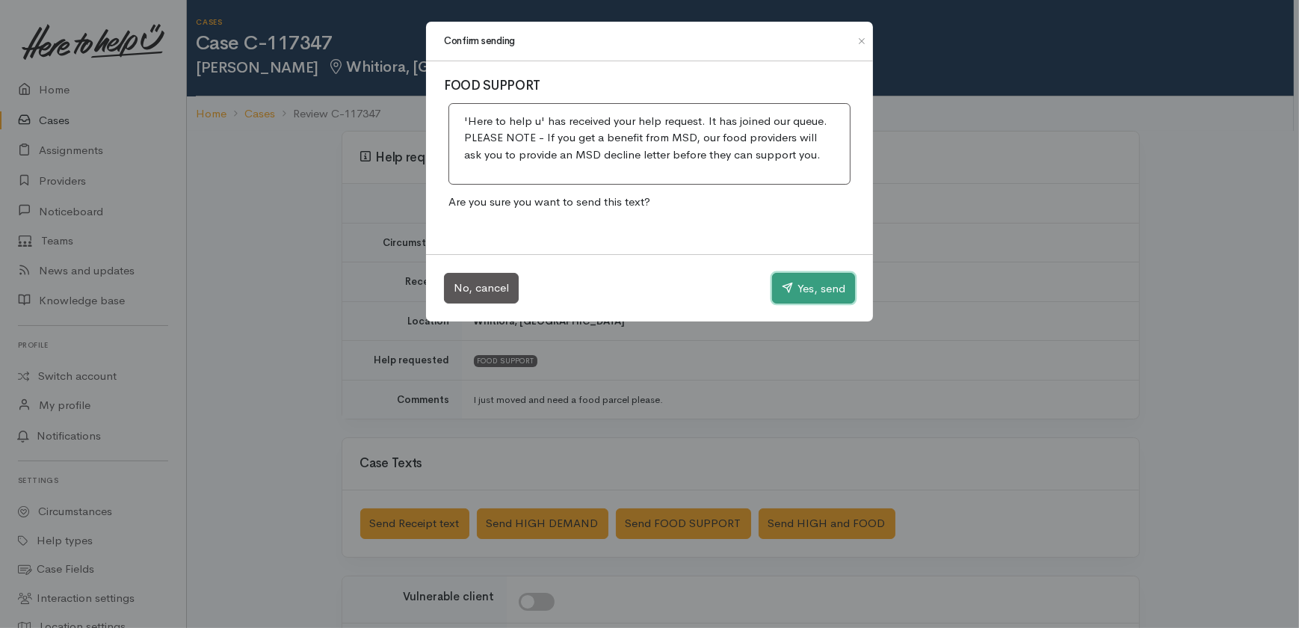
click at [806, 287] on button "Yes, send" at bounding box center [813, 288] width 83 height 31
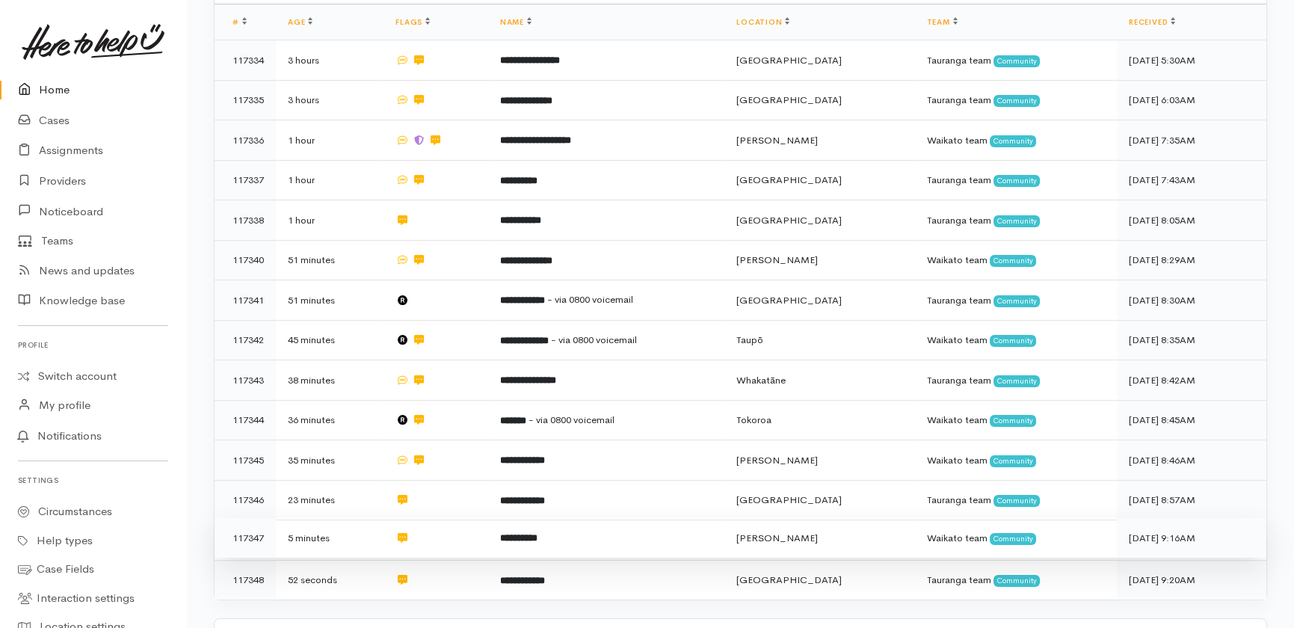
scroll to position [339, 0]
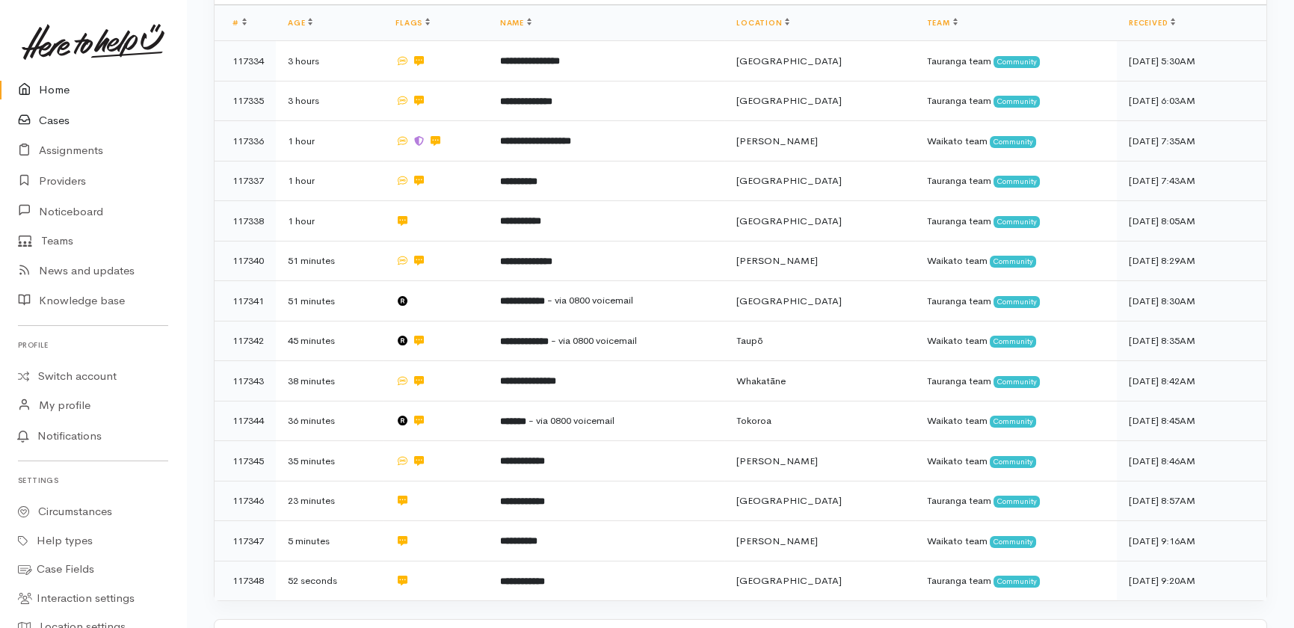
click at [60, 119] on link "Cases" at bounding box center [93, 120] width 186 height 31
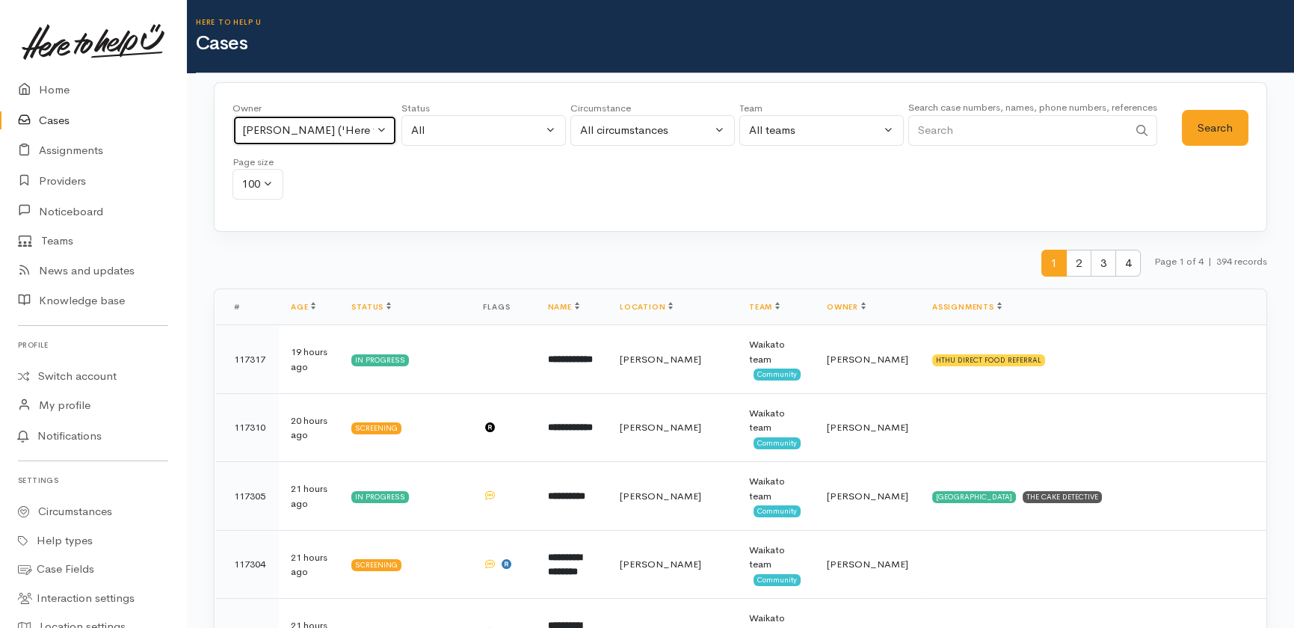
click at [344, 123] on div "Priyanka Duggal ('Here to help u')" at bounding box center [308, 130] width 132 height 17
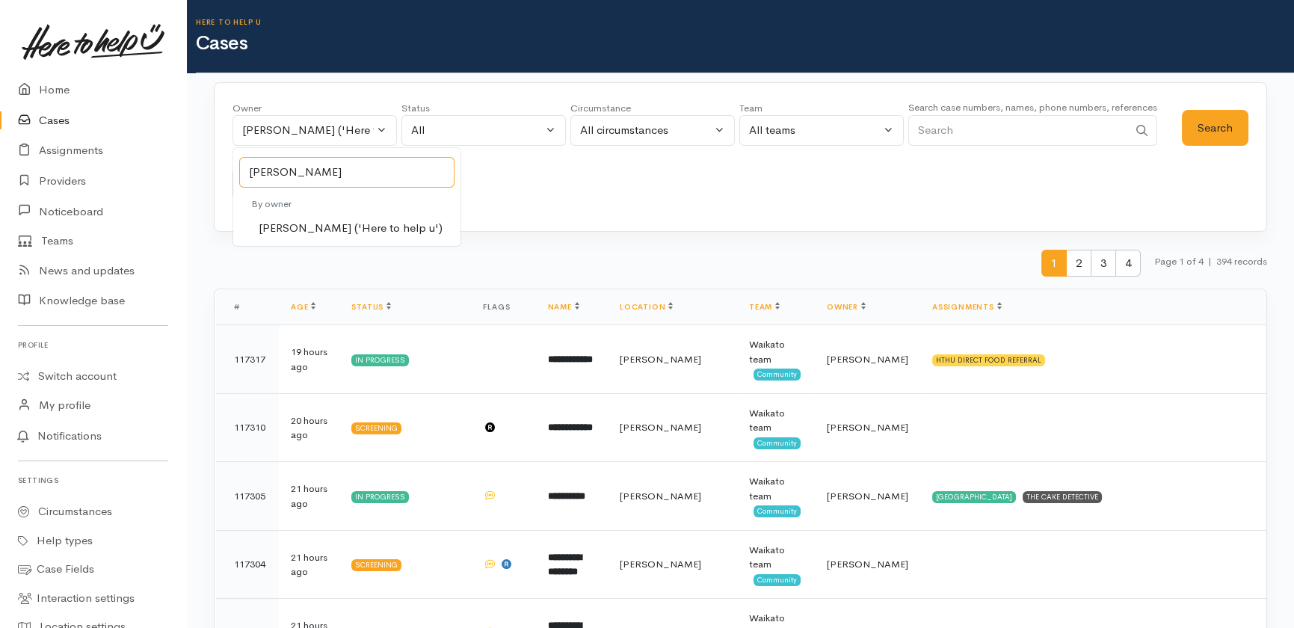
type input "katarina"
click at [280, 230] on span "Katarina Daly ('Here to help u')" at bounding box center [351, 228] width 184 height 17
select select "1252"
click at [1213, 123] on button "Search" at bounding box center [1215, 128] width 67 height 37
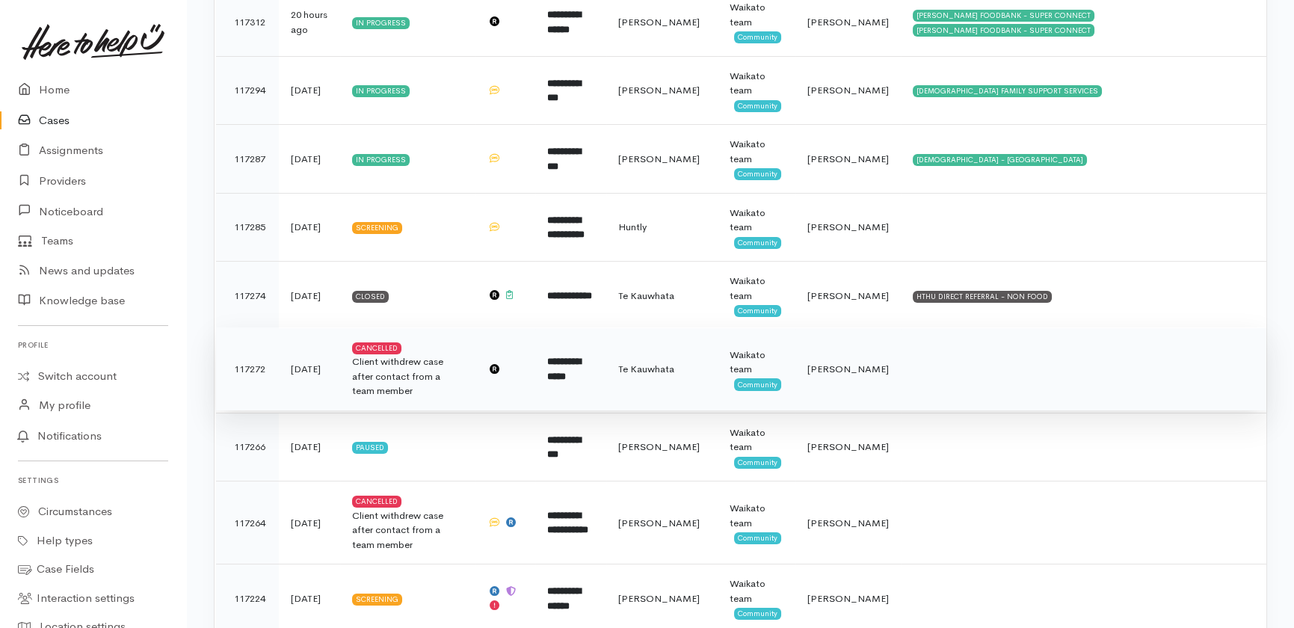
scroll to position [339, 0]
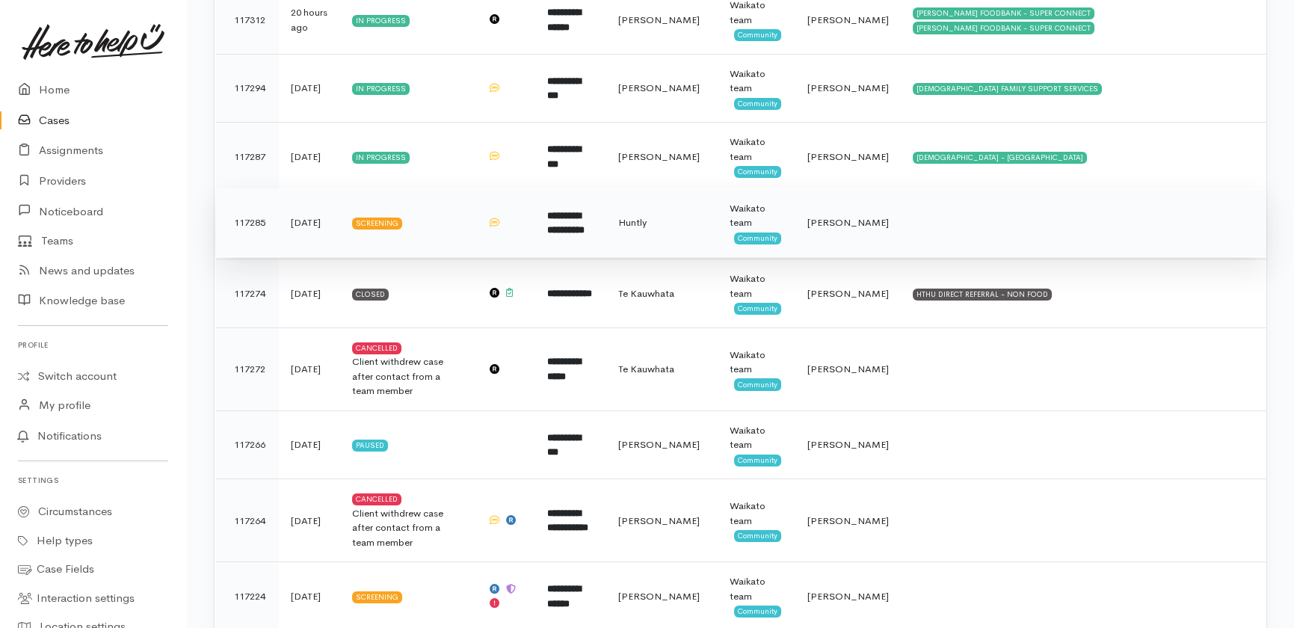
click at [872, 216] on span "Katarina Daly" at bounding box center [847, 222] width 81 height 13
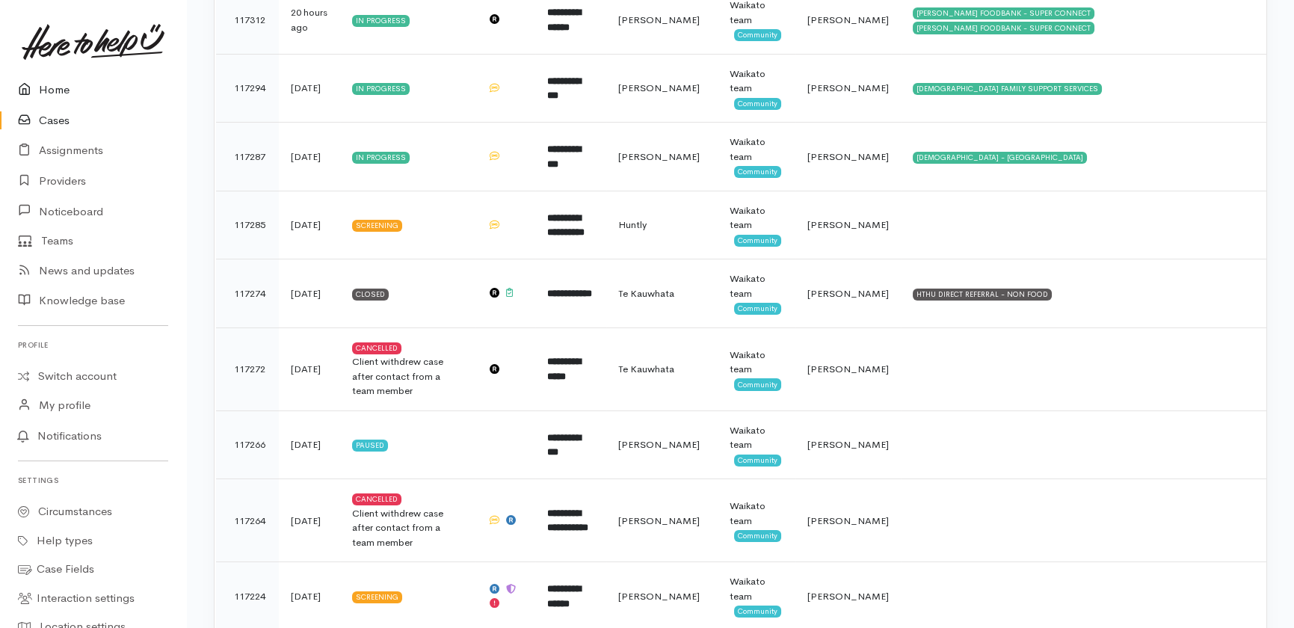
click at [41, 82] on link "Home" at bounding box center [93, 90] width 186 height 31
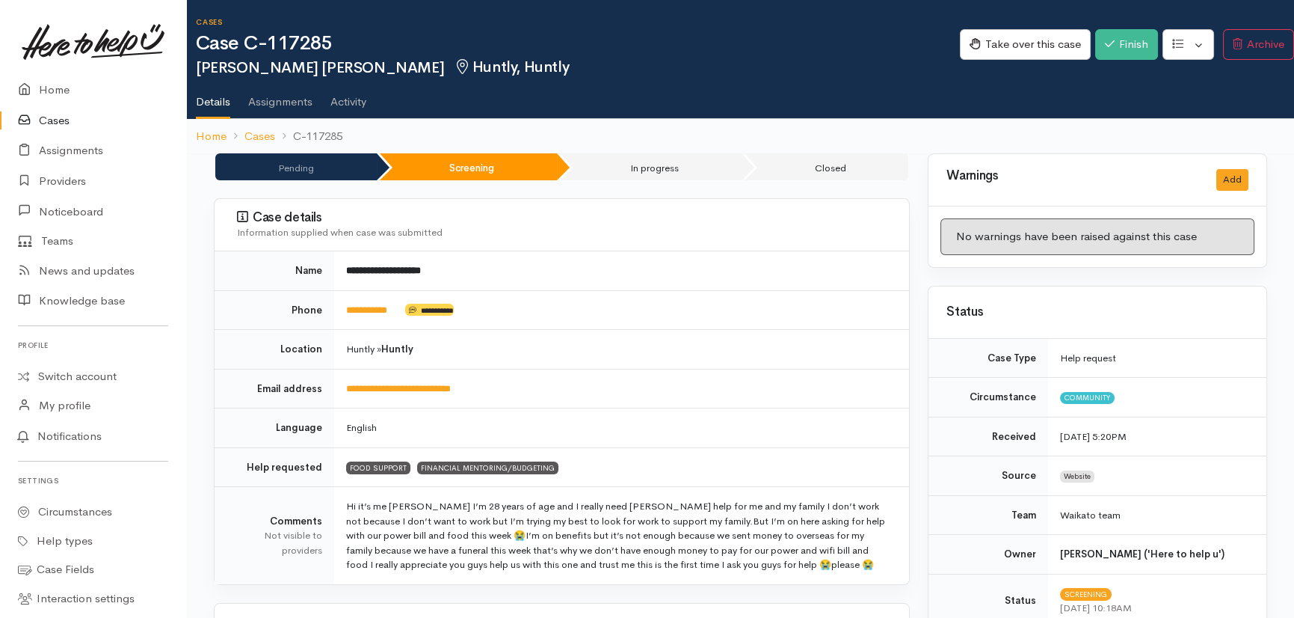
click at [344, 103] on link "Activity" at bounding box center [348, 97] width 36 height 42
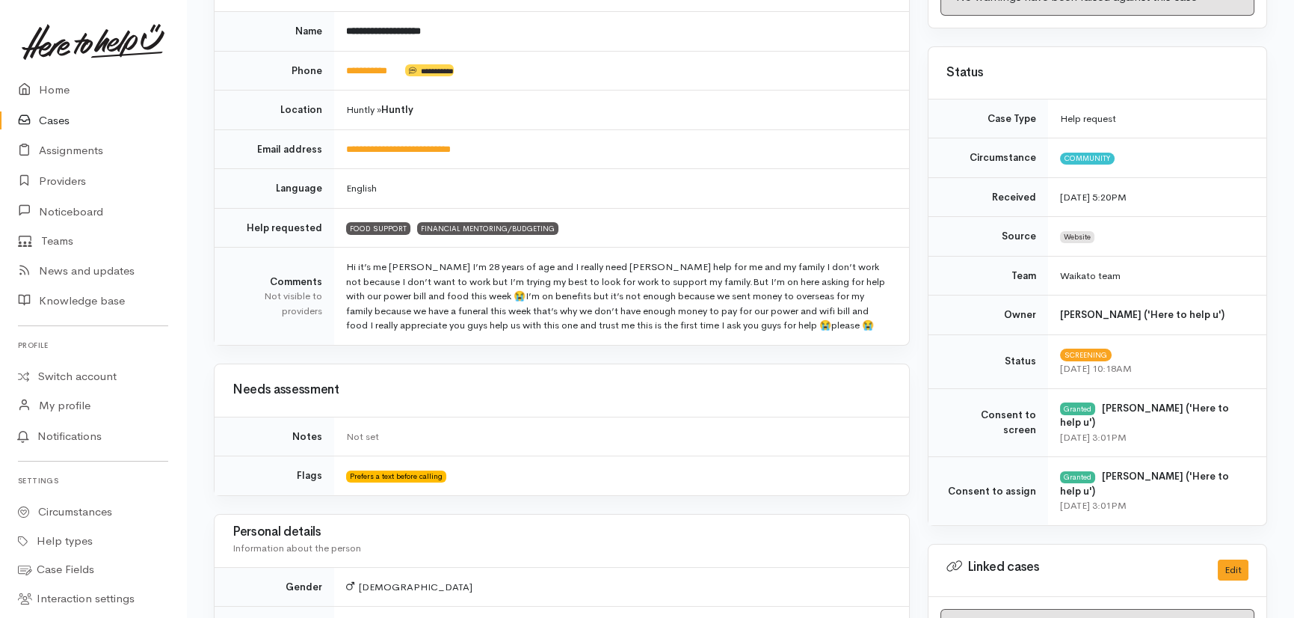
scroll to position [135, 0]
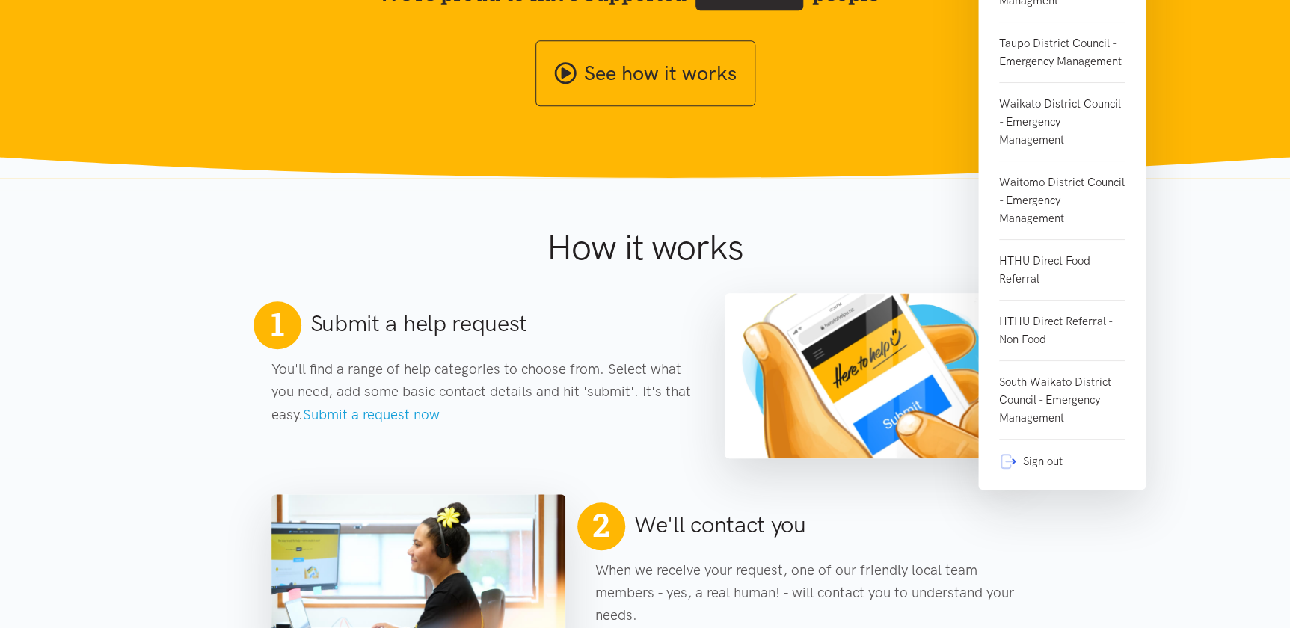
scroll to position [475, 0]
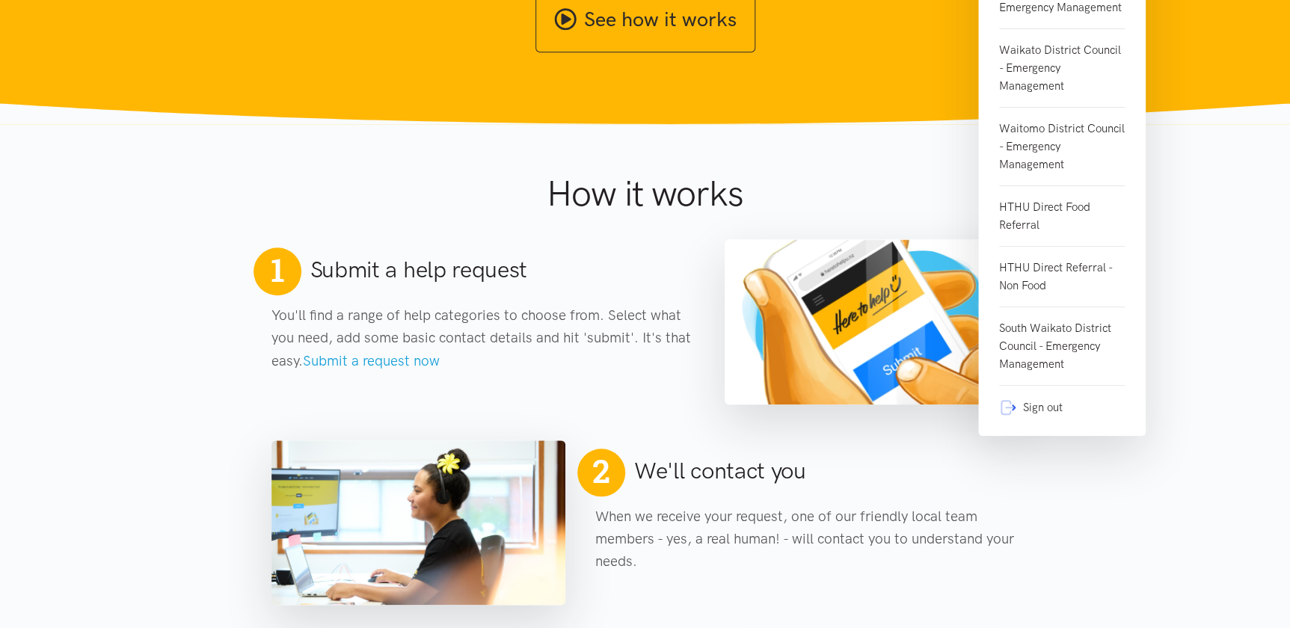
click at [1046, 411] on link "Sign out" at bounding box center [1062, 401] width 126 height 31
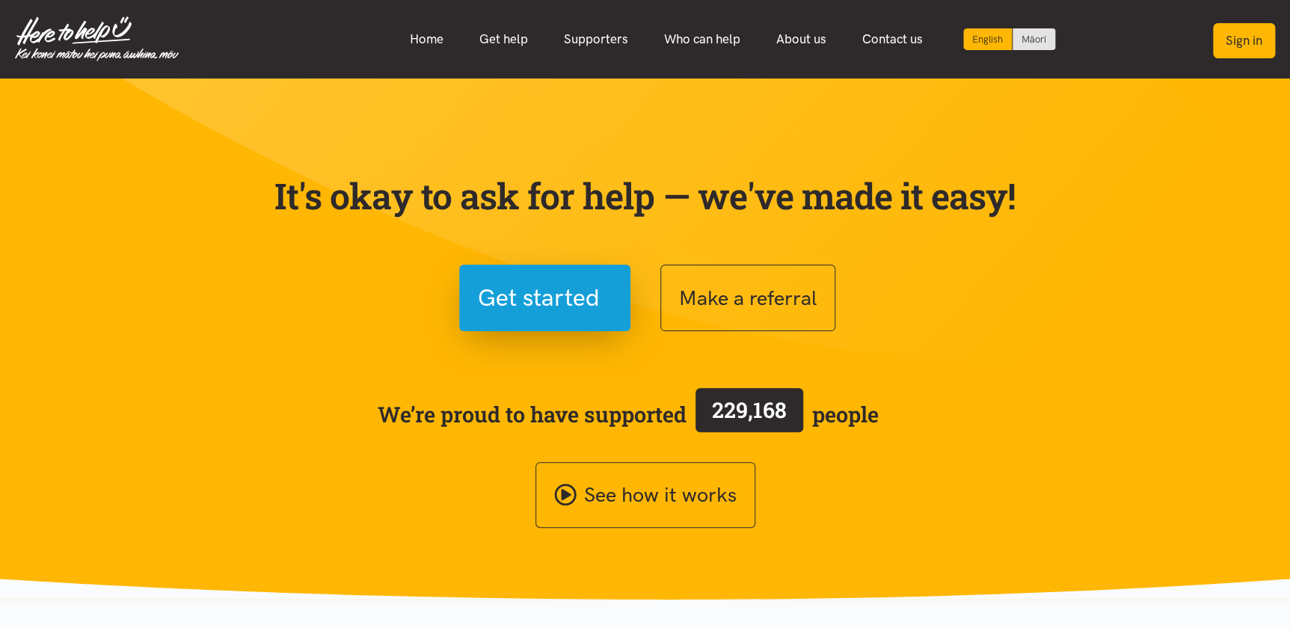
click at [1245, 31] on button "Sign in" at bounding box center [1244, 40] width 62 height 35
click at [1243, 51] on button "Sign in" at bounding box center [1244, 40] width 62 height 35
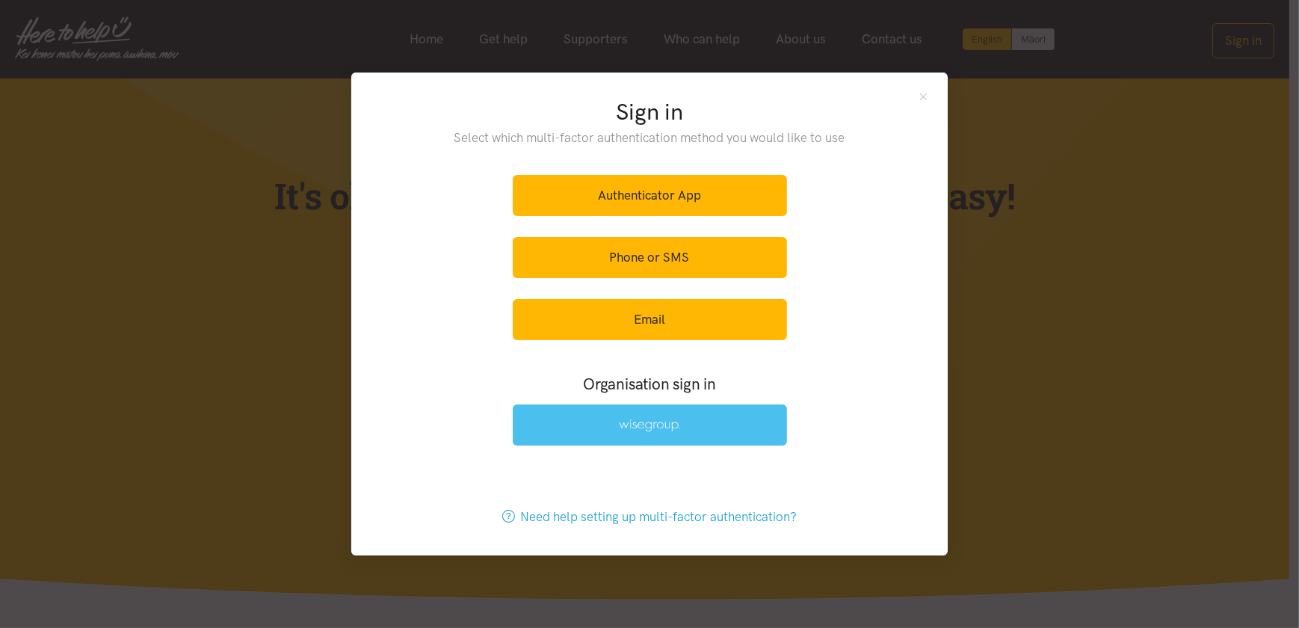
click at [650, 432] on link at bounding box center [650, 424] width 274 height 41
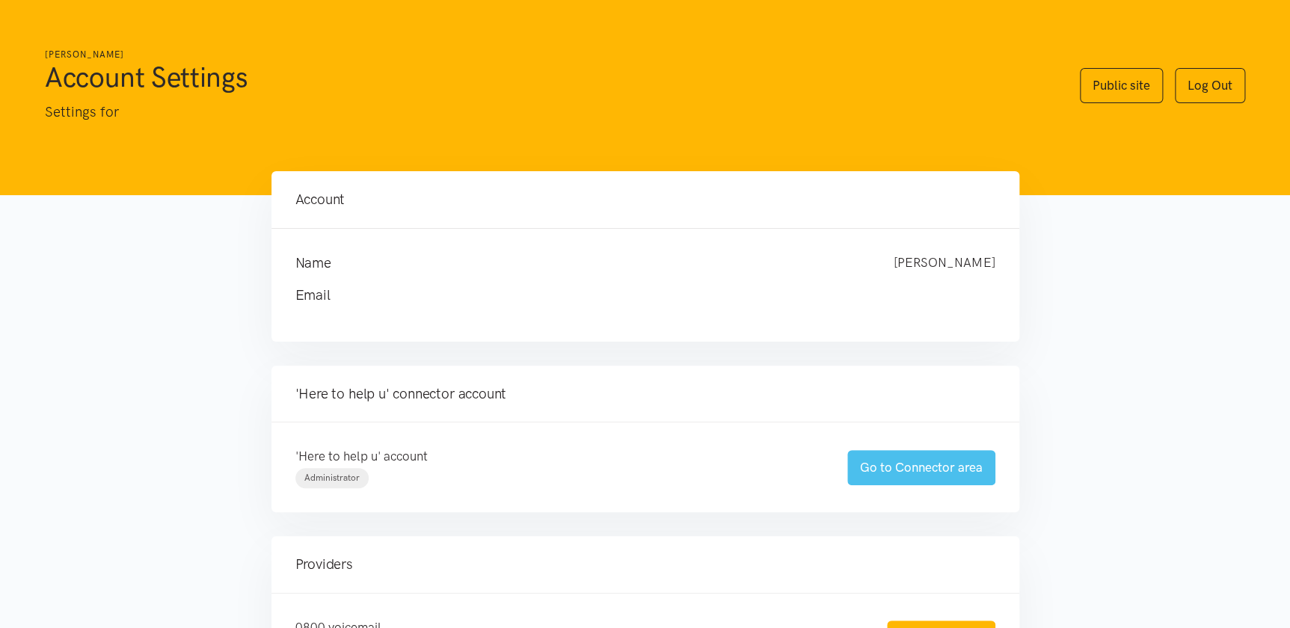
click at [898, 472] on link "Go to Connector area" at bounding box center [921, 467] width 148 height 35
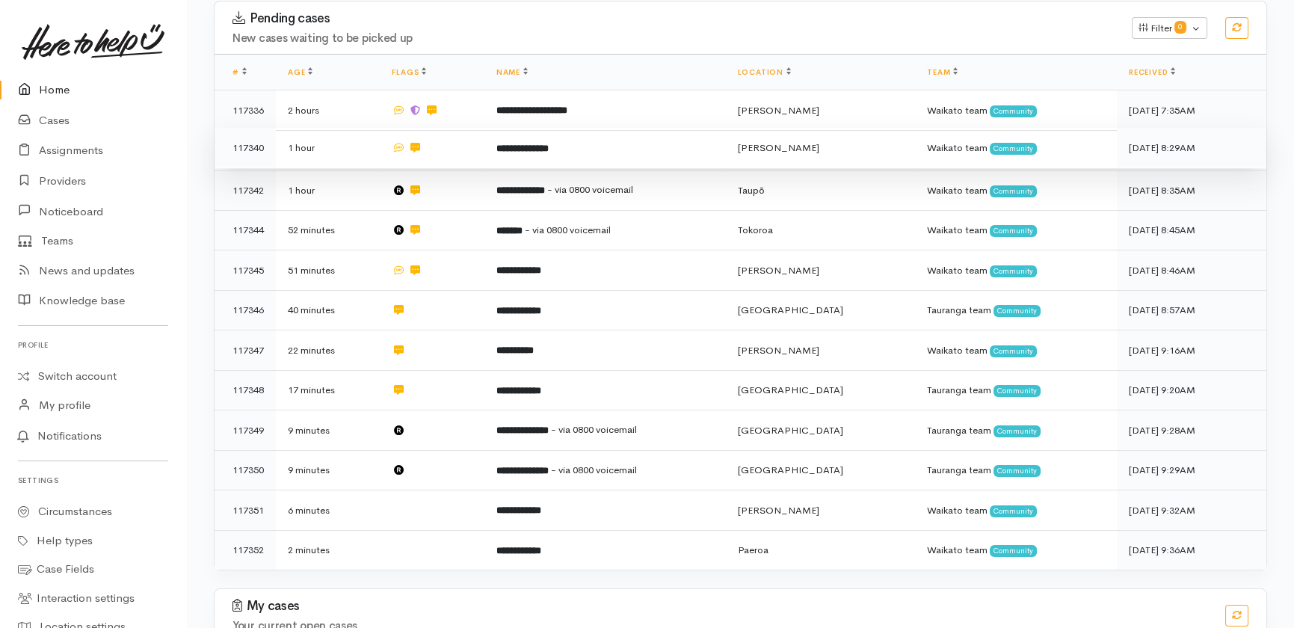
scroll to position [350, 0]
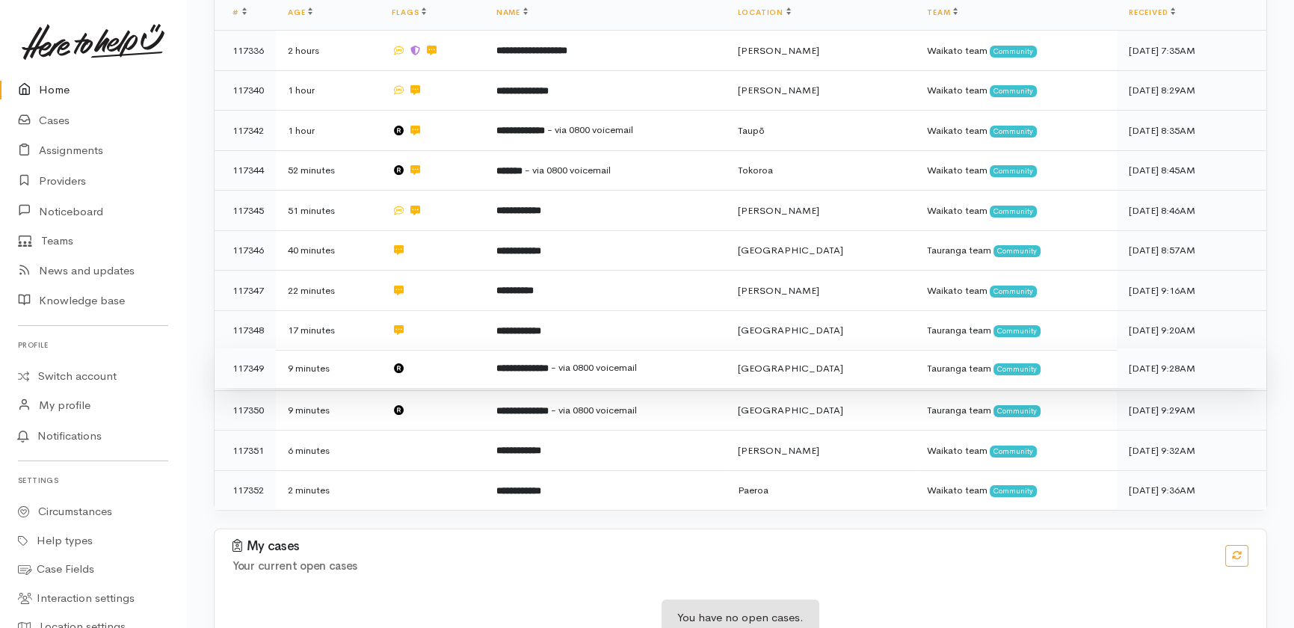
click at [447, 348] on td at bounding box center [432, 368] width 104 height 40
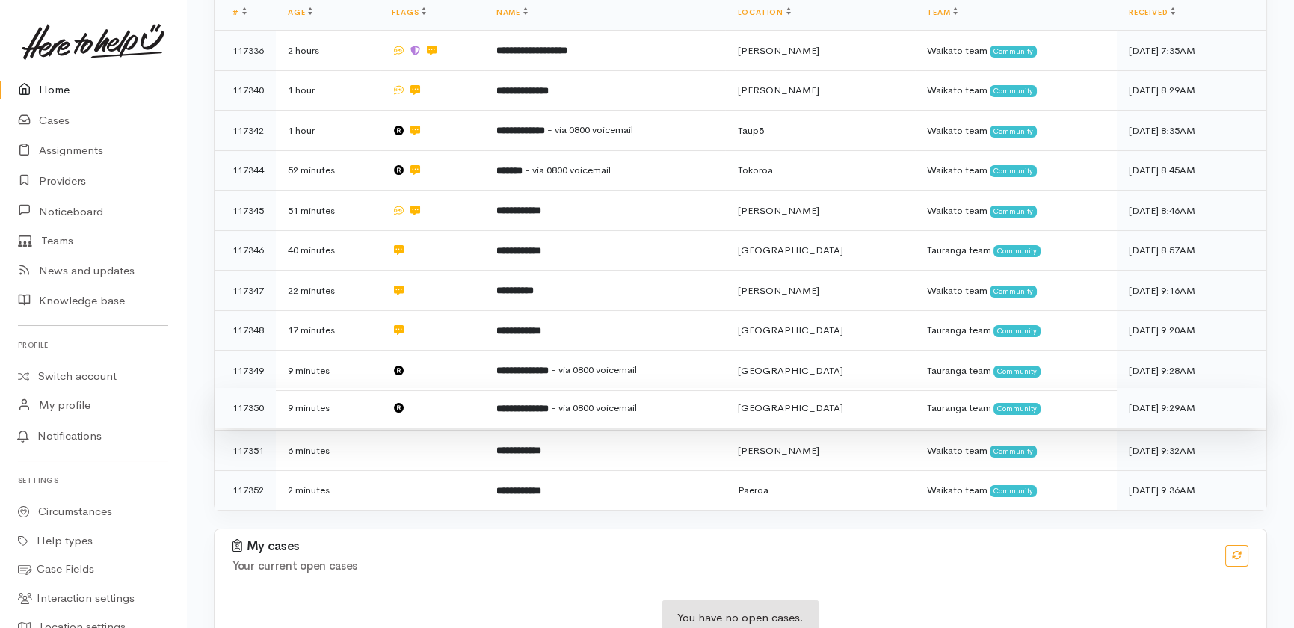
click at [441, 388] on td at bounding box center [432, 408] width 104 height 40
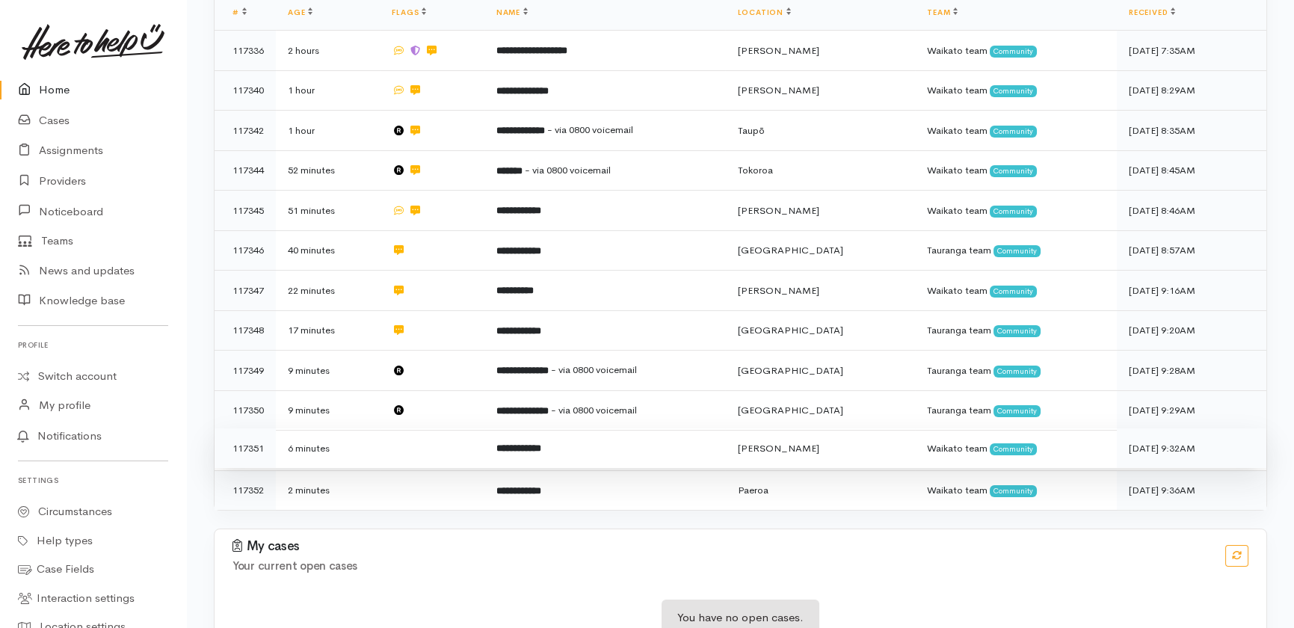
click at [428, 428] on td at bounding box center [432, 448] width 104 height 40
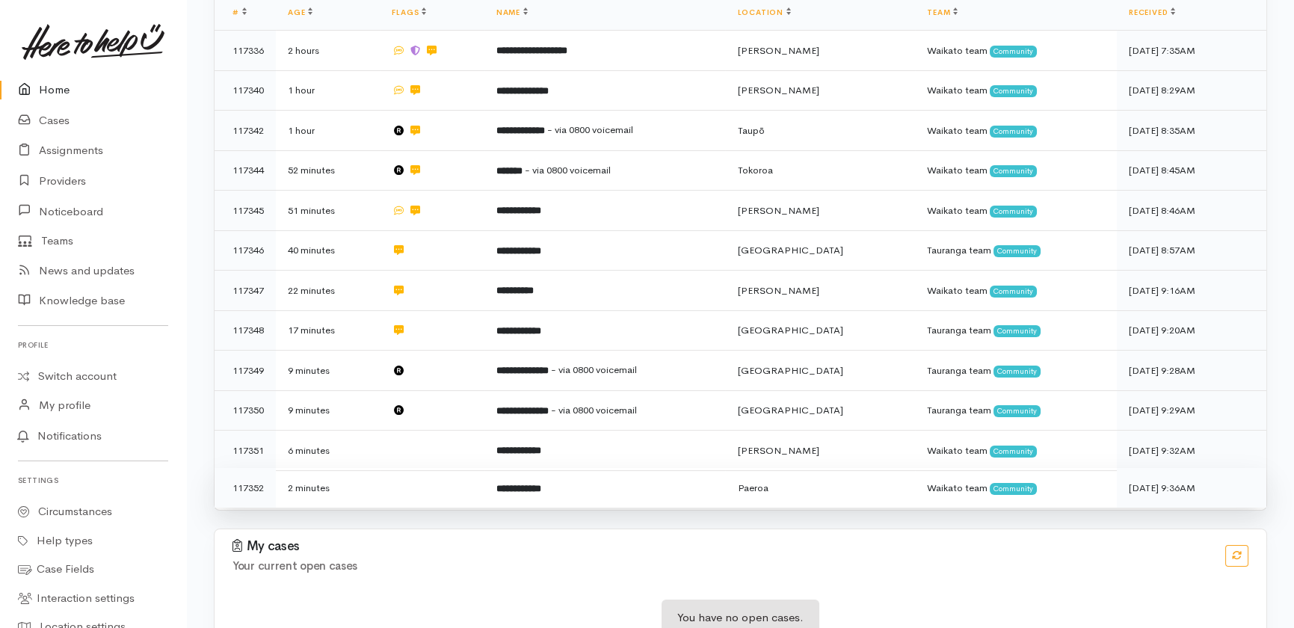
click at [427, 468] on td at bounding box center [432, 488] width 104 height 40
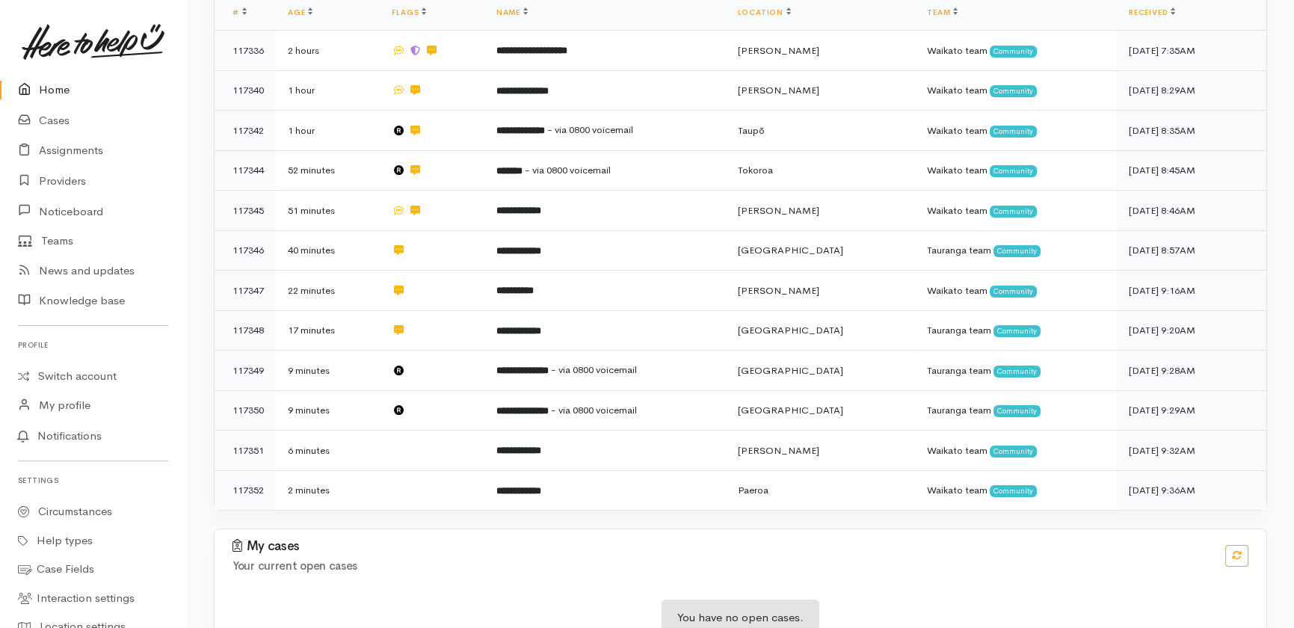
click at [64, 90] on link "Home" at bounding box center [93, 90] width 186 height 31
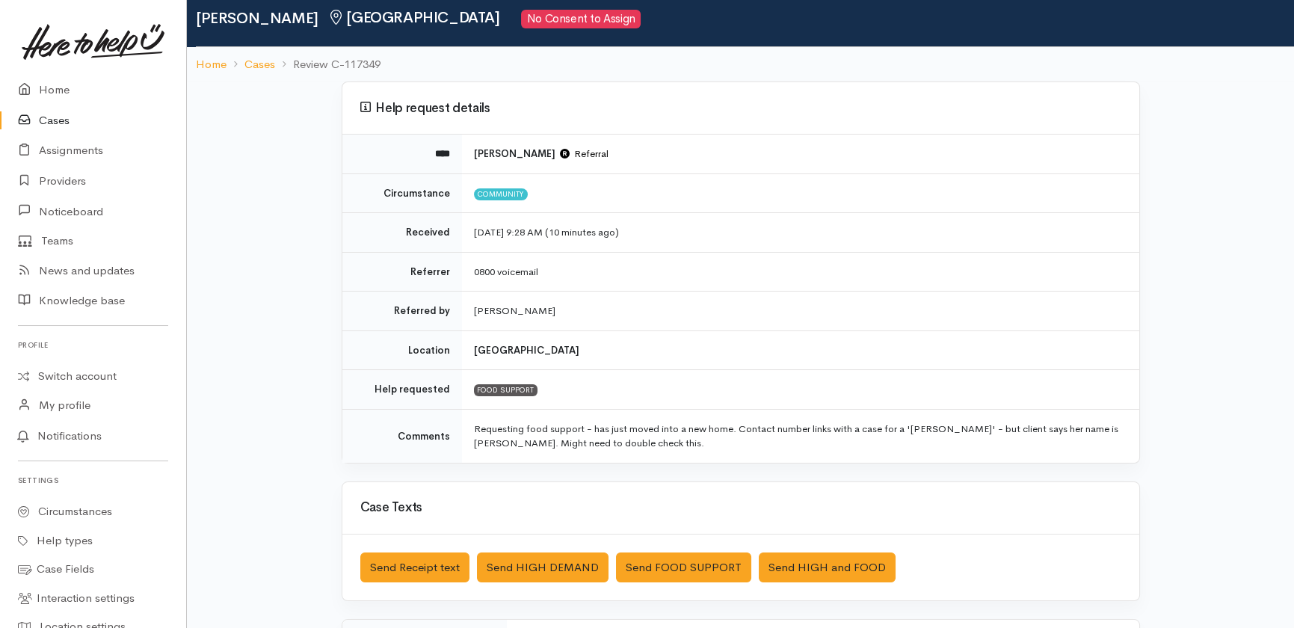
scroll to position [50, 0]
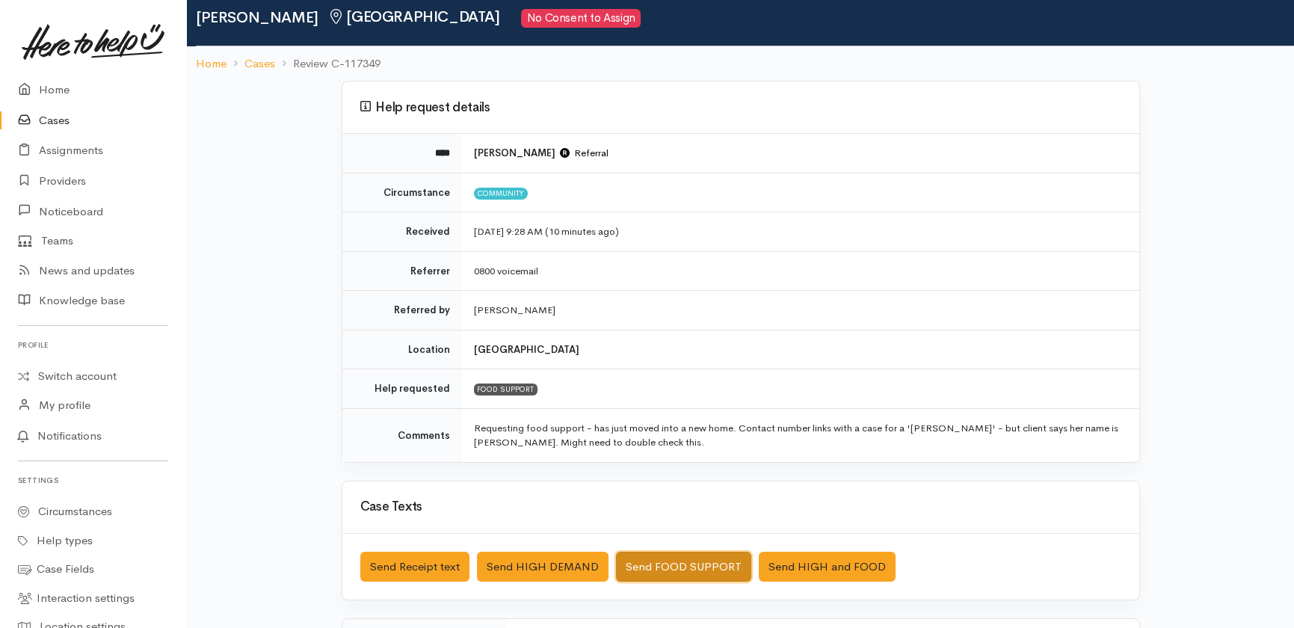
click at [690, 561] on button "Send FOOD SUPPORT" at bounding box center [683, 567] width 135 height 31
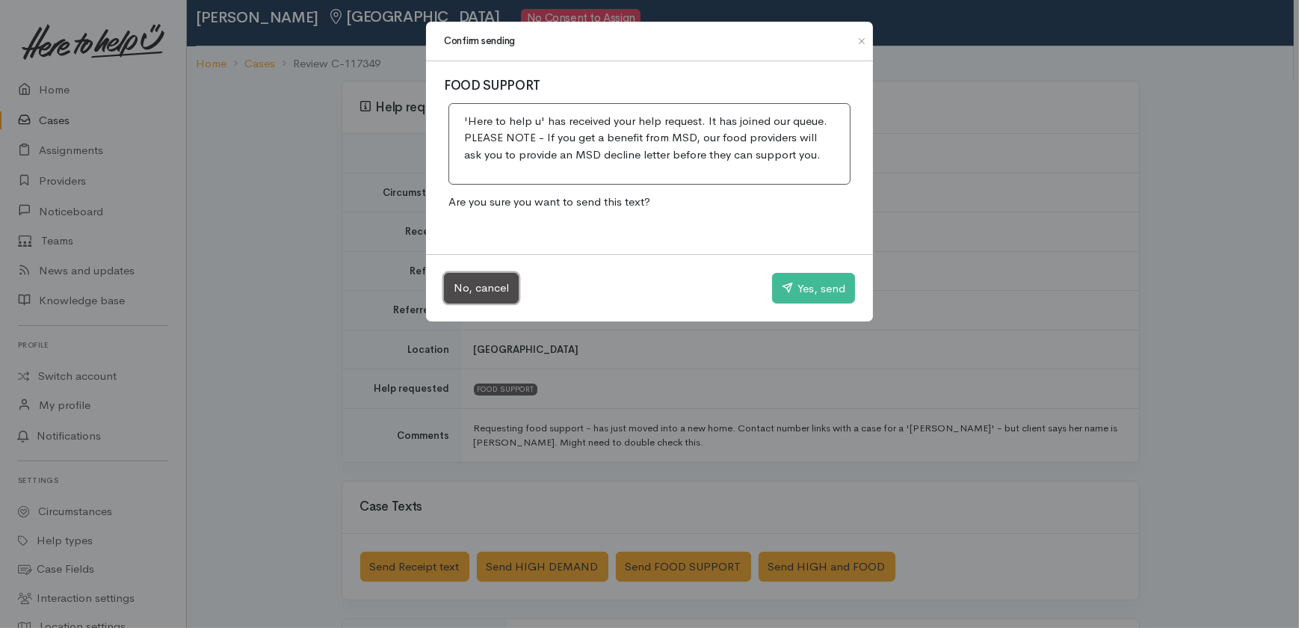
click at [482, 287] on button "No, cancel" at bounding box center [481, 288] width 75 height 31
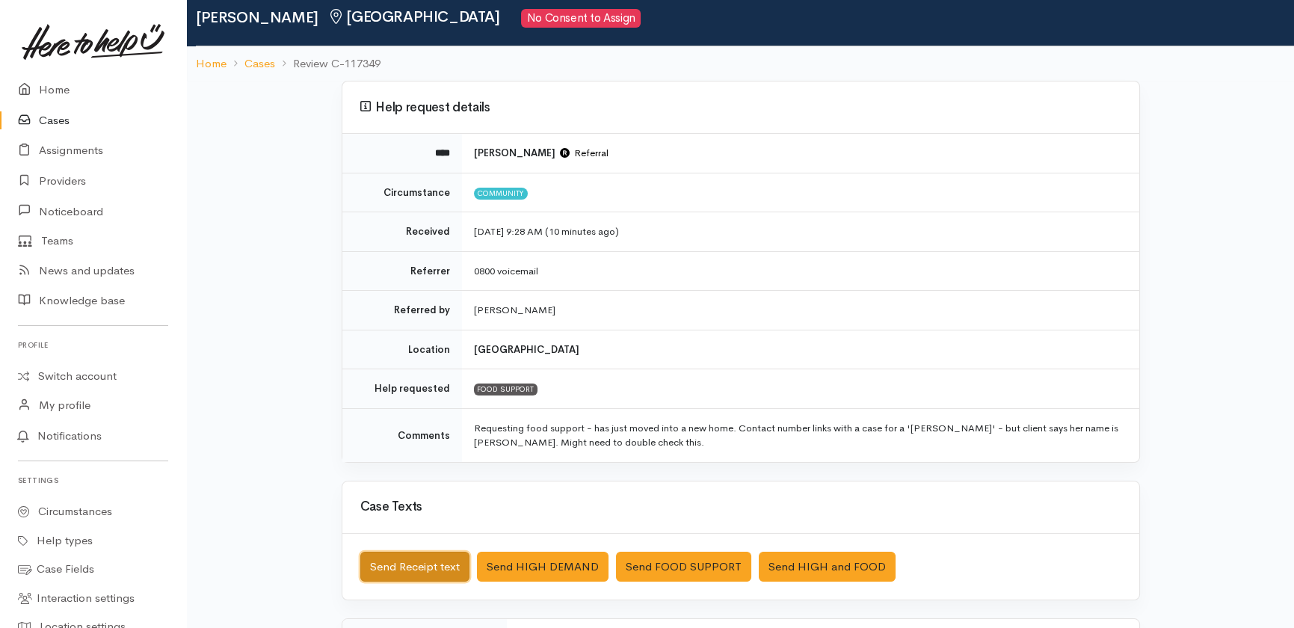
click at [410, 570] on button "Send Receipt text" at bounding box center [414, 567] width 109 height 31
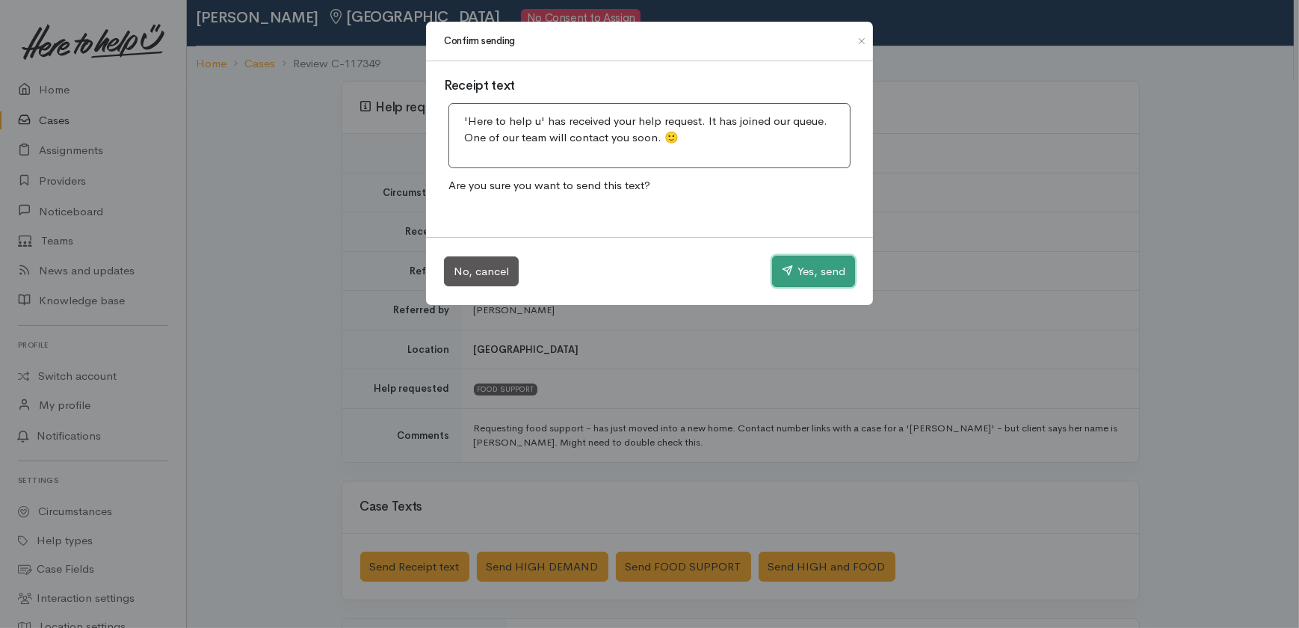
click at [815, 265] on button "Yes, send" at bounding box center [813, 271] width 83 height 31
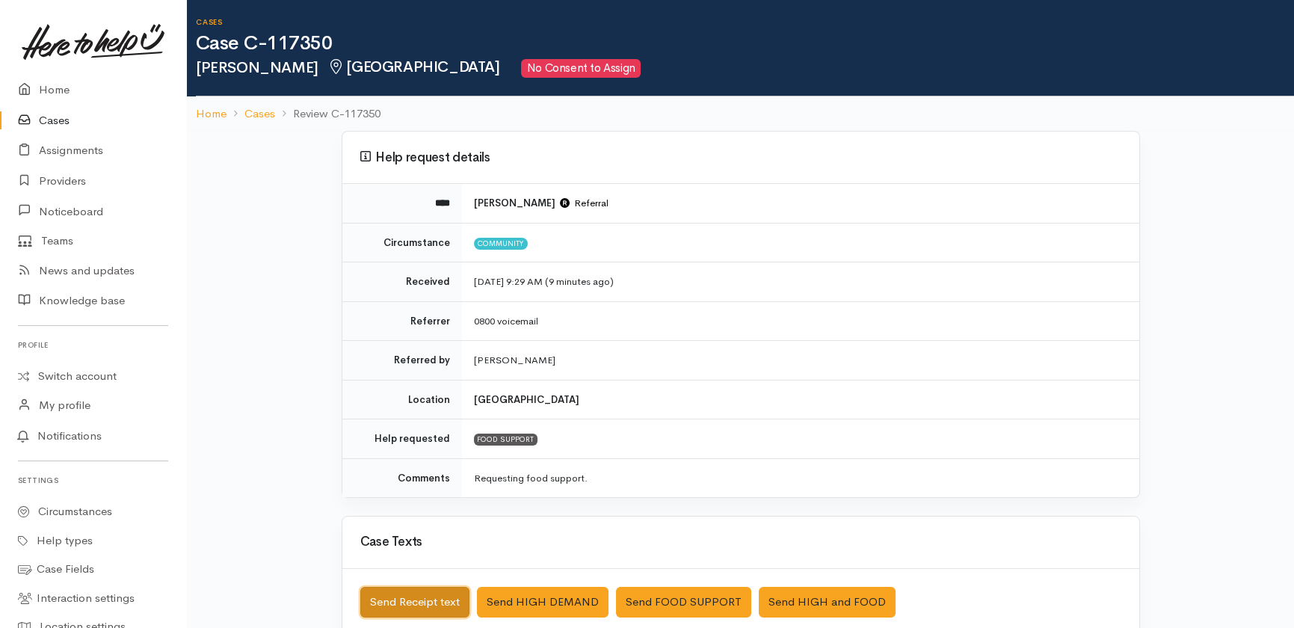
click at [413, 612] on button "Send Receipt text" at bounding box center [414, 602] width 109 height 31
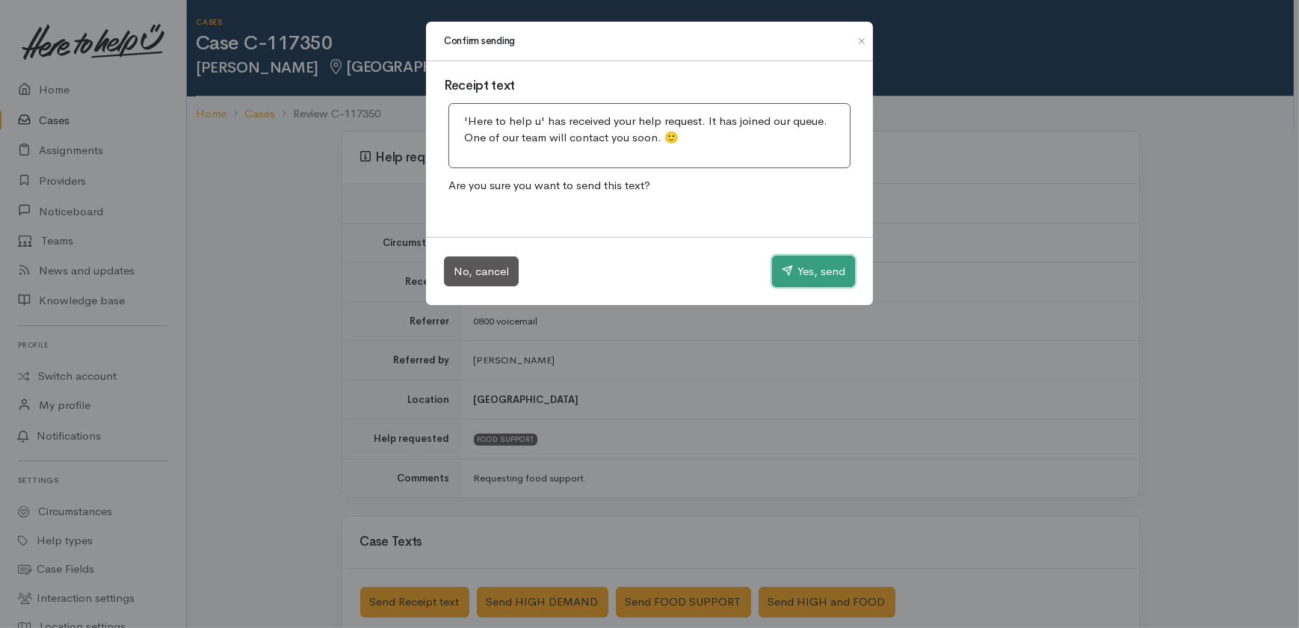
click at [817, 272] on button "Yes, send" at bounding box center [813, 271] width 83 height 31
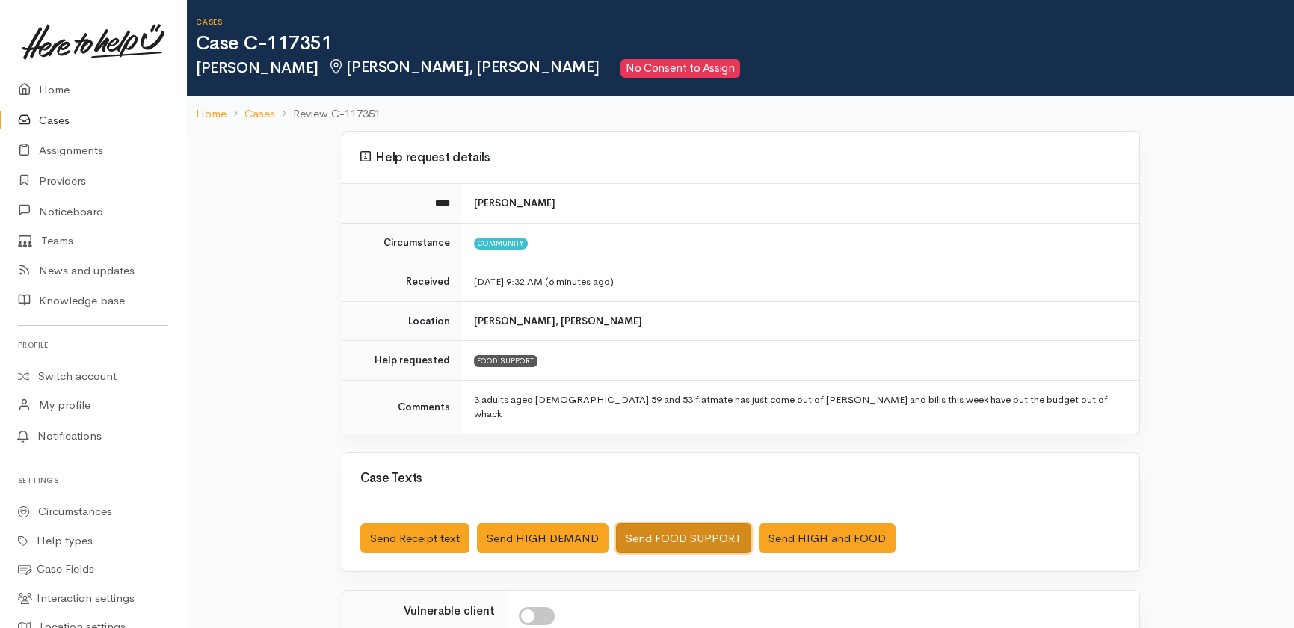
click at [668, 523] on button "Send FOOD SUPPORT" at bounding box center [683, 538] width 135 height 31
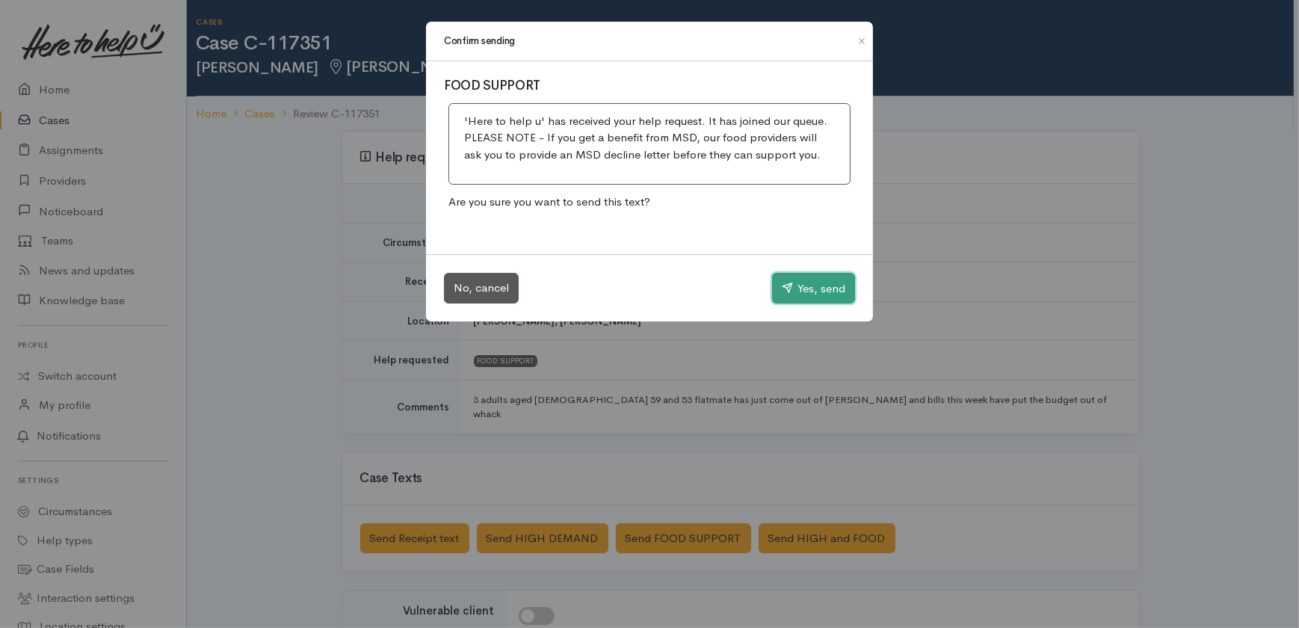
click at [821, 282] on button "Yes, send" at bounding box center [813, 288] width 83 height 31
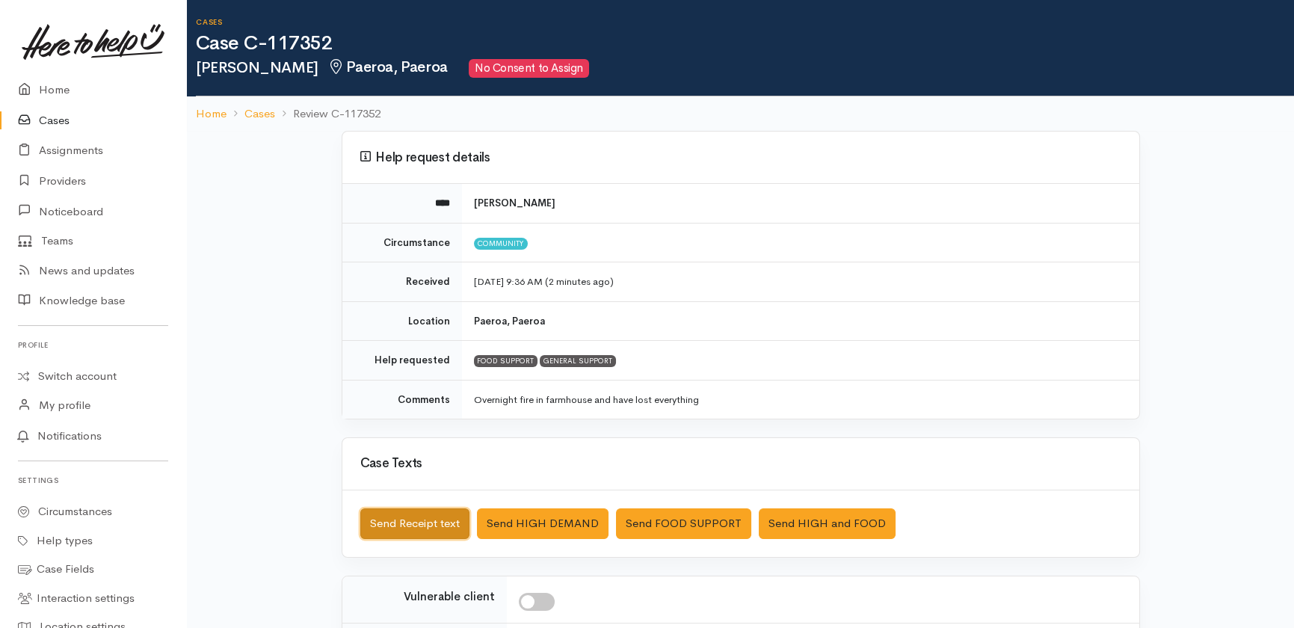
click at [408, 520] on button "Send Receipt text" at bounding box center [414, 523] width 109 height 31
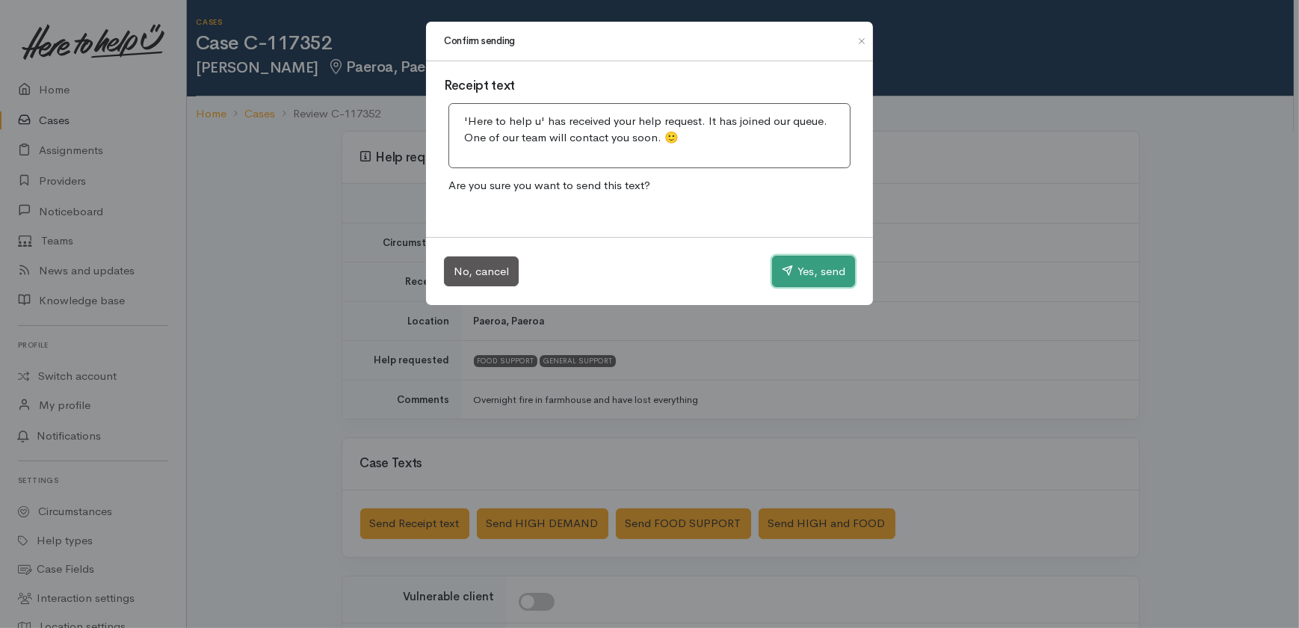
click at [810, 273] on button "Yes, send" at bounding box center [813, 271] width 83 height 31
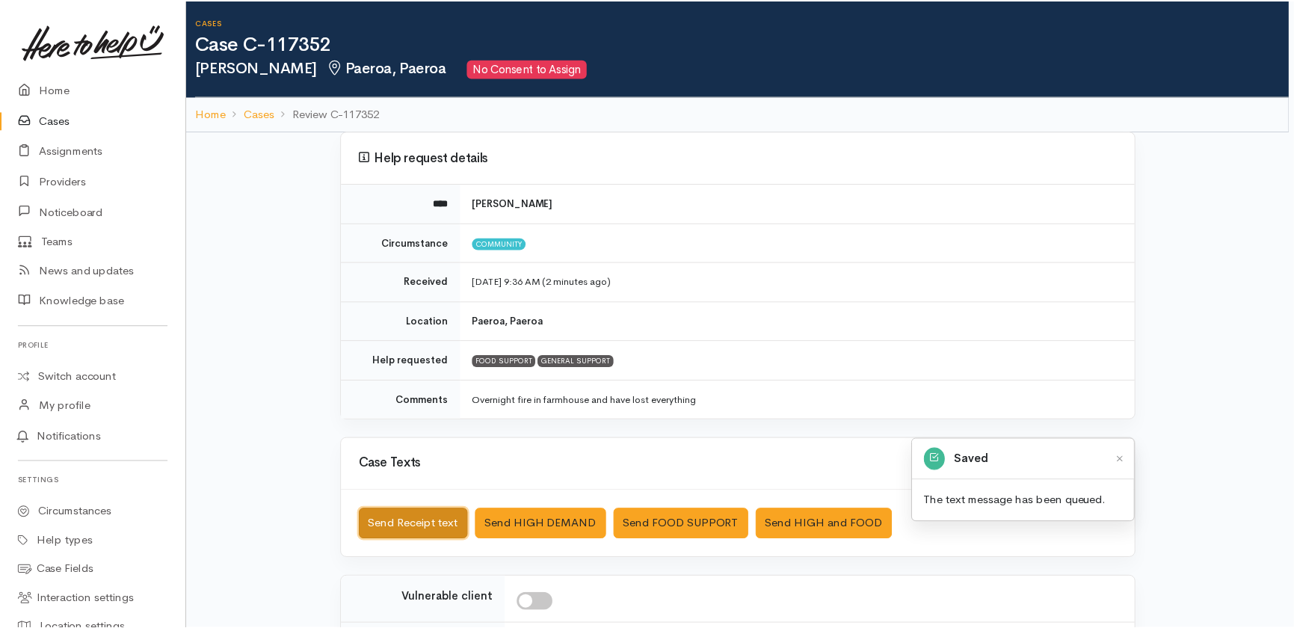
scroll to position [34, 0]
